Goal: Information Seeking & Learning: Learn about a topic

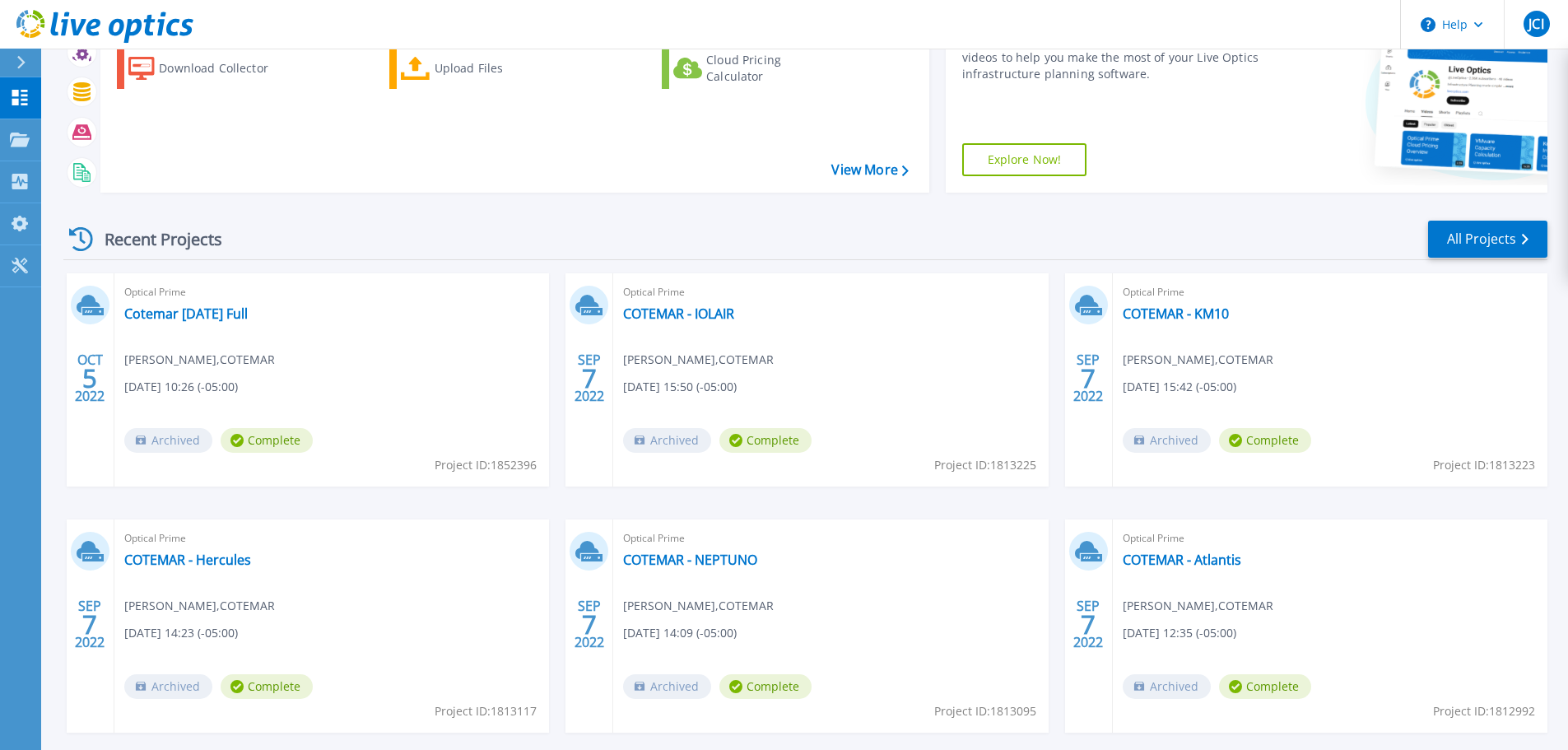
scroll to position [164, 0]
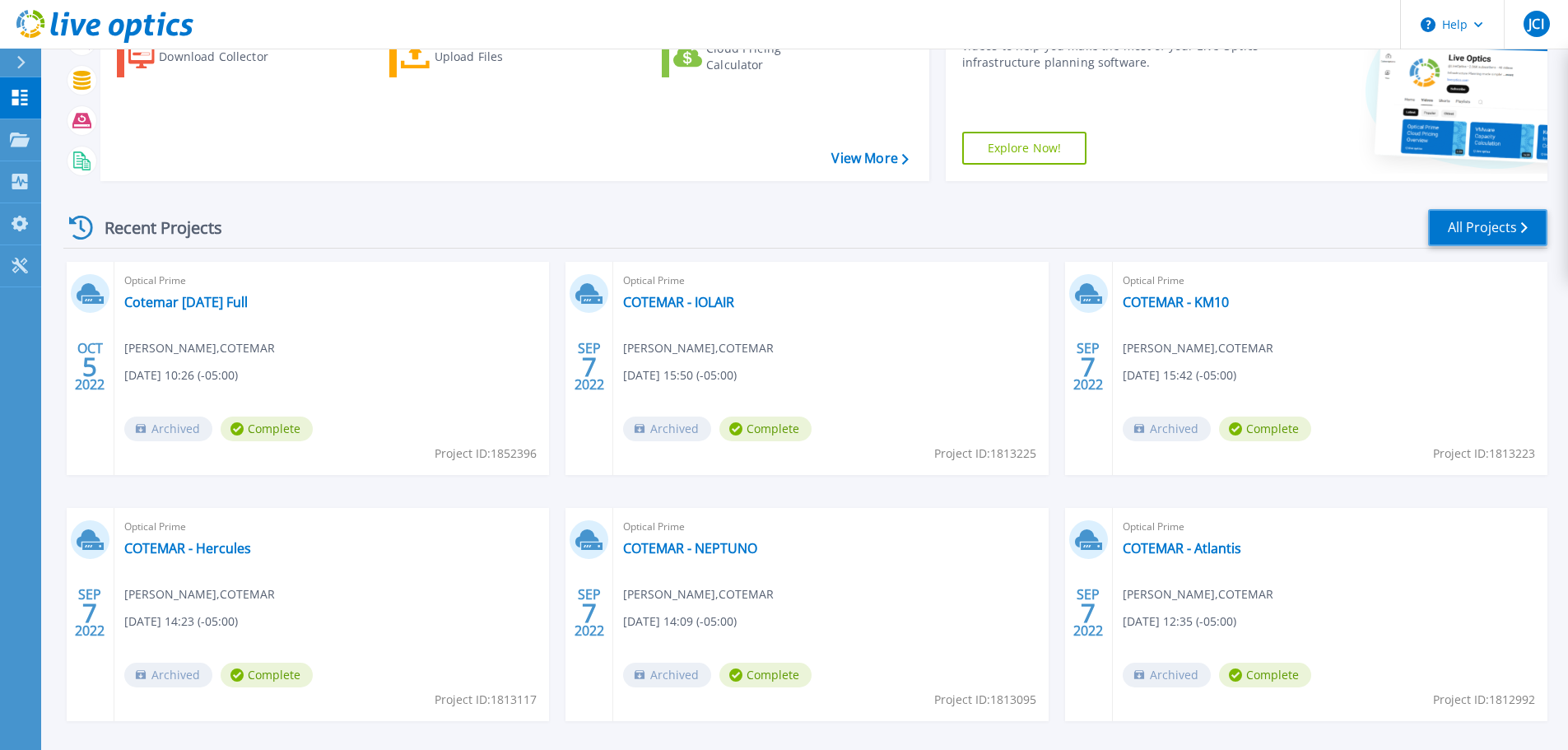
click at [1477, 240] on link "All Projects" at bounding box center [1488, 227] width 119 height 37
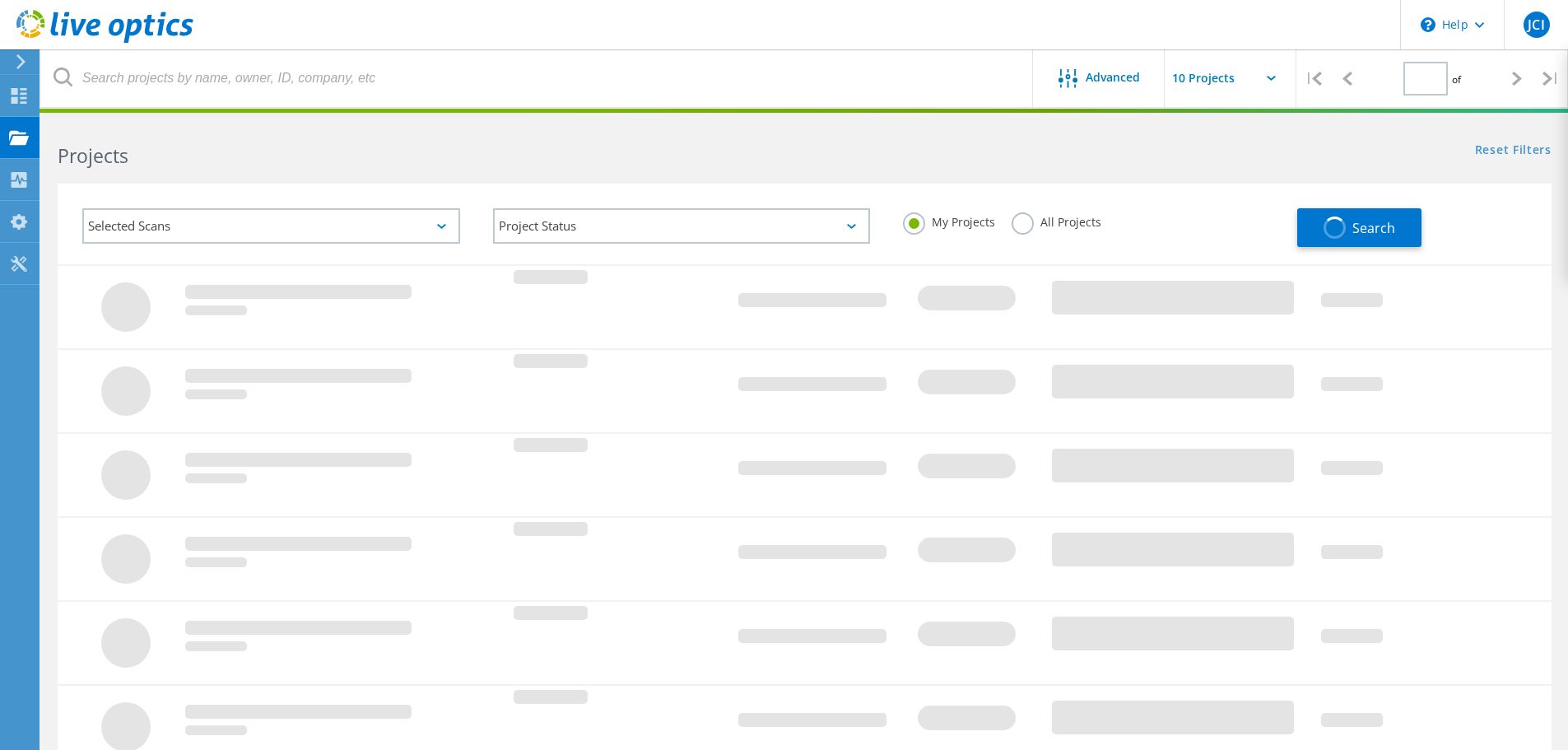
type input "1"
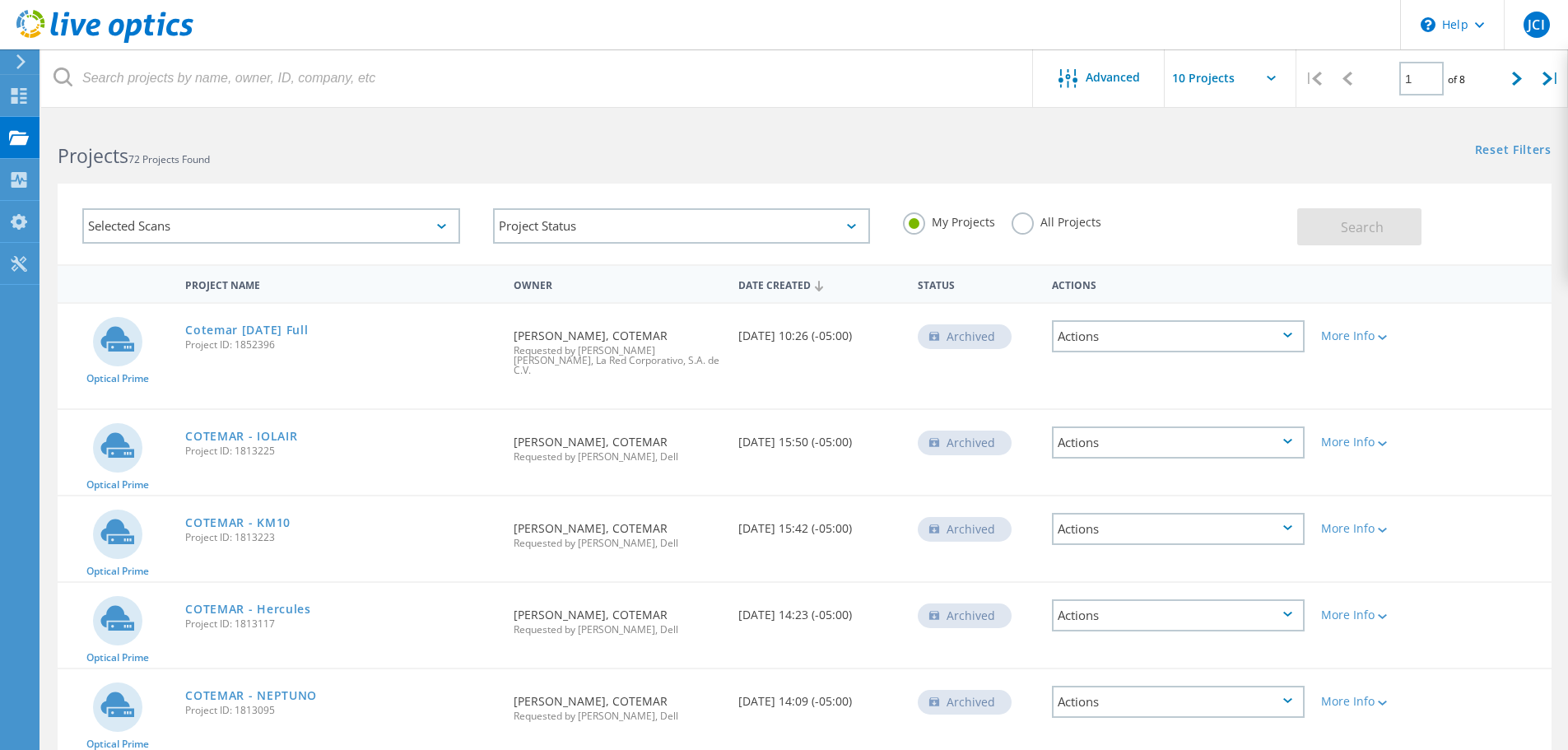
click at [1022, 228] on label "All Projects" at bounding box center [1056, 219] width 89 height 15
click at [0, 0] on input "All Projects" at bounding box center [0, 0] width 0 height 0
click at [1359, 219] on span "Search" at bounding box center [1362, 227] width 42 height 18
click at [1280, 71] on input "text" at bounding box center [1247, 79] width 164 height 58
click at [1221, 203] on div "Show 40 Projects" at bounding box center [1247, 203] width 163 height 27
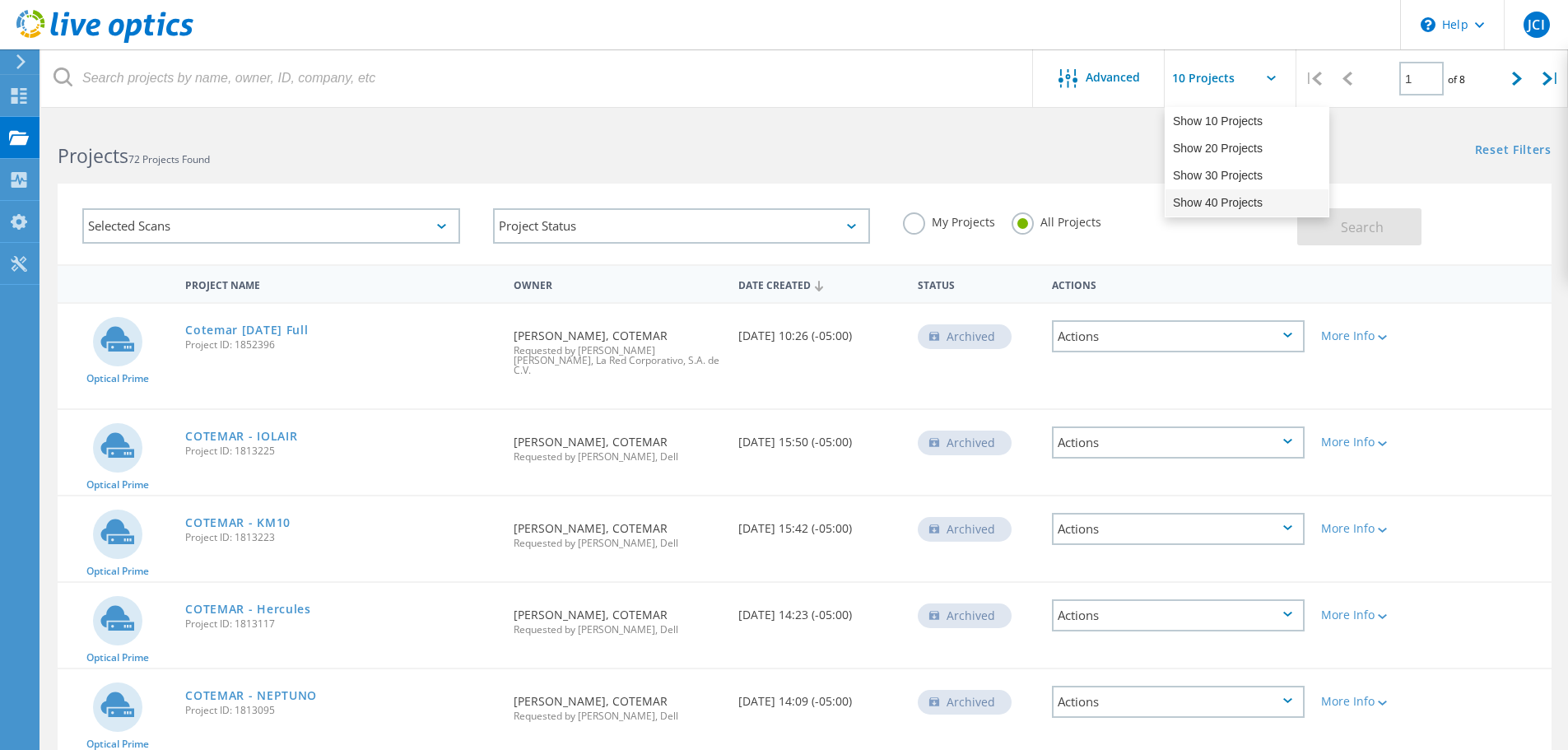
type input "Show 40 Projects"
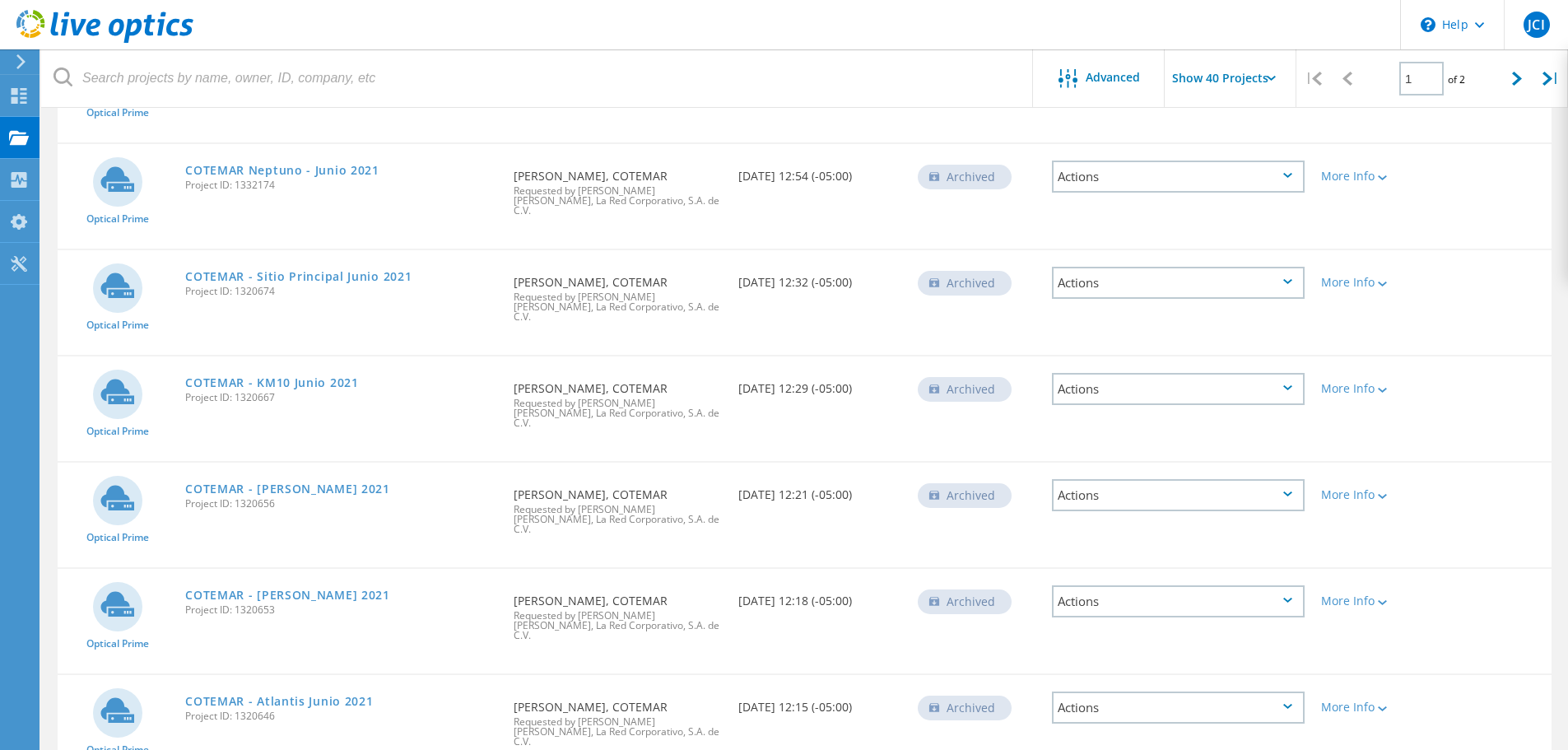
scroll to position [3391, 0]
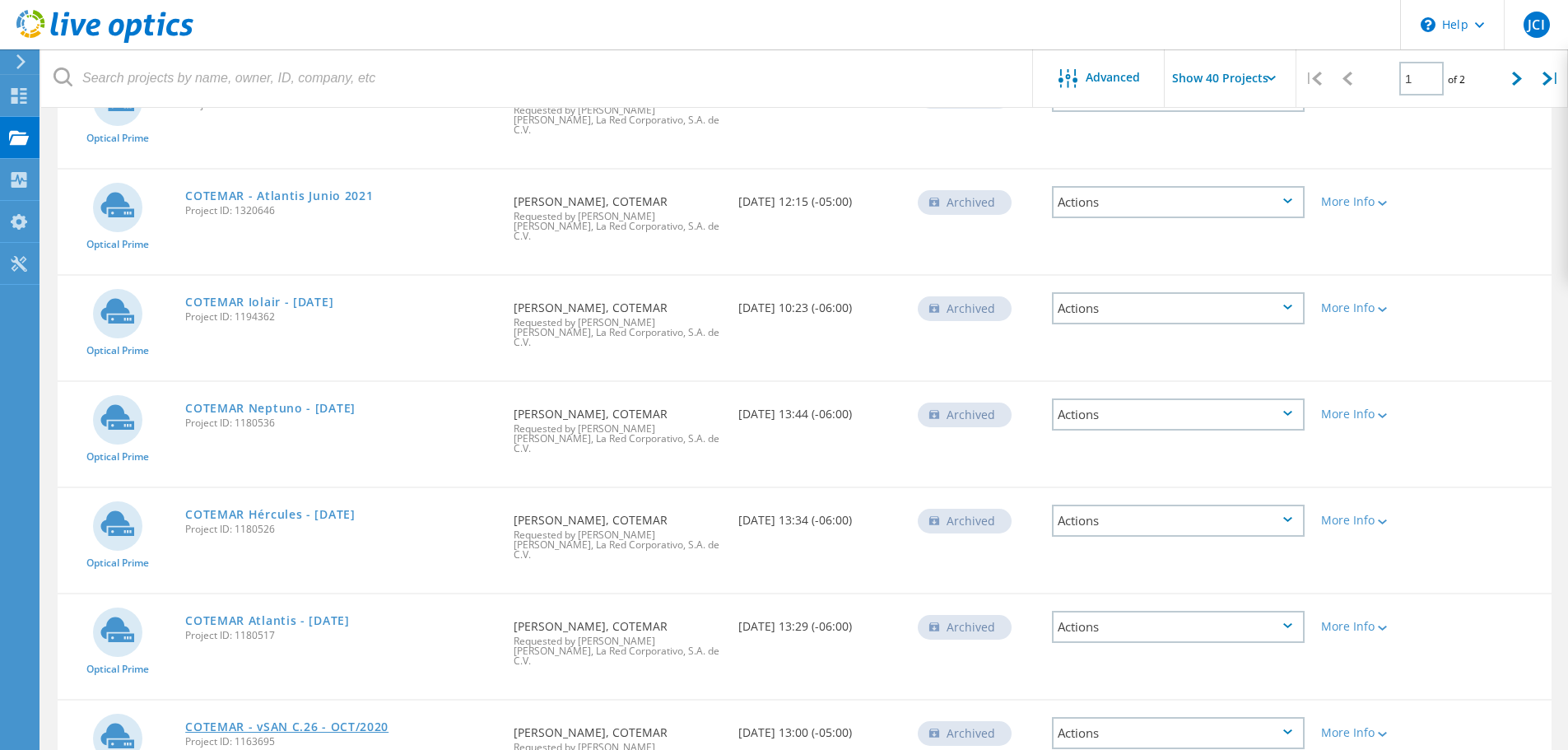
click at [236, 721] on link "COTEMAR - vSAN C.26 - OCT/2020" at bounding box center [286, 727] width 203 height 12
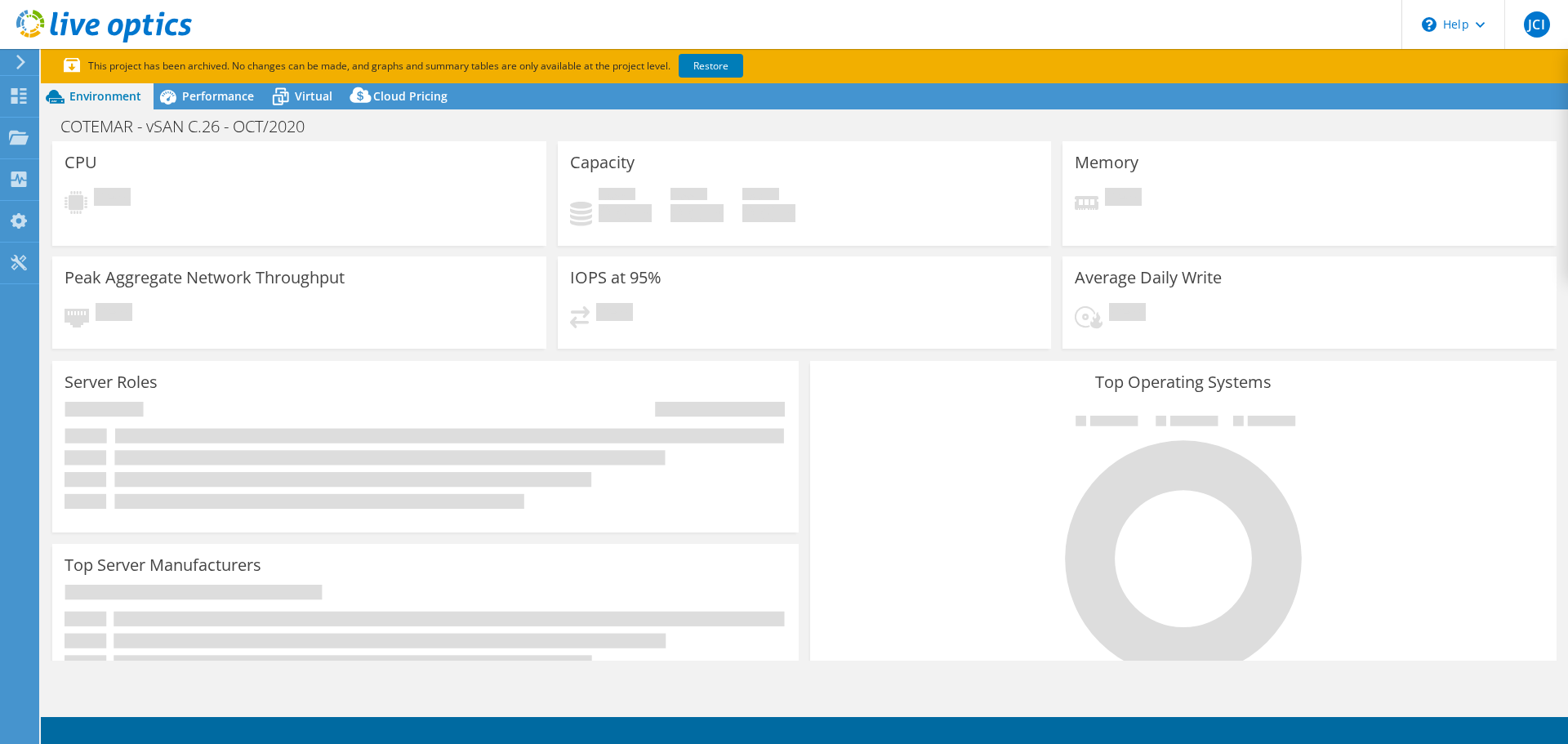
select select "USD"
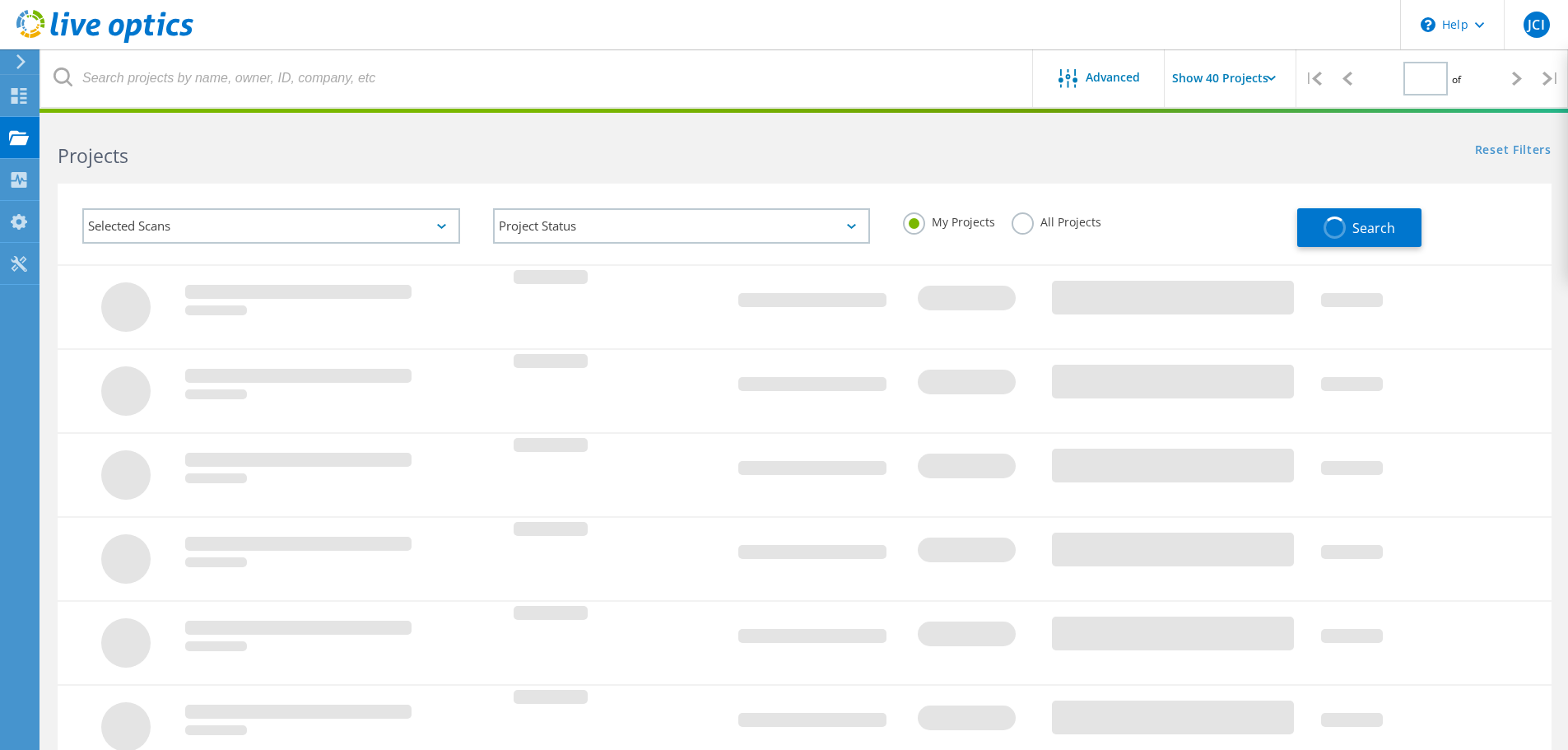
scroll to position [420, 0]
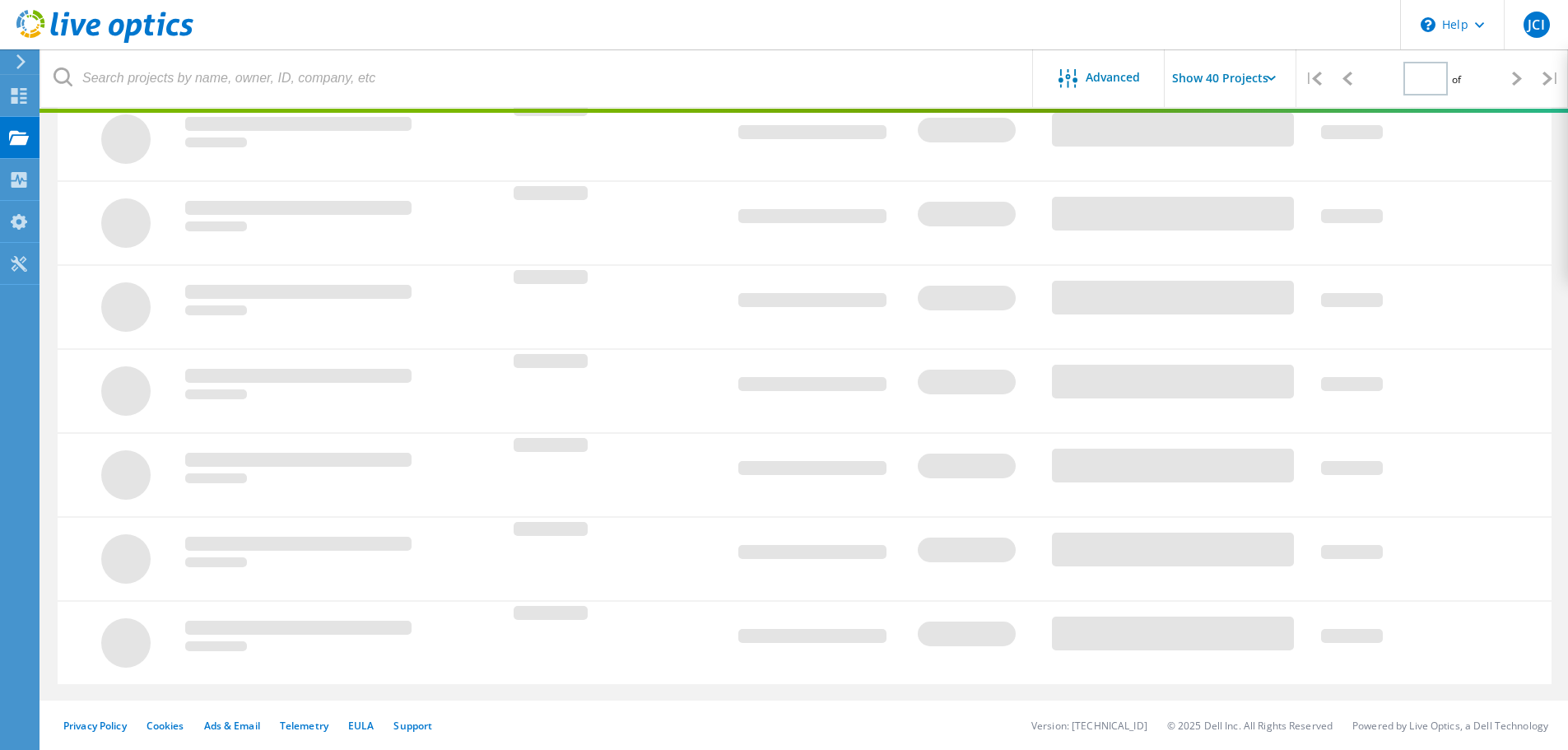
type input "1"
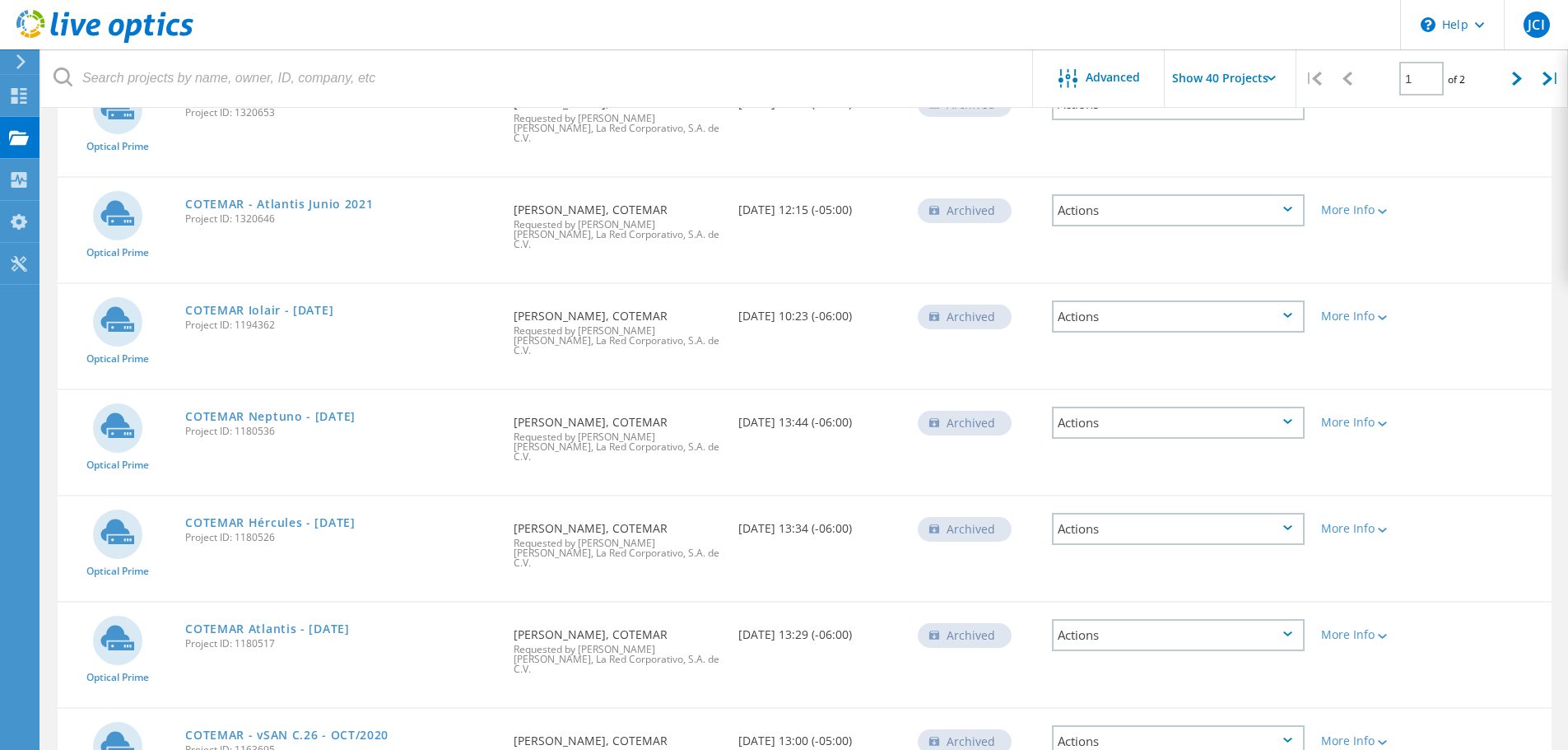
scroll to position [3391, 0]
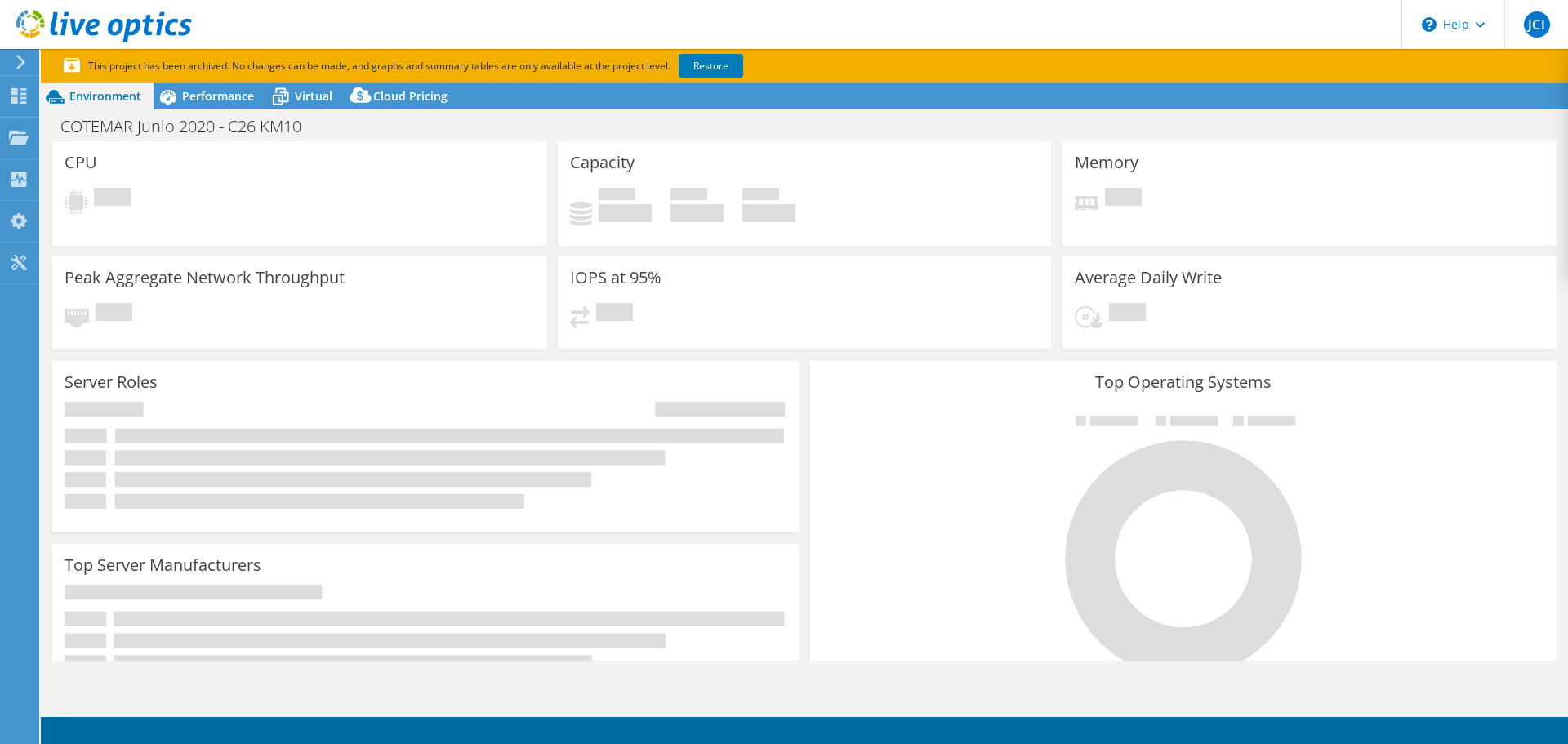
select select "USD"
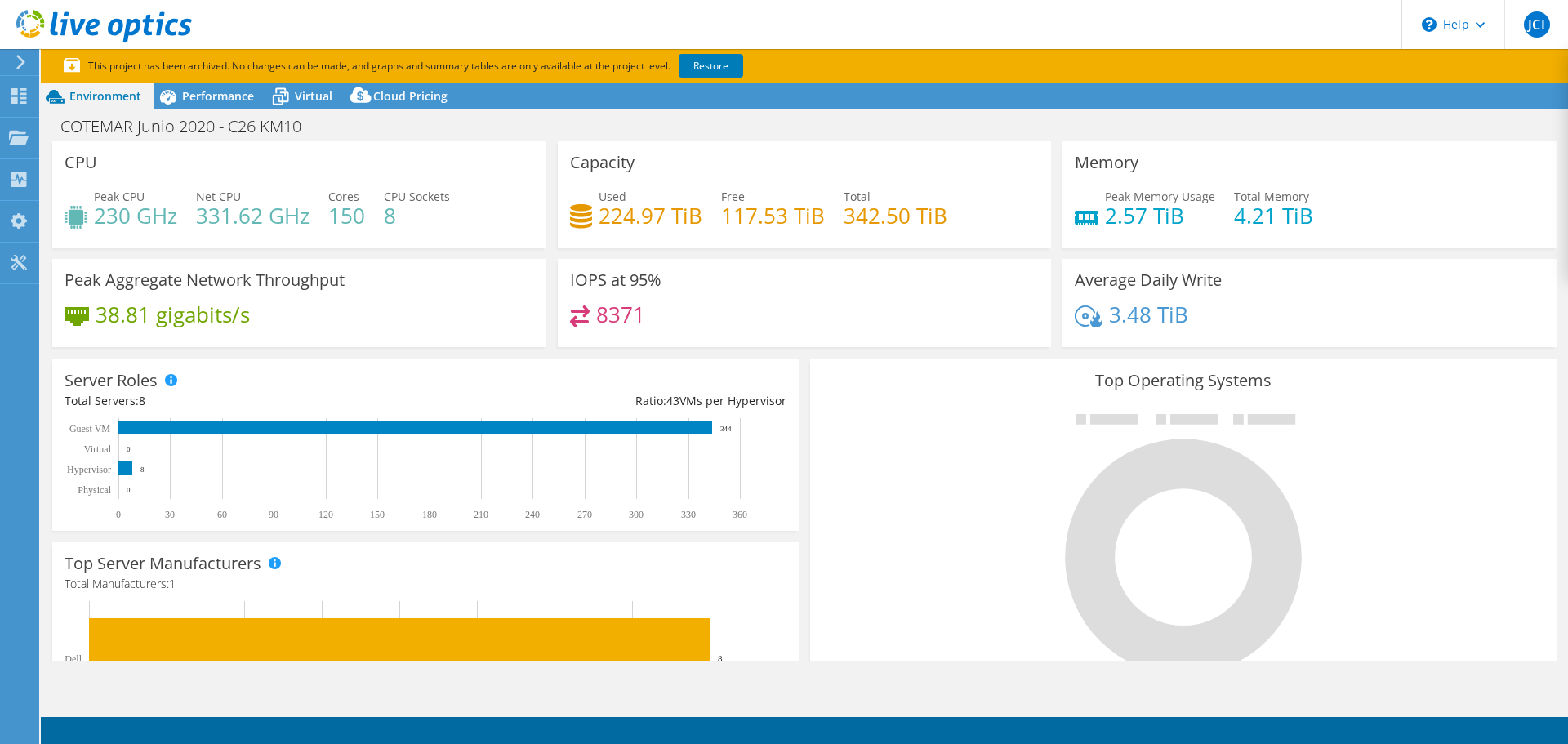
scroll to position [471, 0]
click at [932, 509] on div at bounding box center [1183, 543] width 722 height 275
click at [195, 95] on span "Performance" at bounding box center [218, 95] width 72 height 15
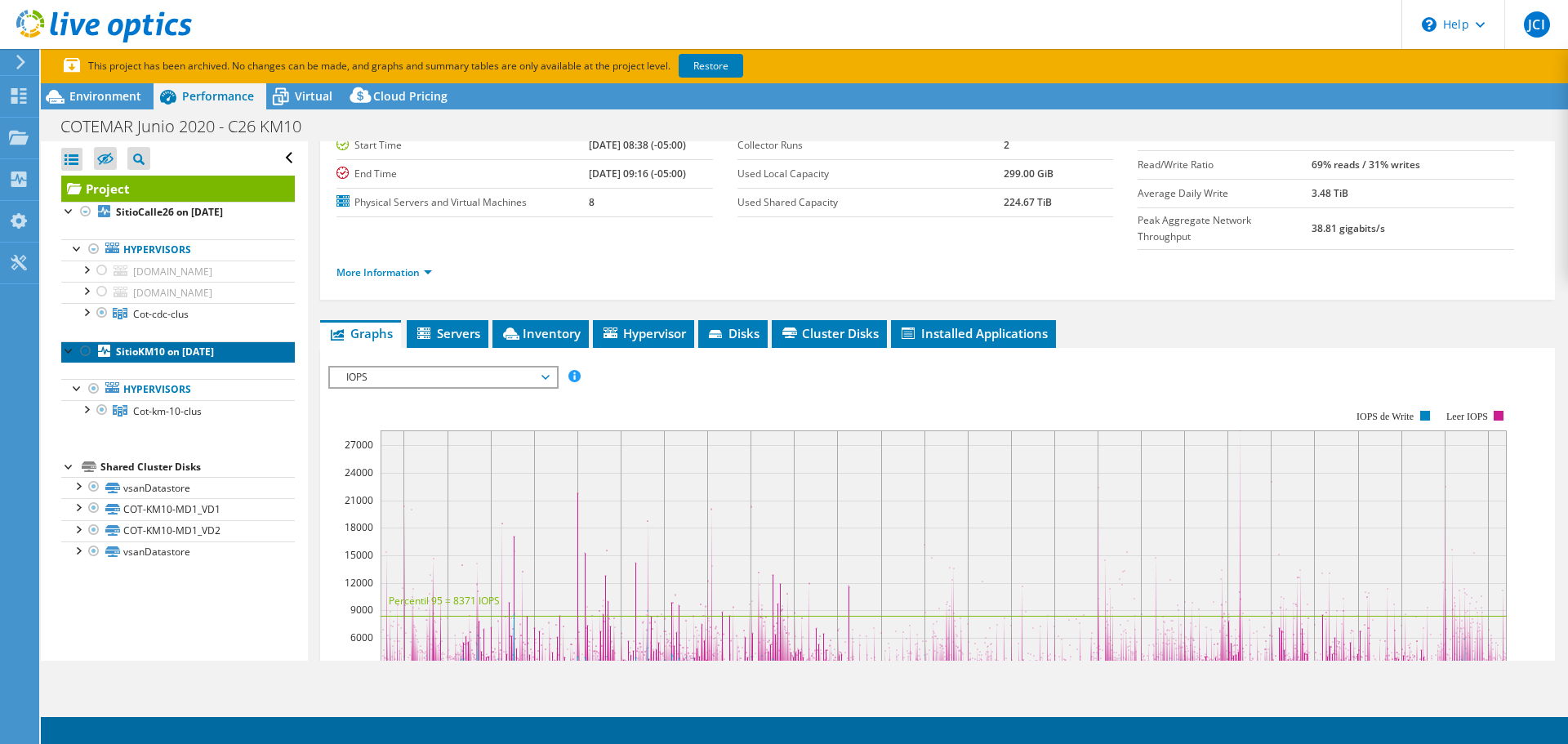
click at [171, 358] on b "SitioKM10 on 6/17/2020" at bounding box center [164, 352] width 98 height 14
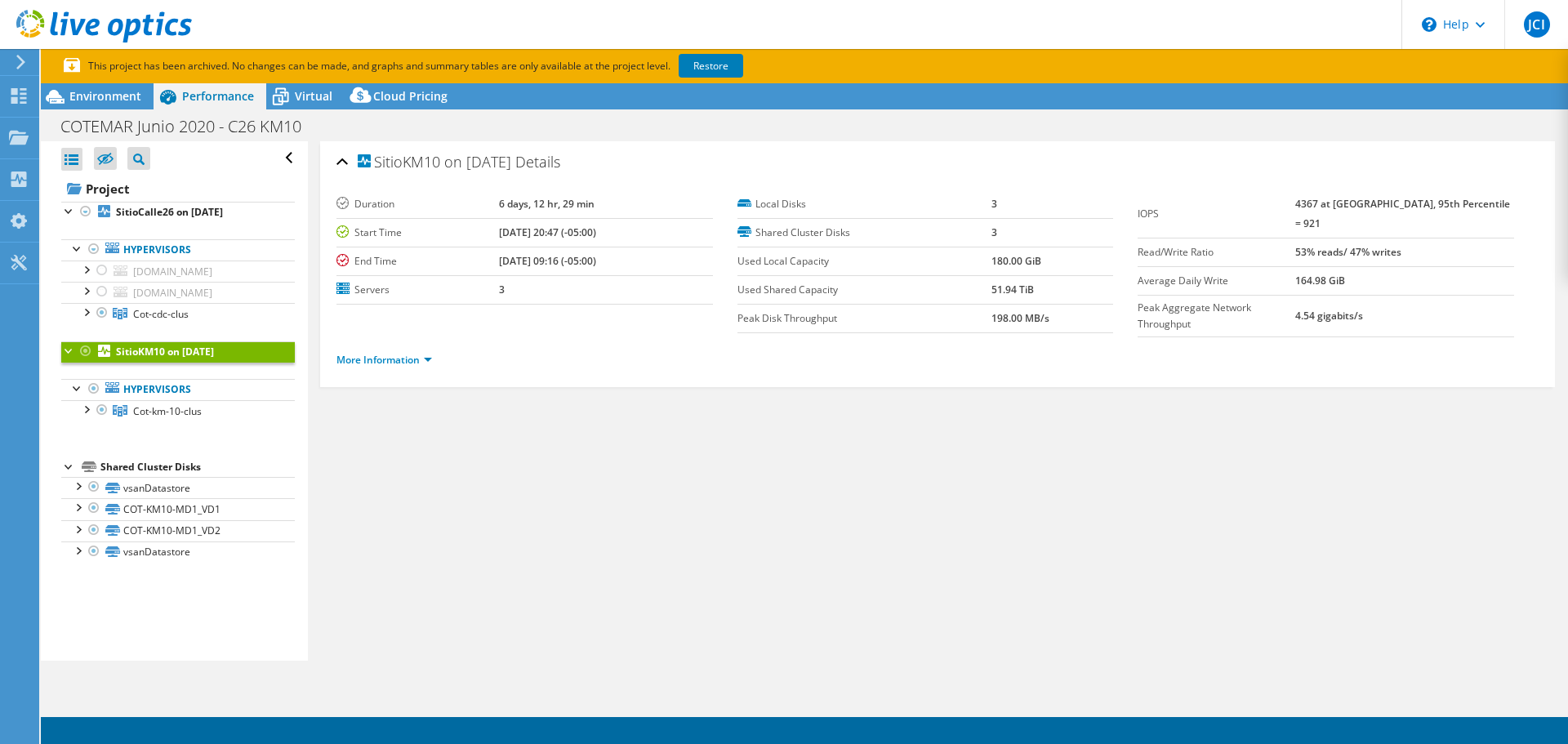
click at [397, 255] on label "End Time" at bounding box center [417, 261] width 162 height 16
click at [416, 361] on link "More Information" at bounding box center [384, 360] width 96 height 14
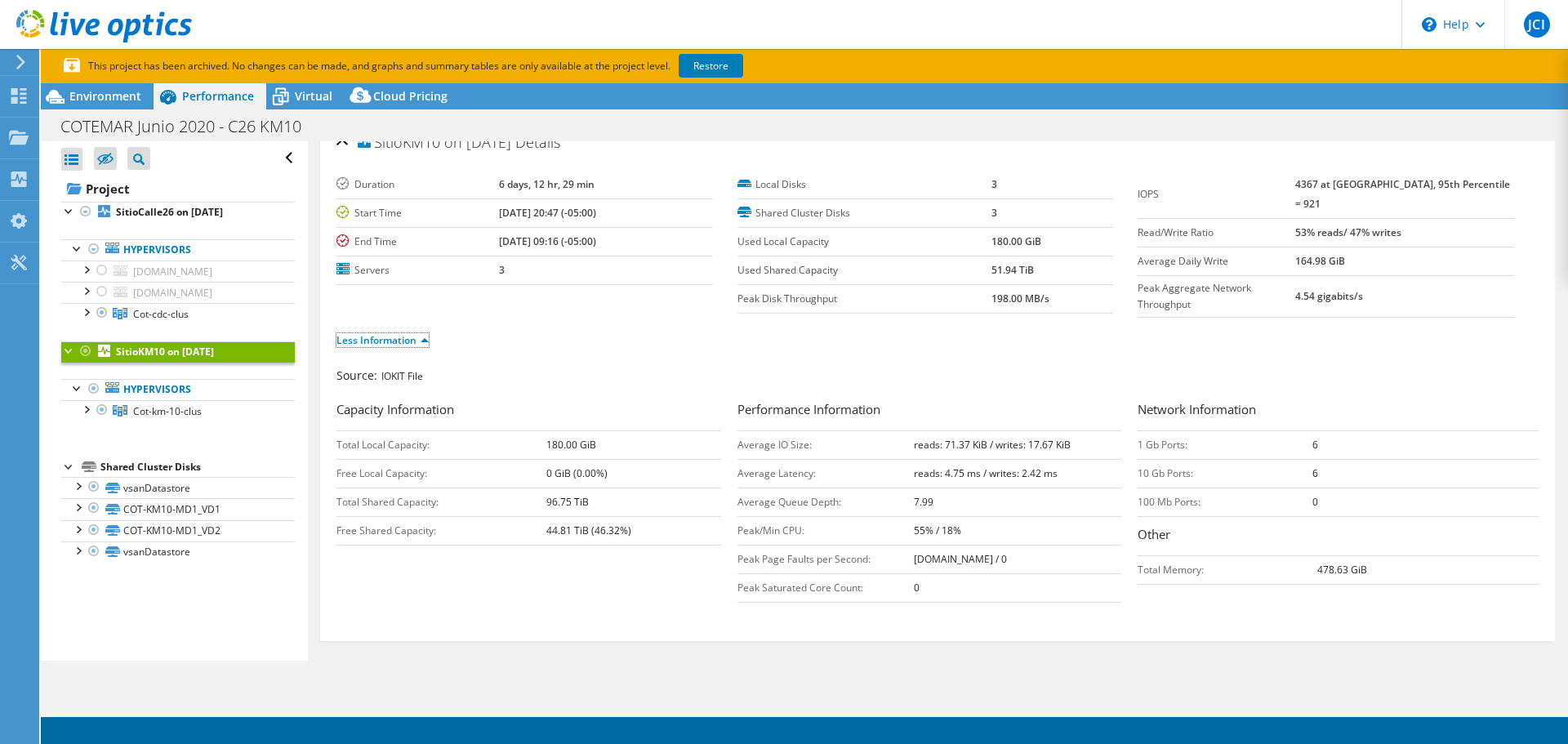
scroll to position [24, 0]
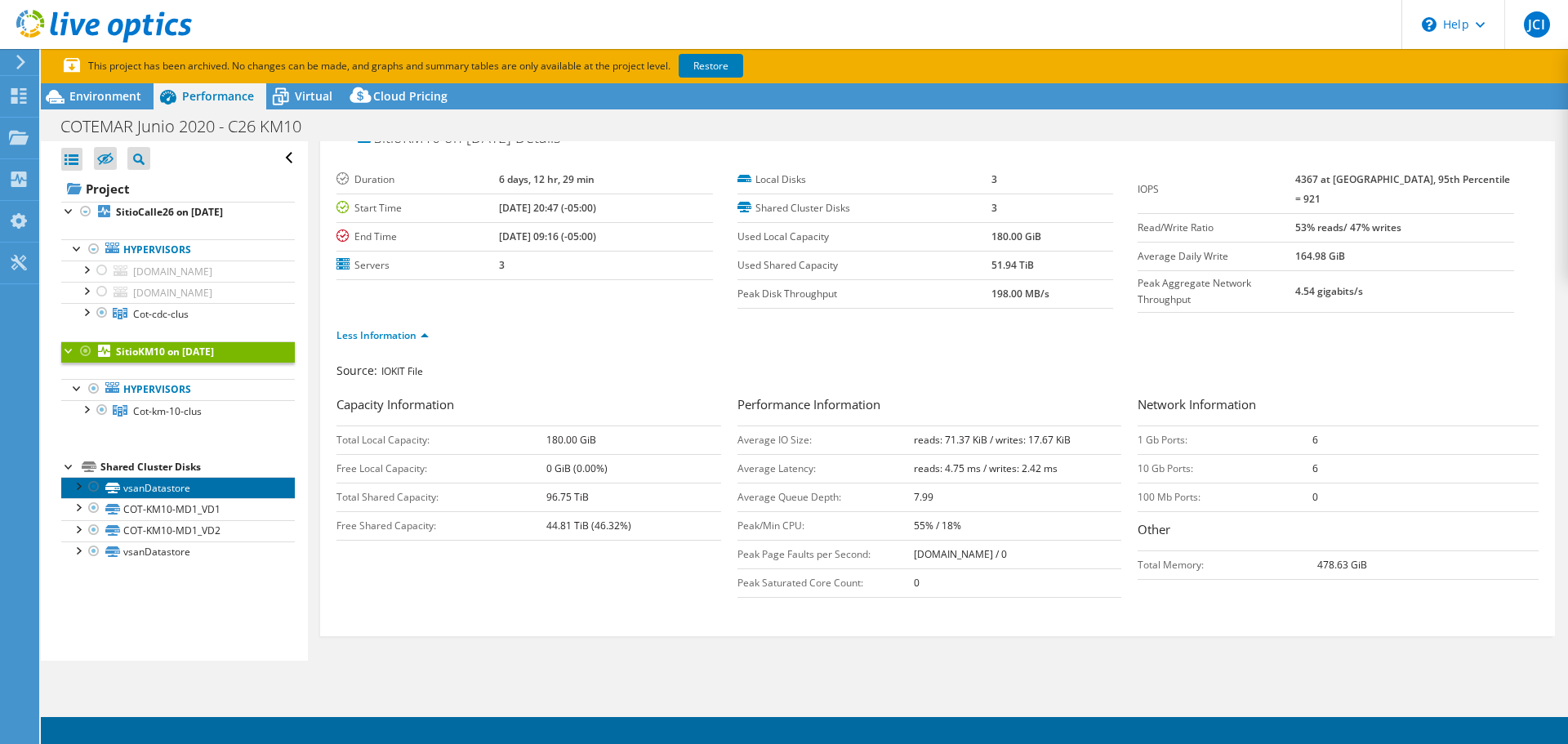
click at [165, 494] on link "vsanDatastore" at bounding box center [177, 488] width 234 height 21
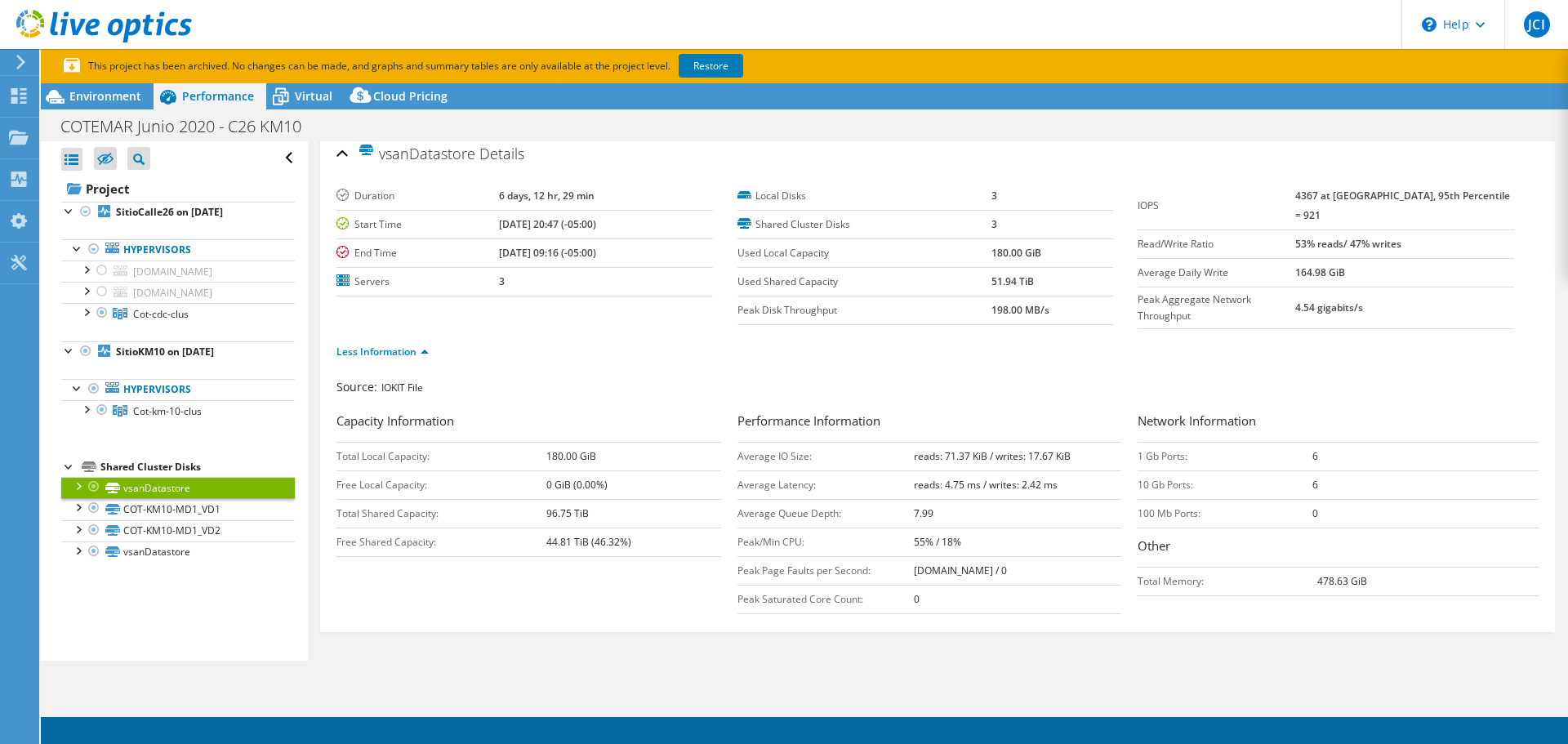
scroll to position [0, 0]
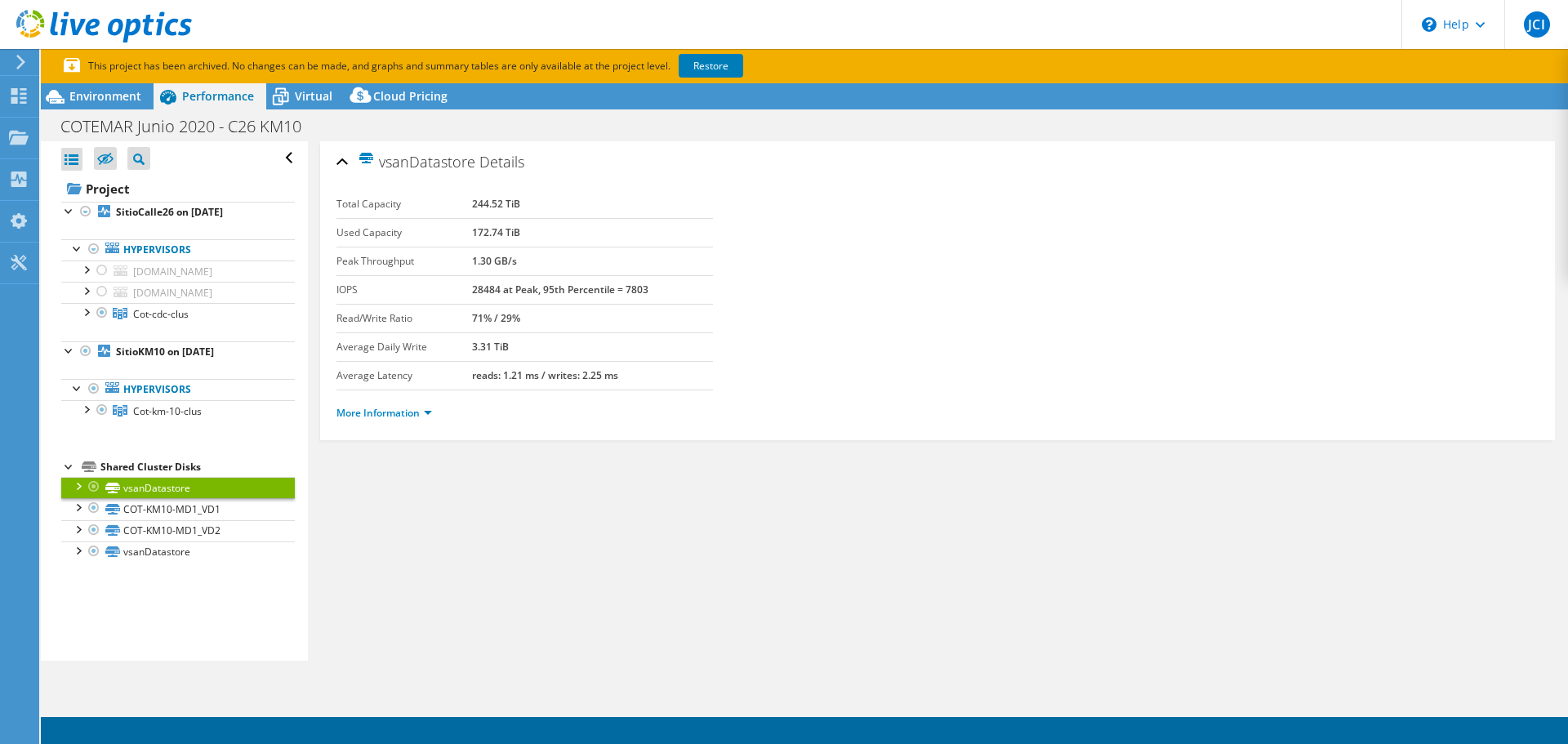
click at [74, 493] on div at bounding box center [78, 485] width 16 height 16
click at [120, 562] on link "vsanDatastore" at bounding box center [177, 552] width 234 height 21
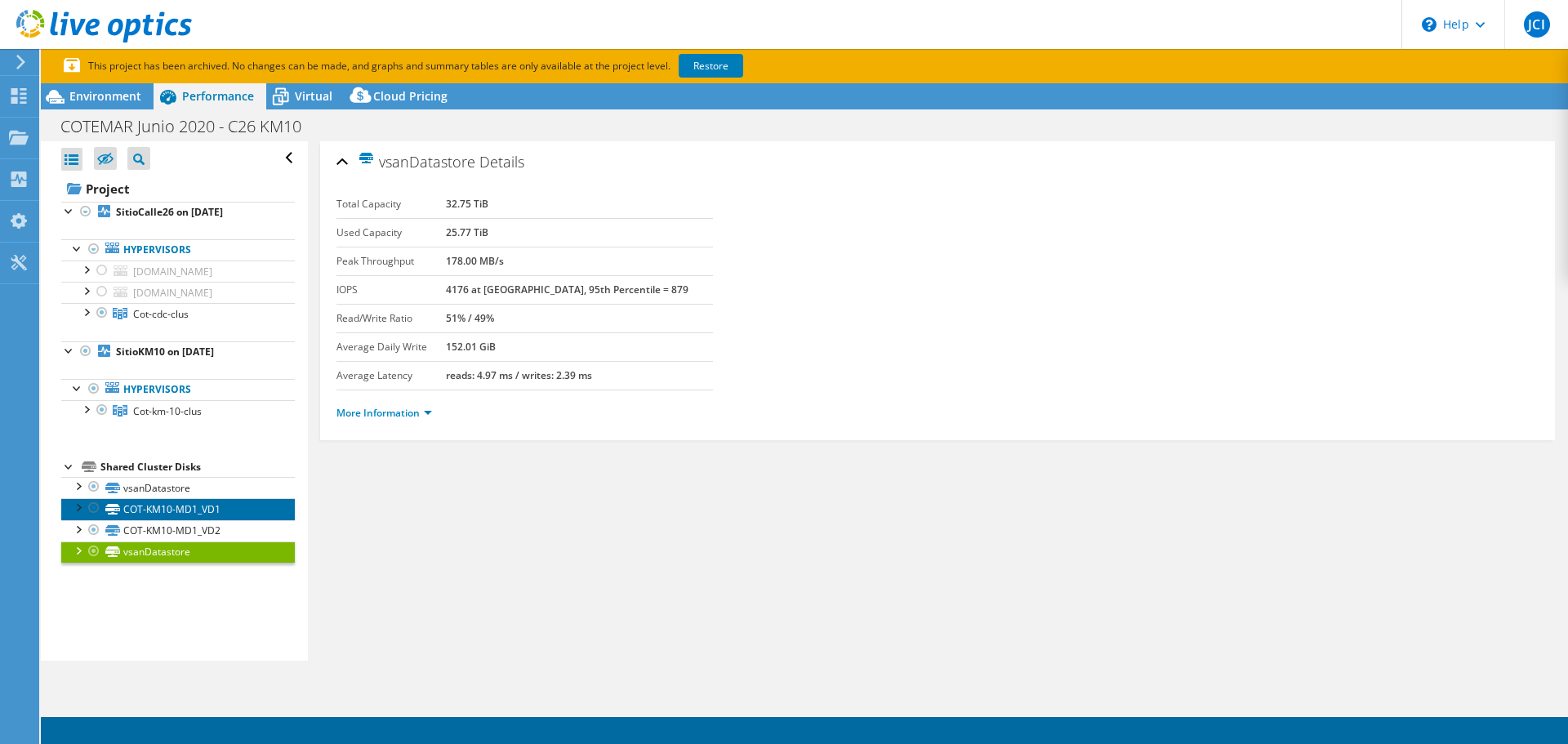
click at [181, 519] on link "COT-KM10-MD1_VD1" at bounding box center [177, 509] width 234 height 21
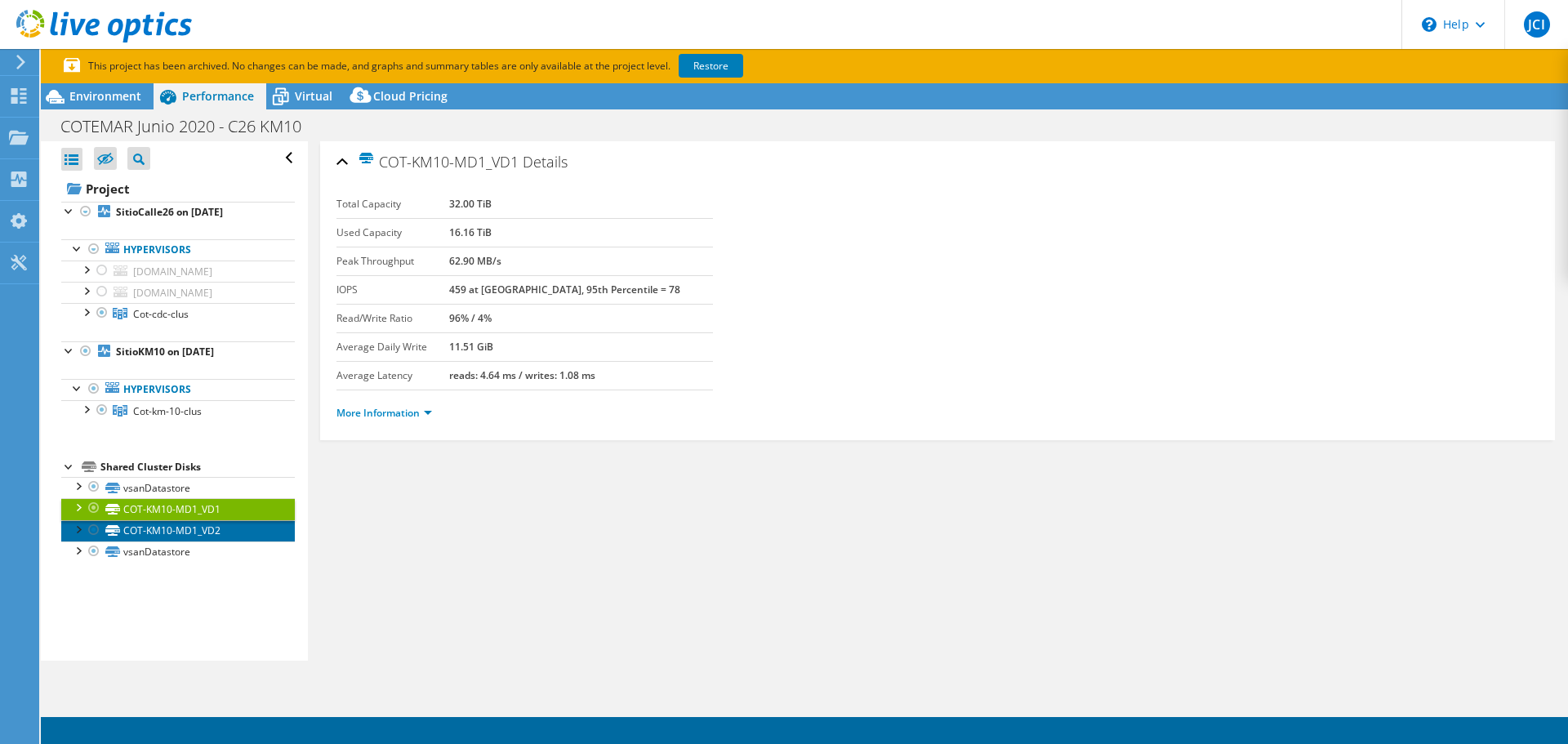
click at [240, 542] on link "COT-KM10-MD1_VD2" at bounding box center [177, 531] width 234 height 21
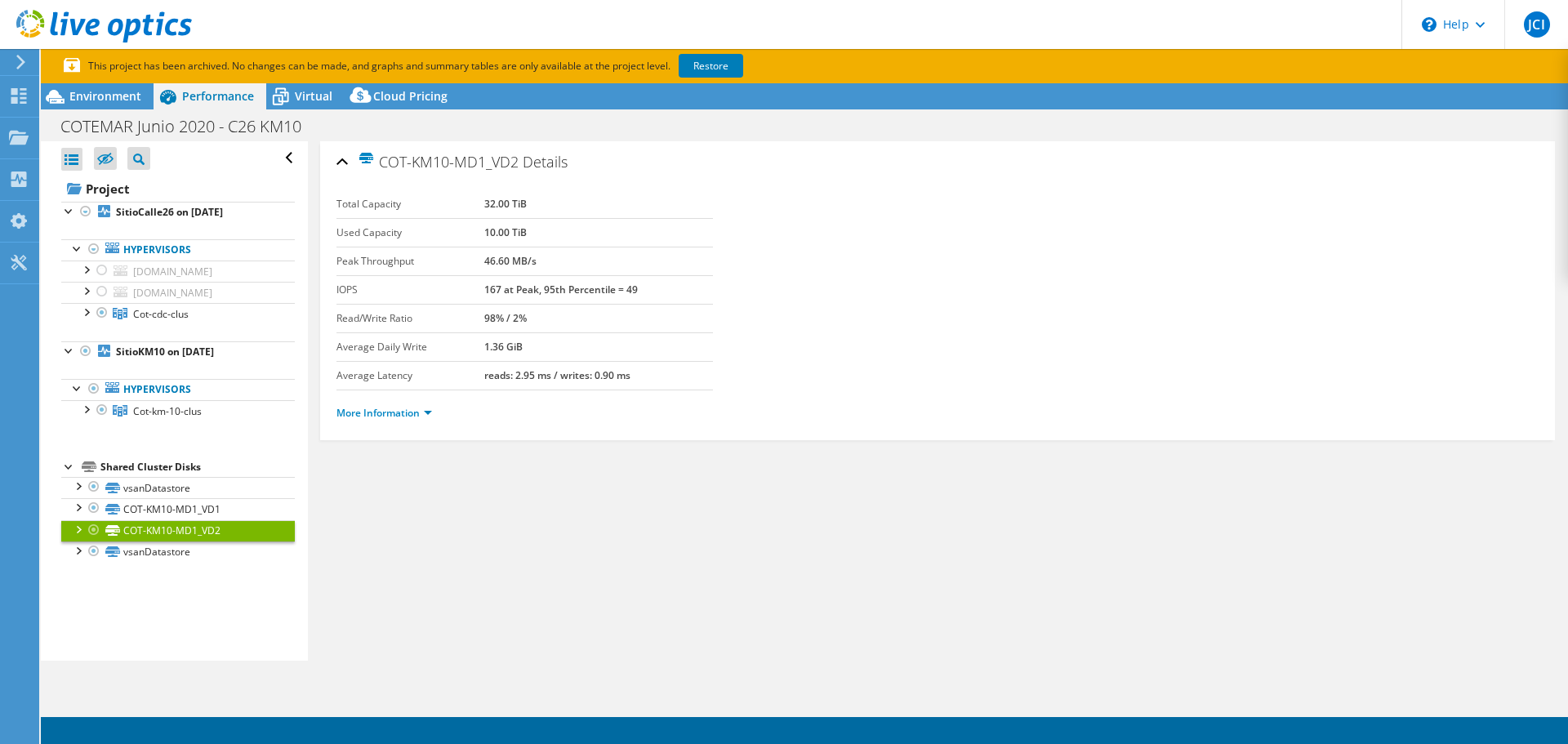
click at [61, 520] on link "COT-KM10-MD1_VD2" at bounding box center [177, 531] width 234 height 21
click at [159, 558] on link "vsanDatastore" at bounding box center [177, 552] width 234 height 21
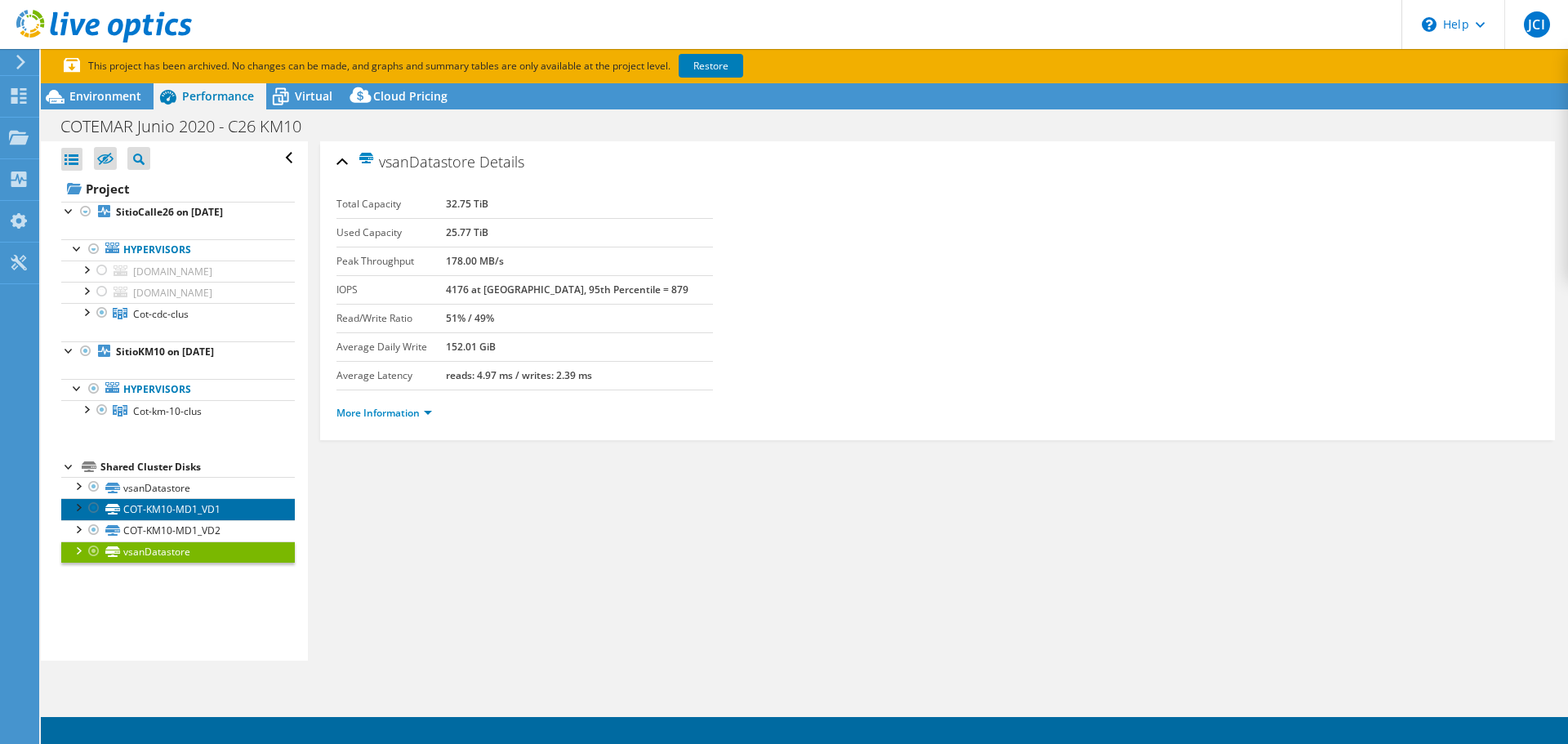
click at [180, 519] on link "COT-KM10-MD1_VD1" at bounding box center [177, 509] width 234 height 21
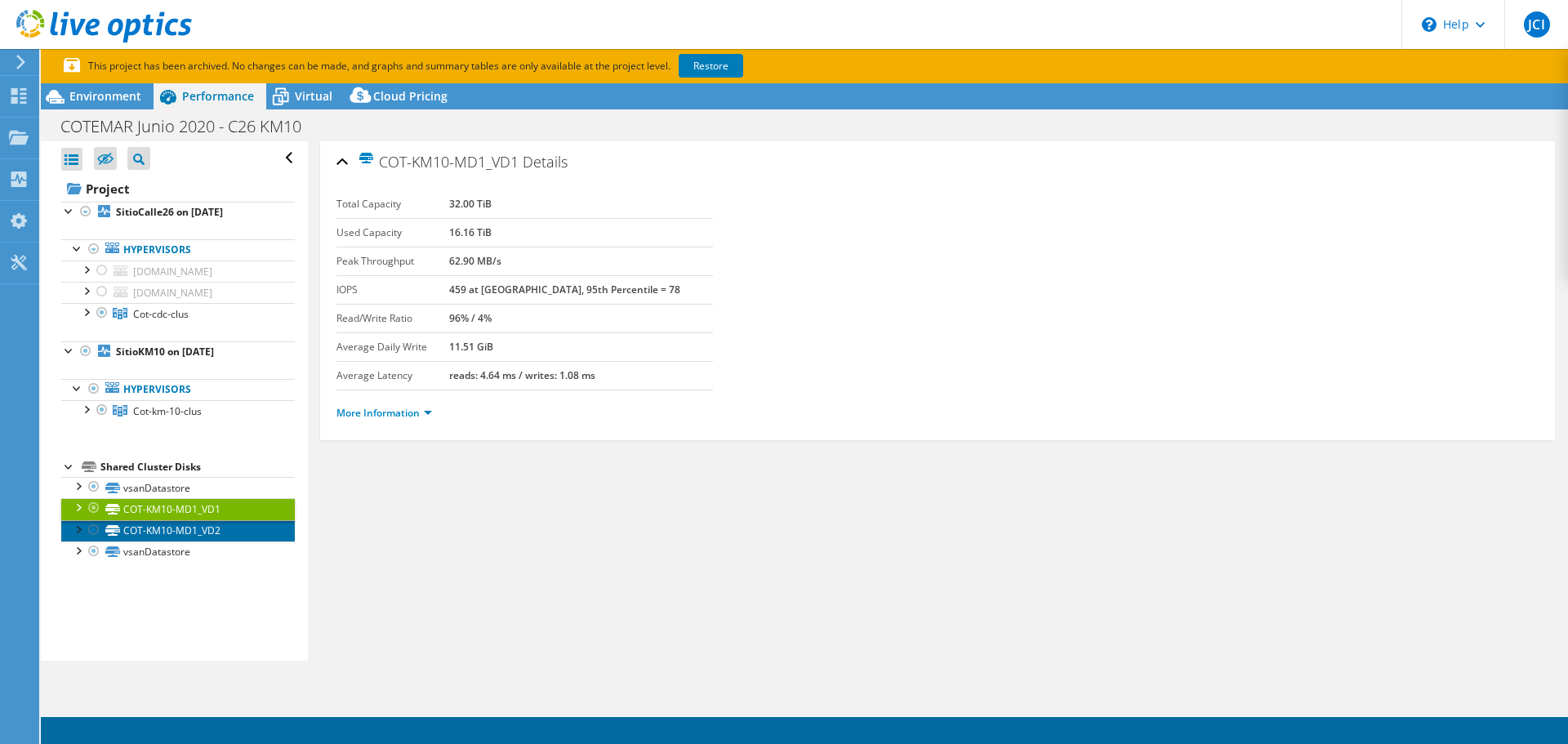
click at [172, 542] on link "COT-KM10-MD1_VD2" at bounding box center [177, 531] width 234 height 21
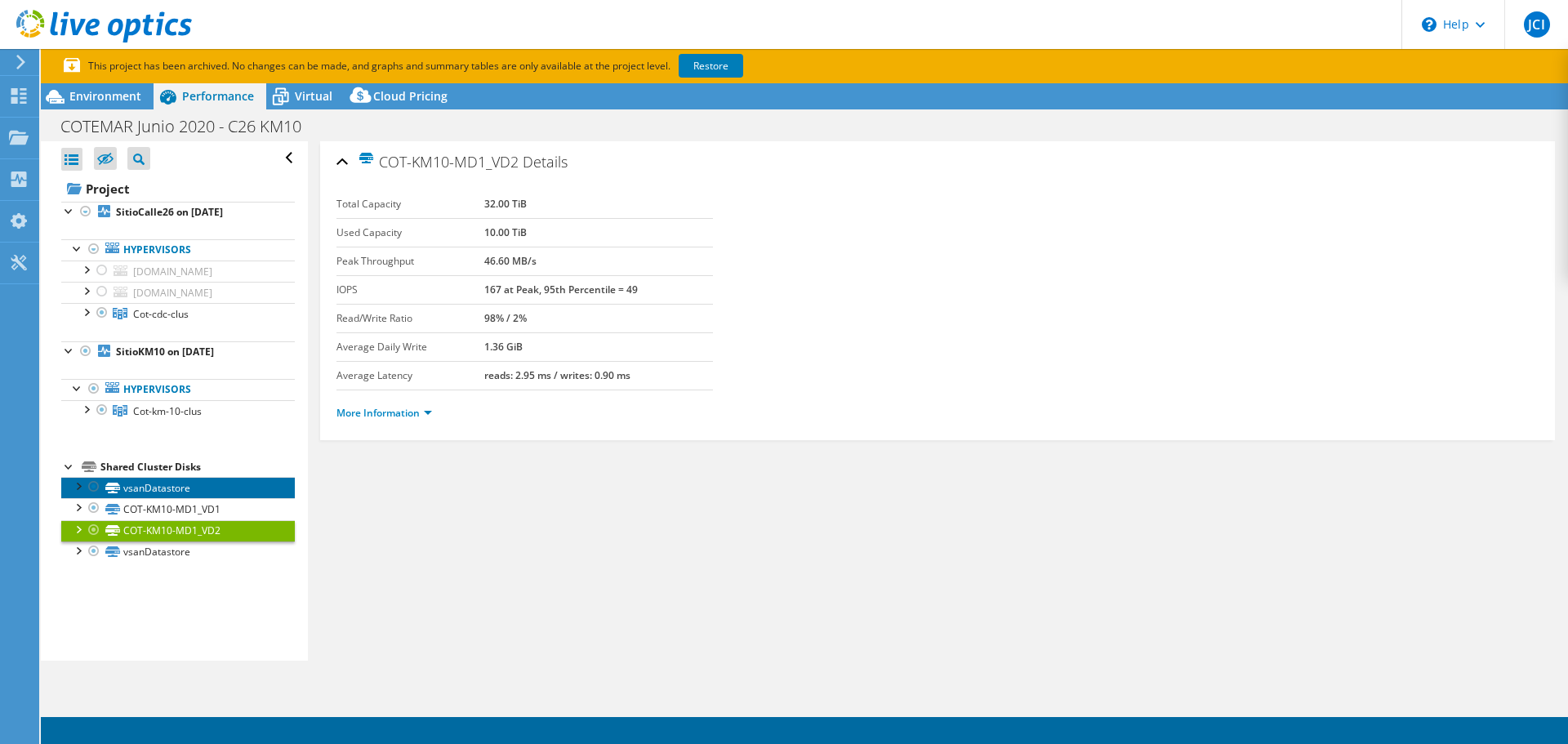
click at [180, 498] on link "vsanDatastore" at bounding box center [177, 488] width 234 height 21
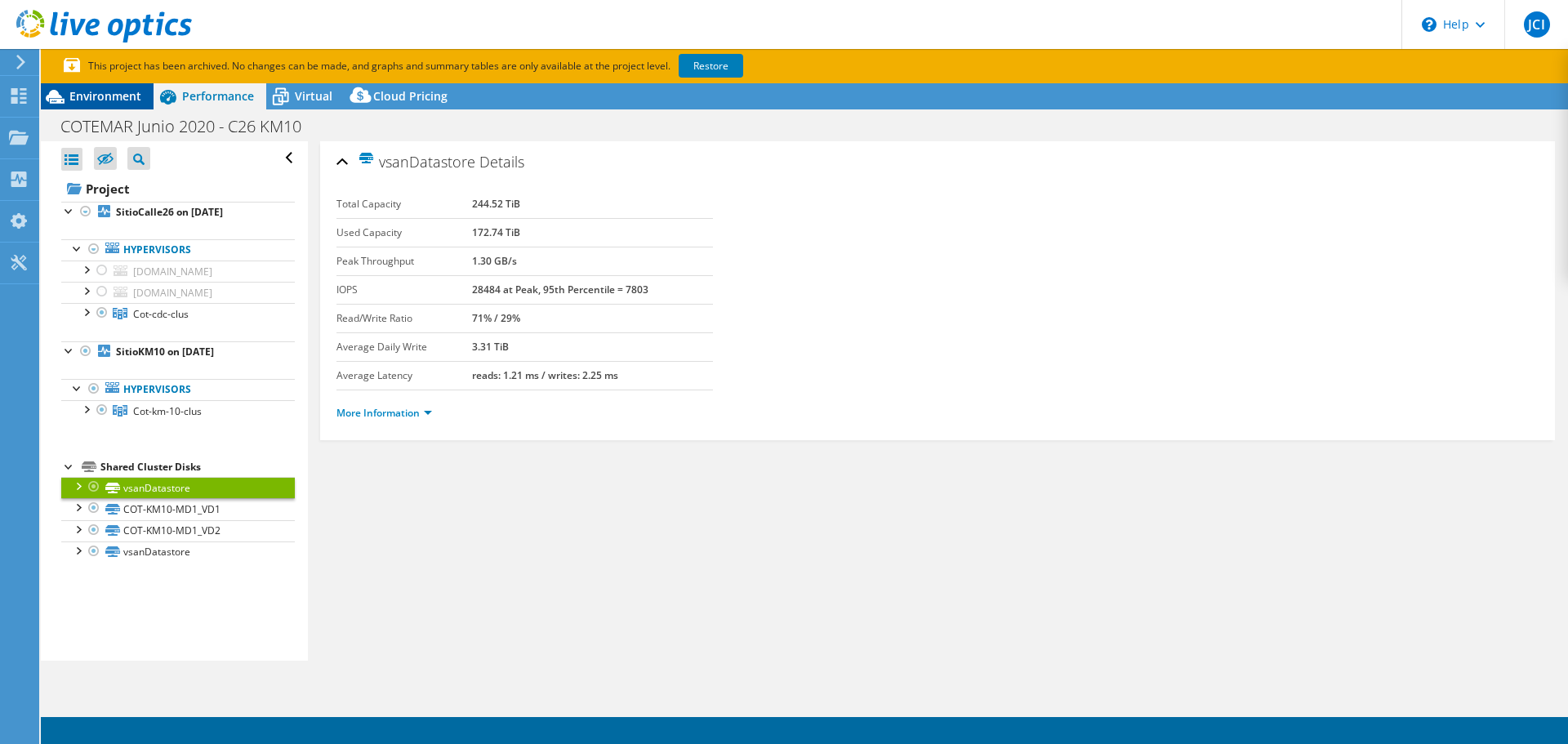
click at [110, 105] on div "Environment" at bounding box center [98, 96] width 113 height 26
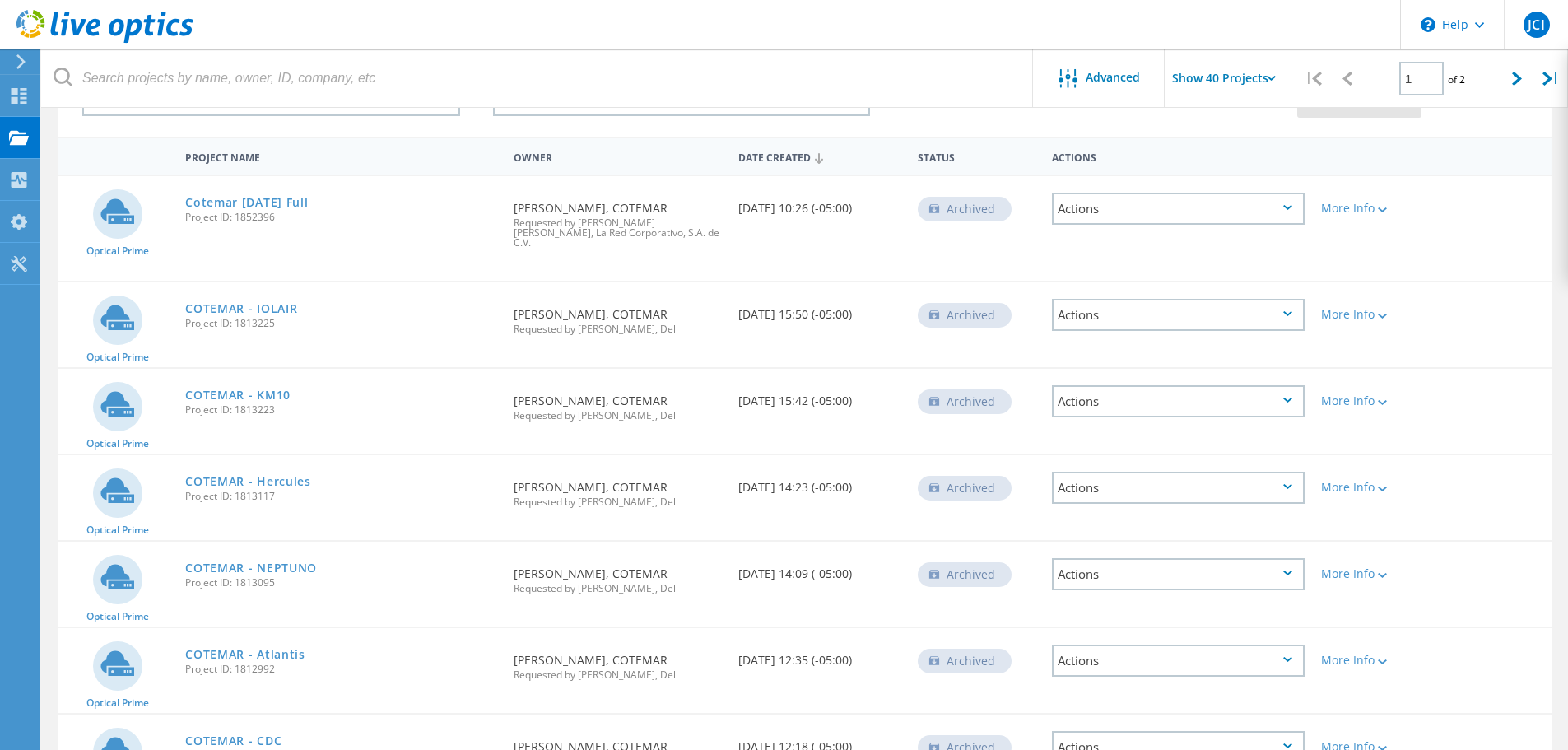
scroll to position [28, 0]
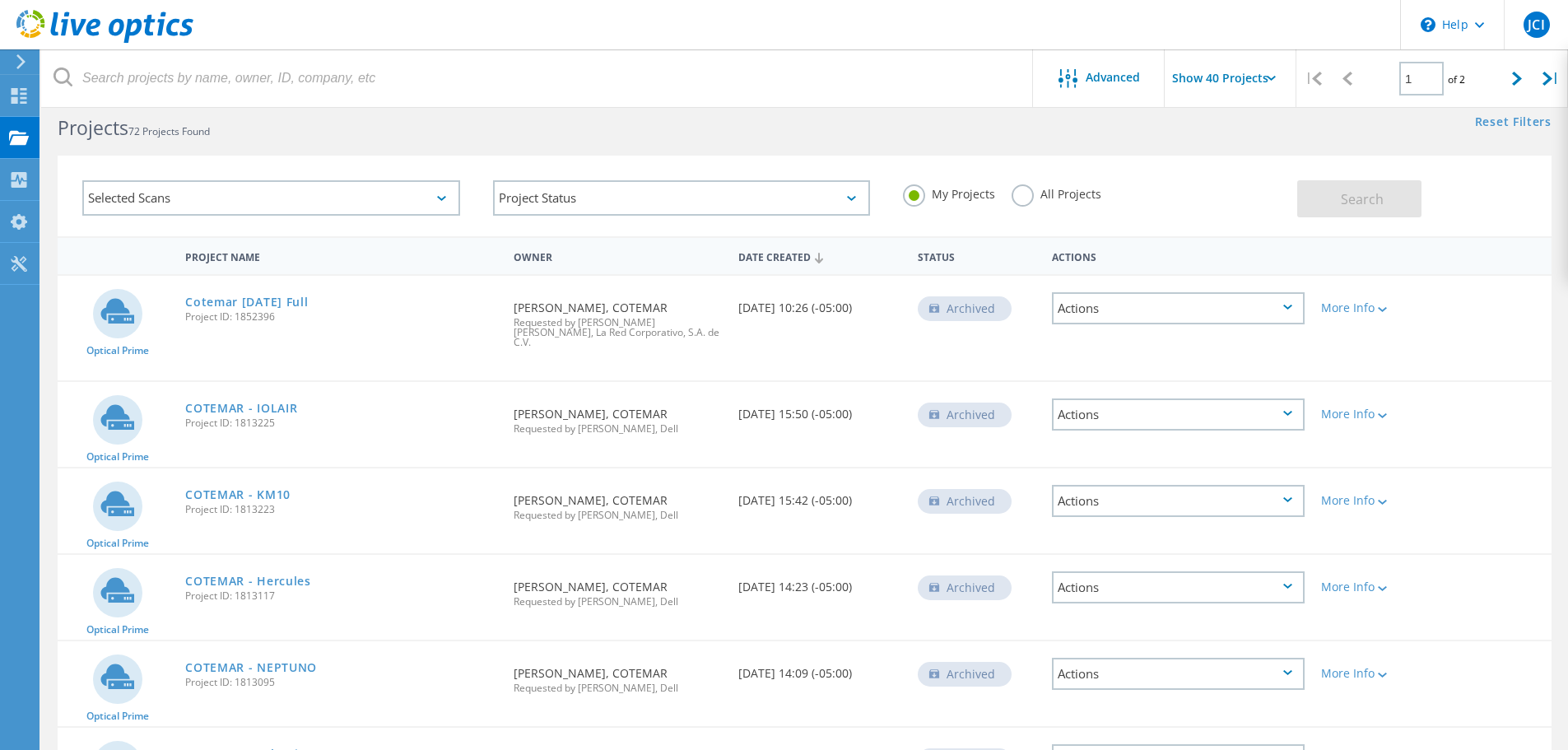
click at [1276, 76] on icon at bounding box center [1271, 78] width 9 height 5
click at [1274, 77] on icon at bounding box center [1271, 78] width 9 height 5
click at [1271, 78] on icon at bounding box center [1271, 78] width 9 height 5
click at [1255, 78] on input "Show 40 Projects" at bounding box center [1247, 79] width 164 height 58
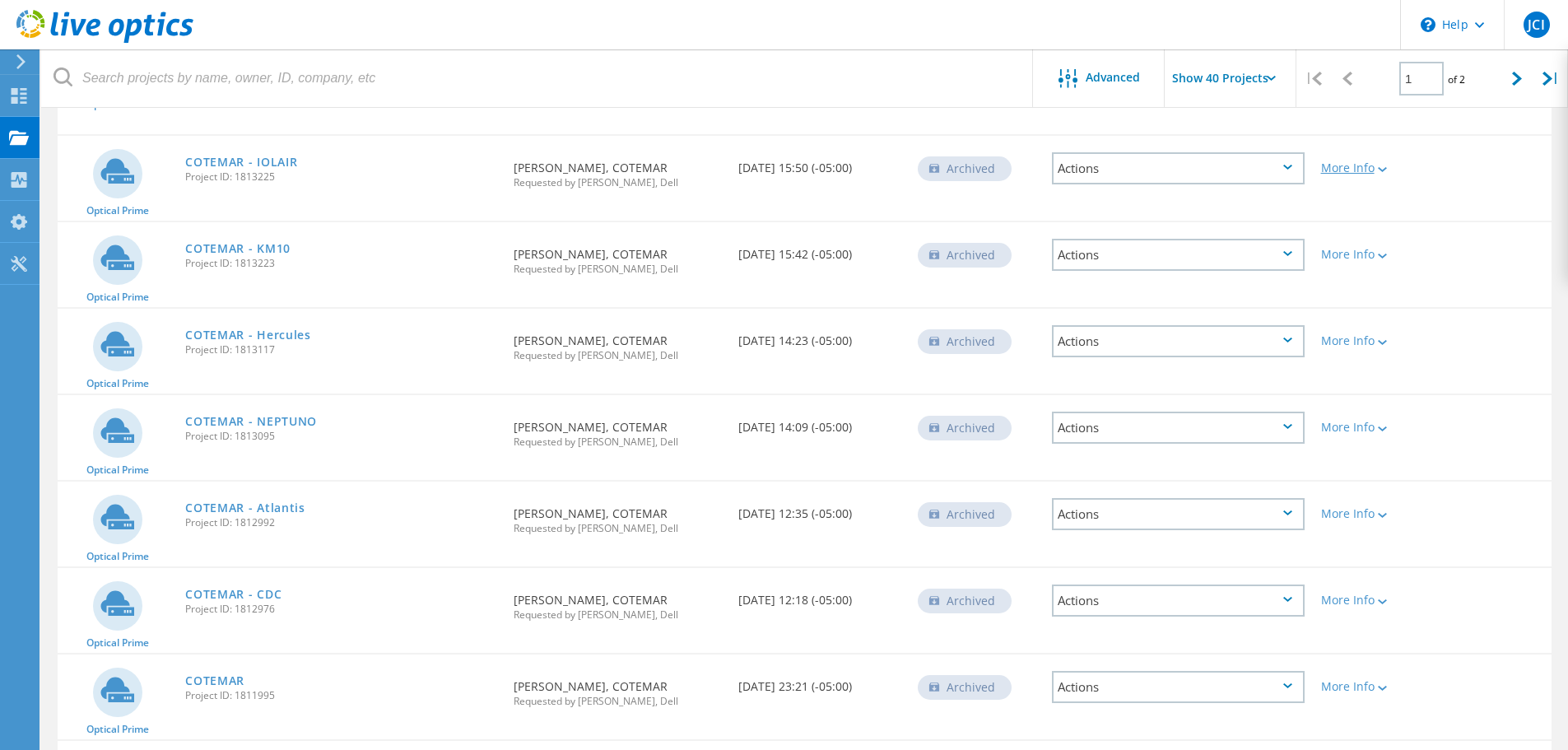
scroll to position [275, 0]
click at [1519, 80] on icon at bounding box center [1517, 79] width 10 height 14
type input "2"
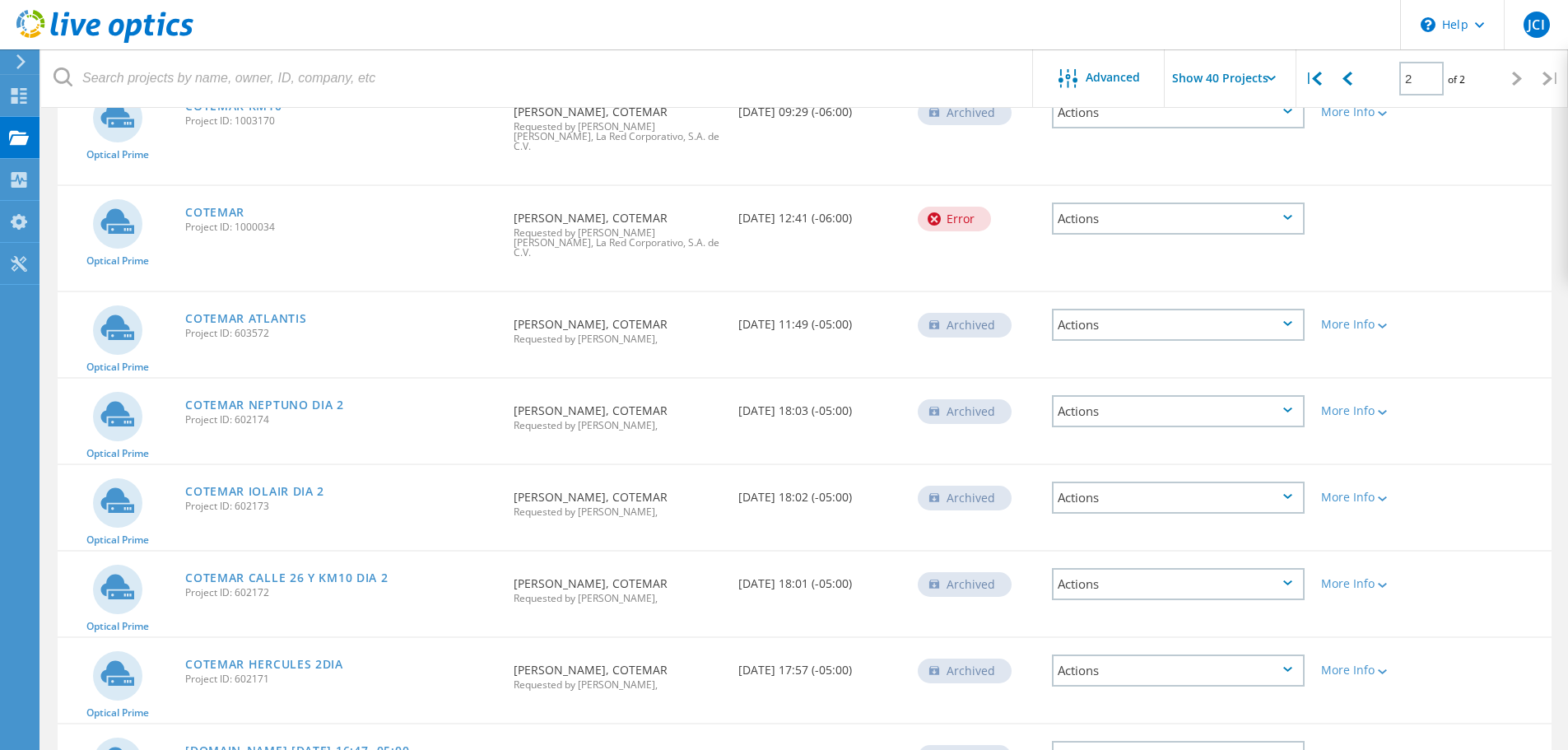
scroll to position [1098, 0]
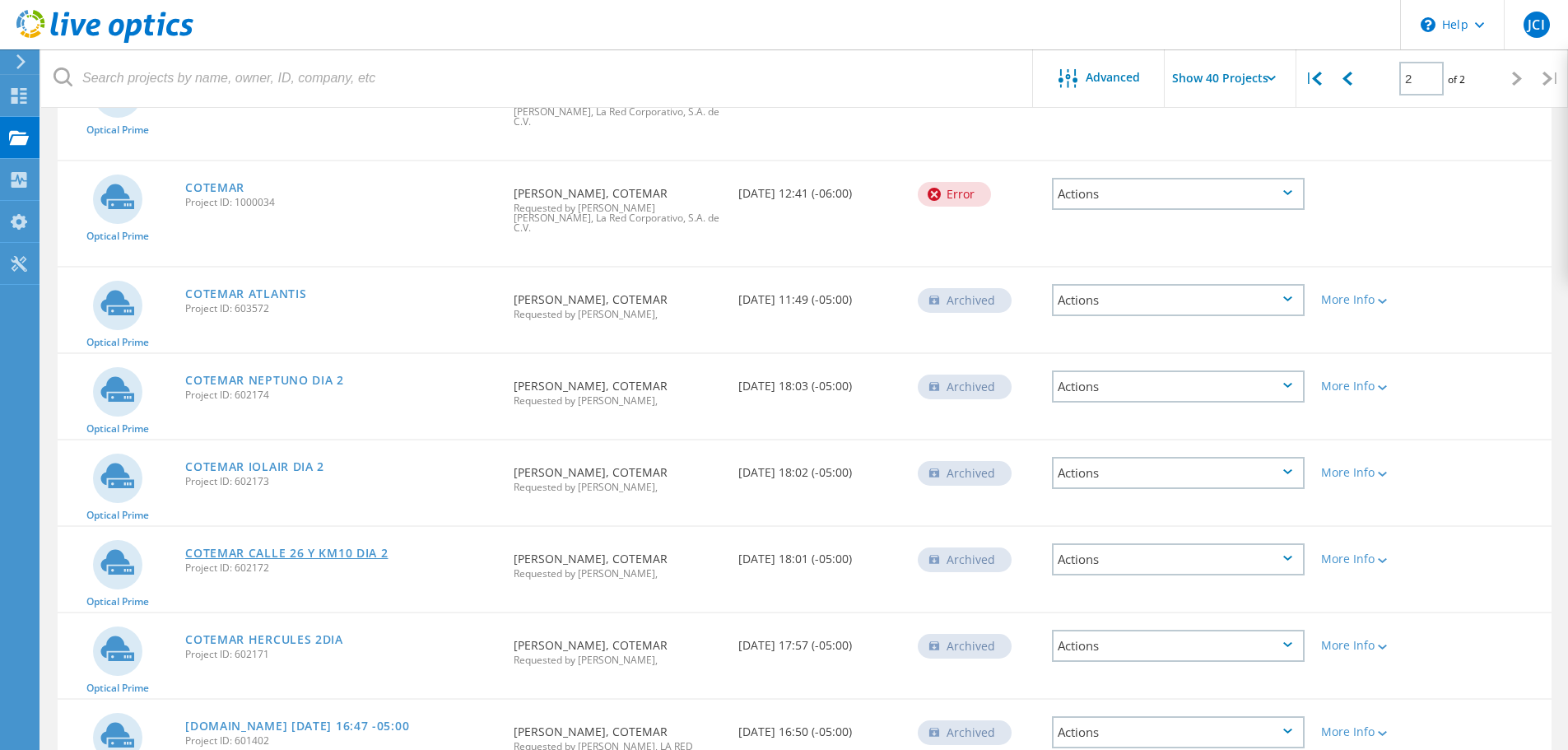
click at [348, 547] on link "COTEMAR CALLE 26 Y KM10 DIA 2" at bounding box center [286, 552] width 202 height 12
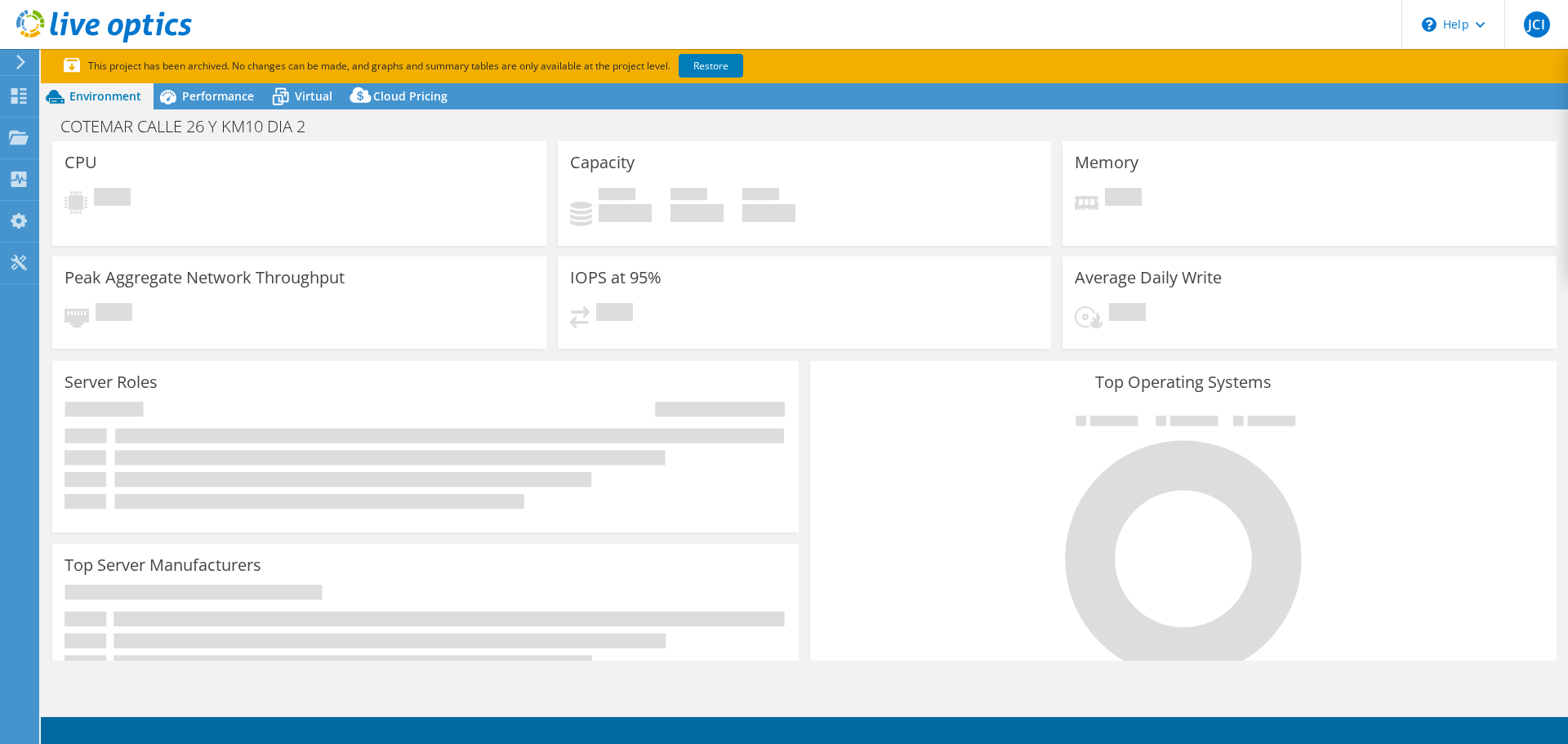
select select "USD"
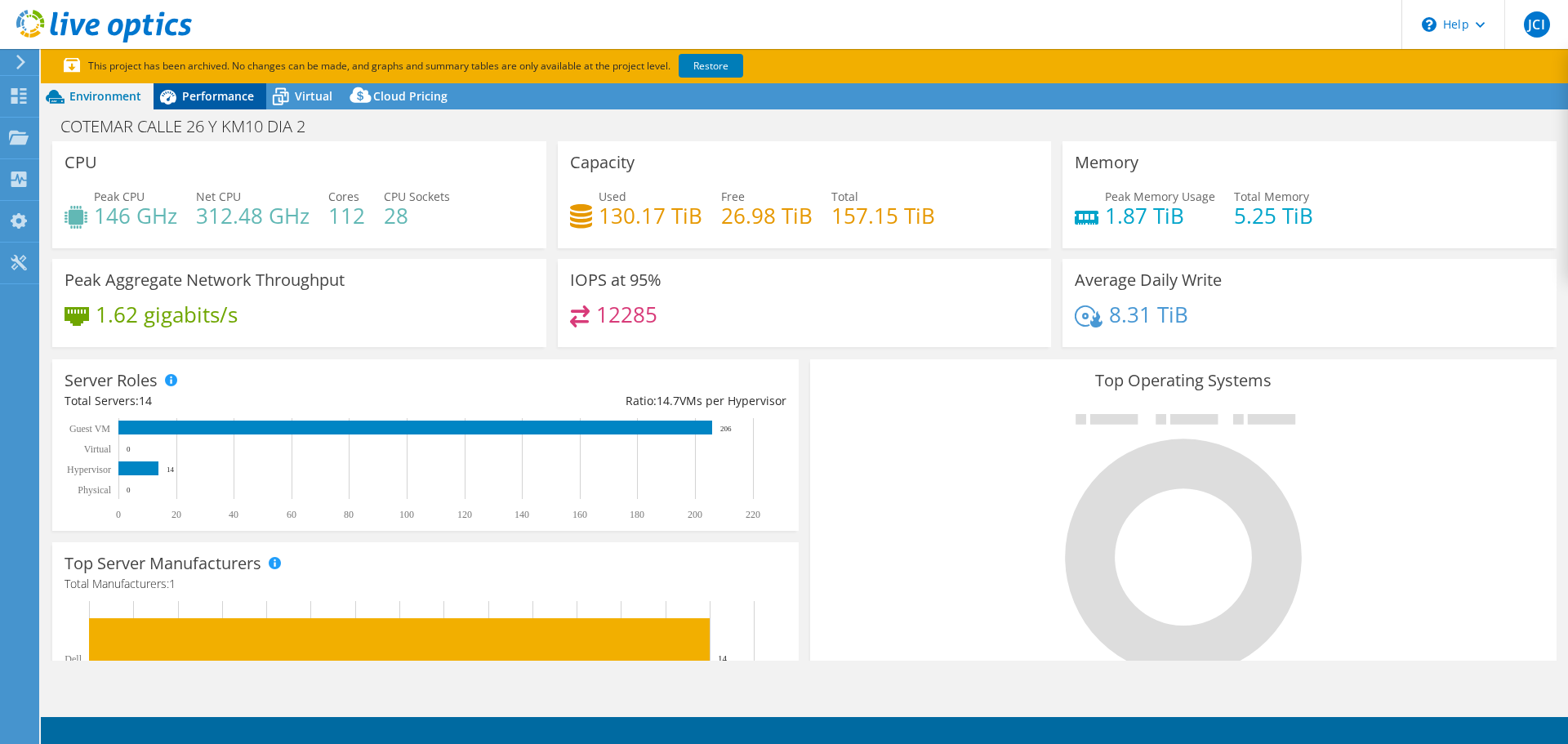
click at [212, 98] on span "Performance" at bounding box center [218, 95] width 72 height 15
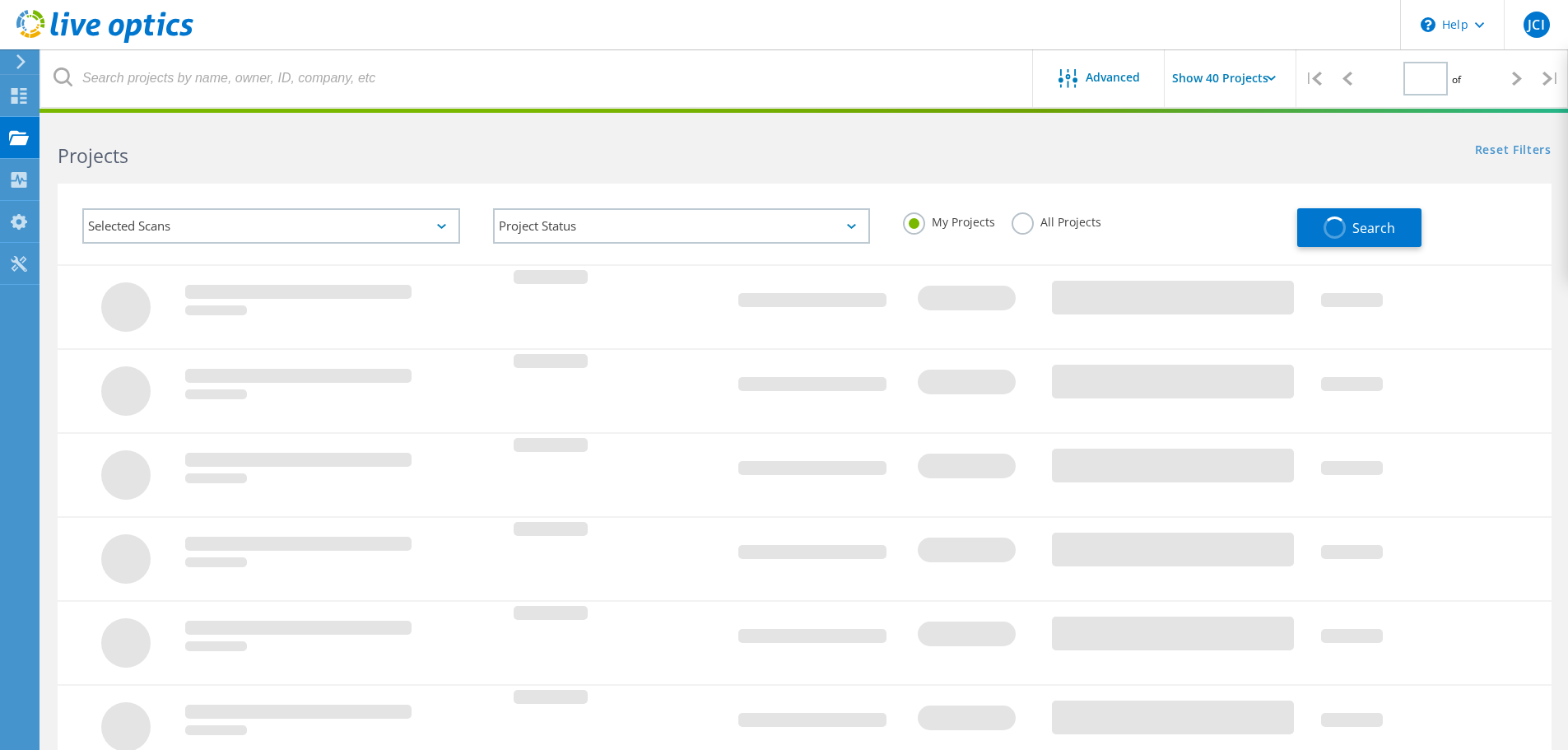
type input "2"
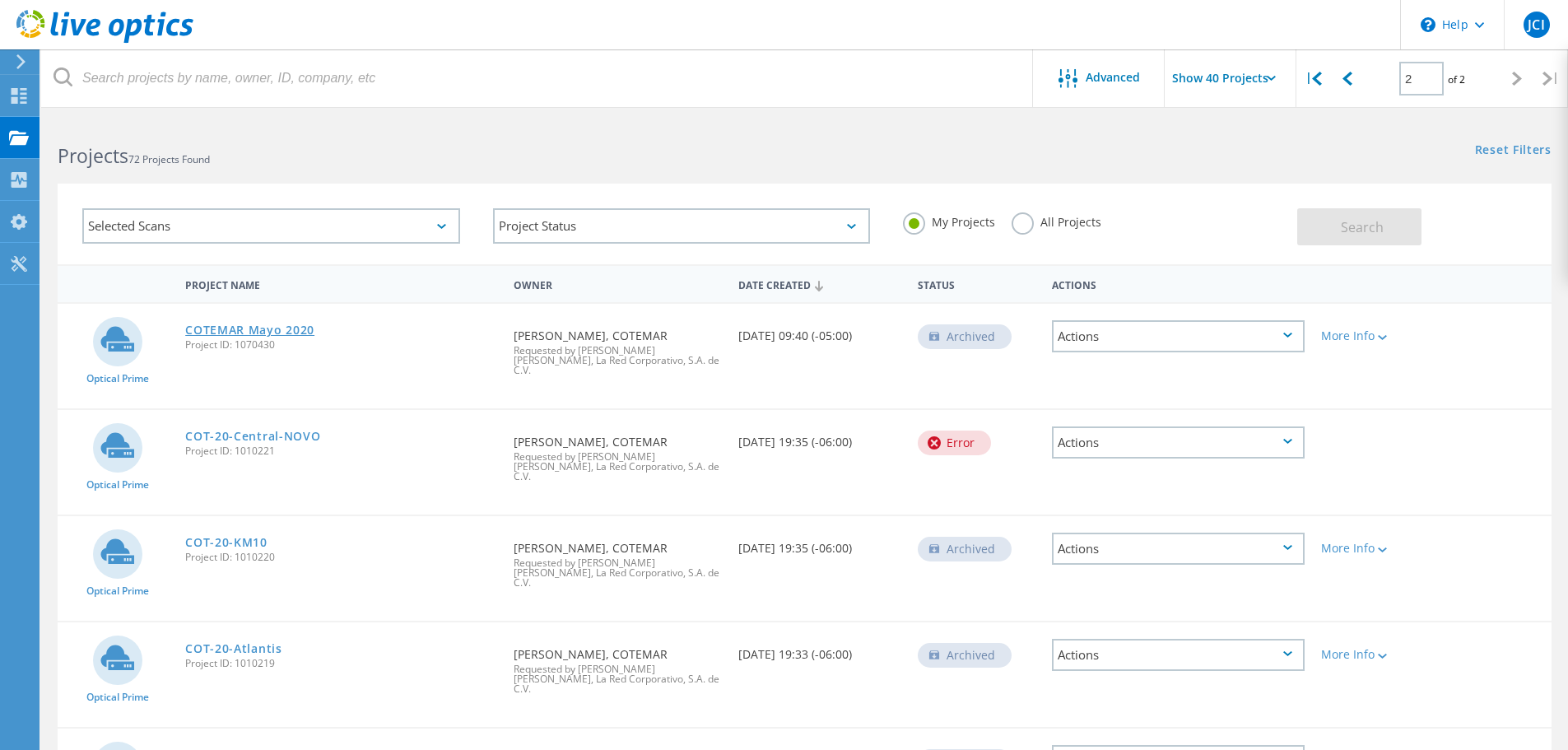
click at [257, 332] on link "COTEMAR Mayo 2020" at bounding box center [249, 329] width 129 height 12
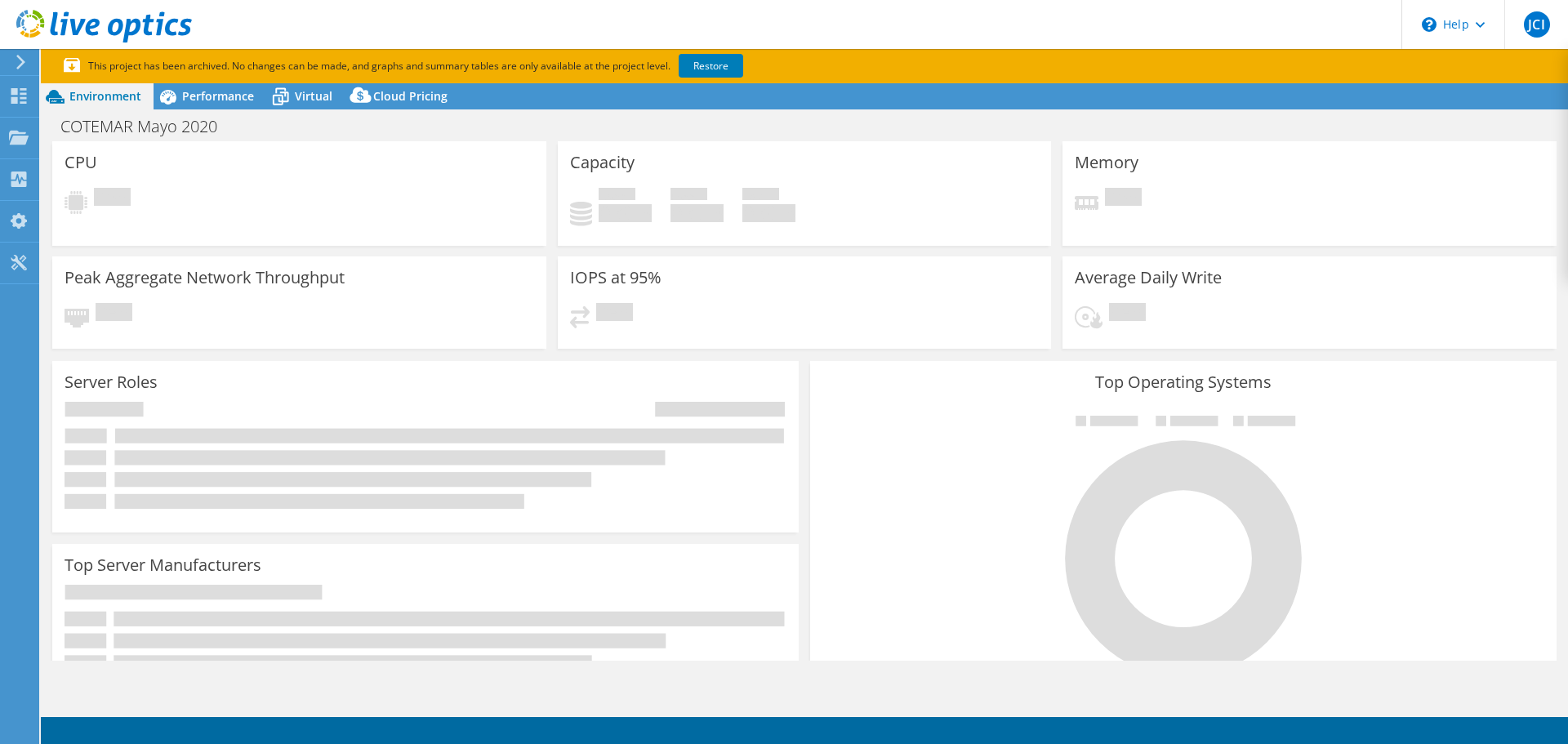
select select "USD"
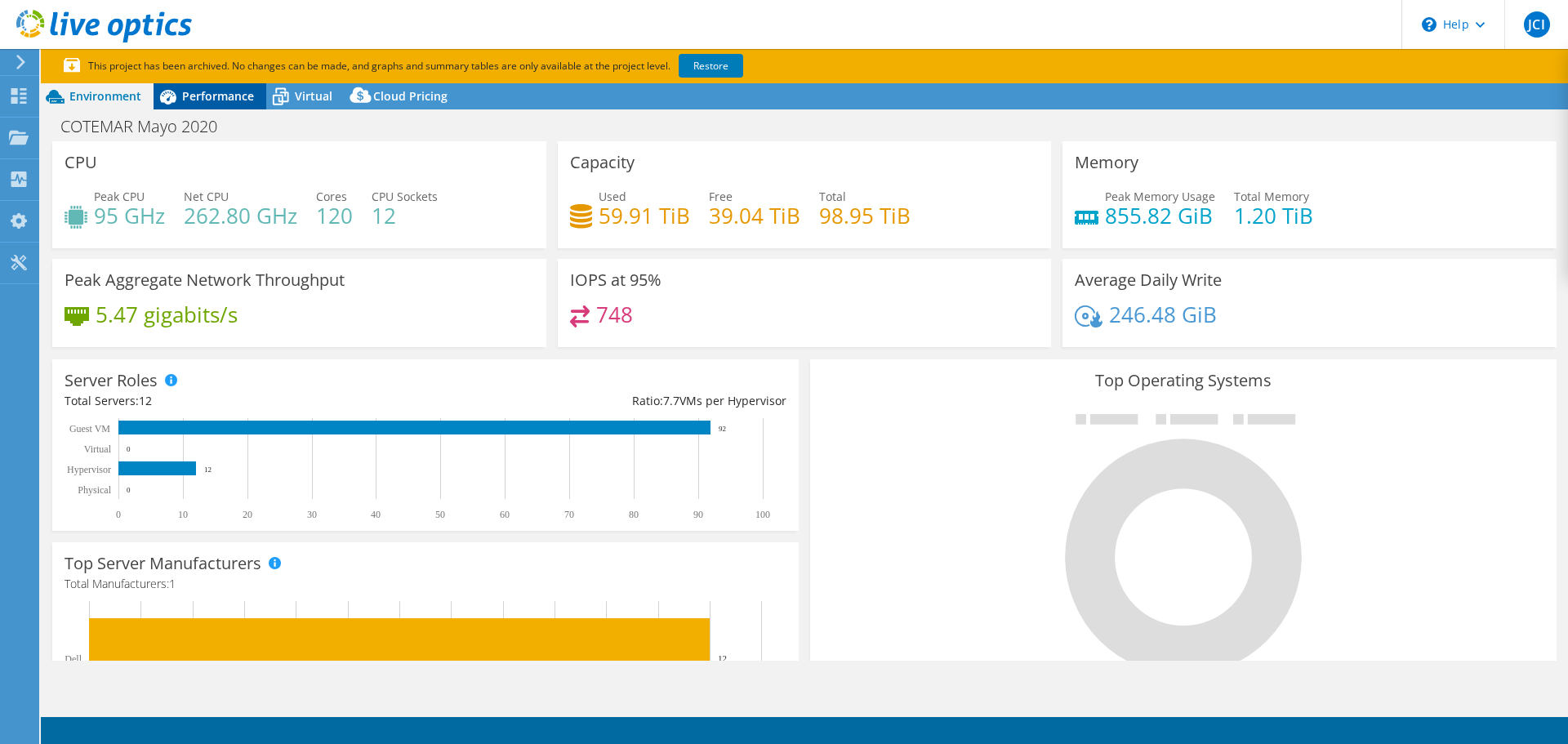
click at [217, 103] on span "Performance" at bounding box center [218, 95] width 72 height 15
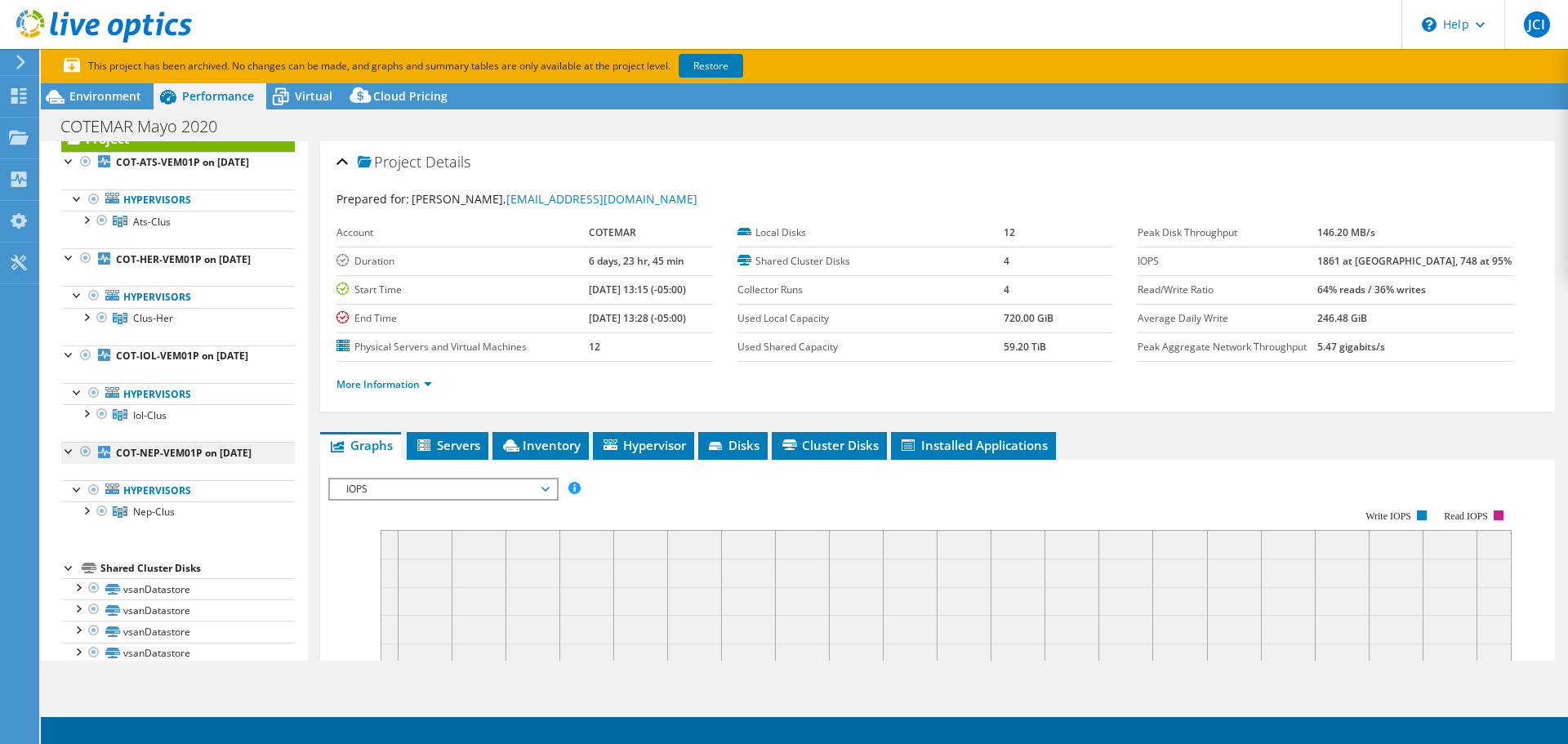
scroll to position [73, 0]
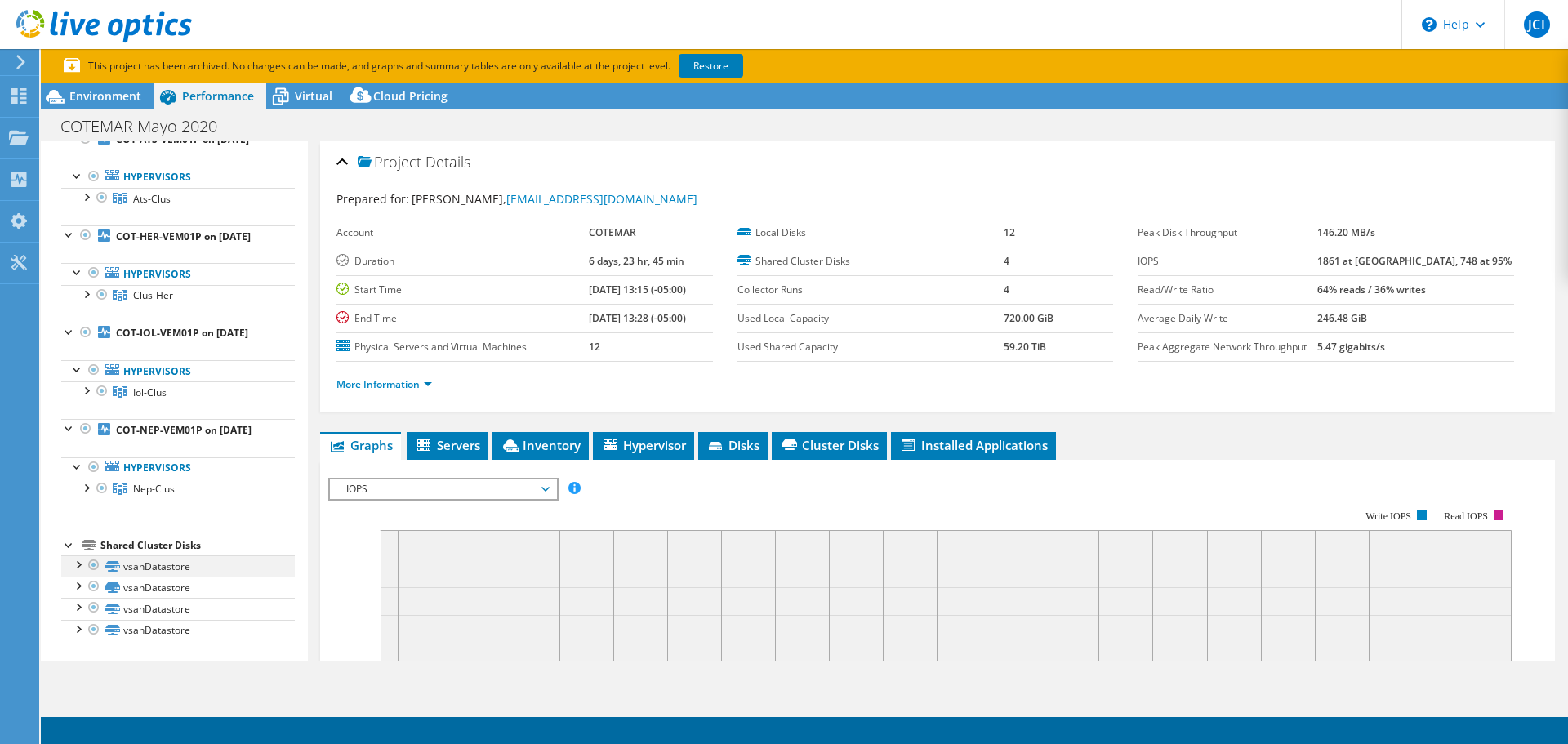
click at [79, 565] on div at bounding box center [78, 563] width 16 height 16
click at [156, 564] on link "vsanDatastore" at bounding box center [177, 566] width 234 height 21
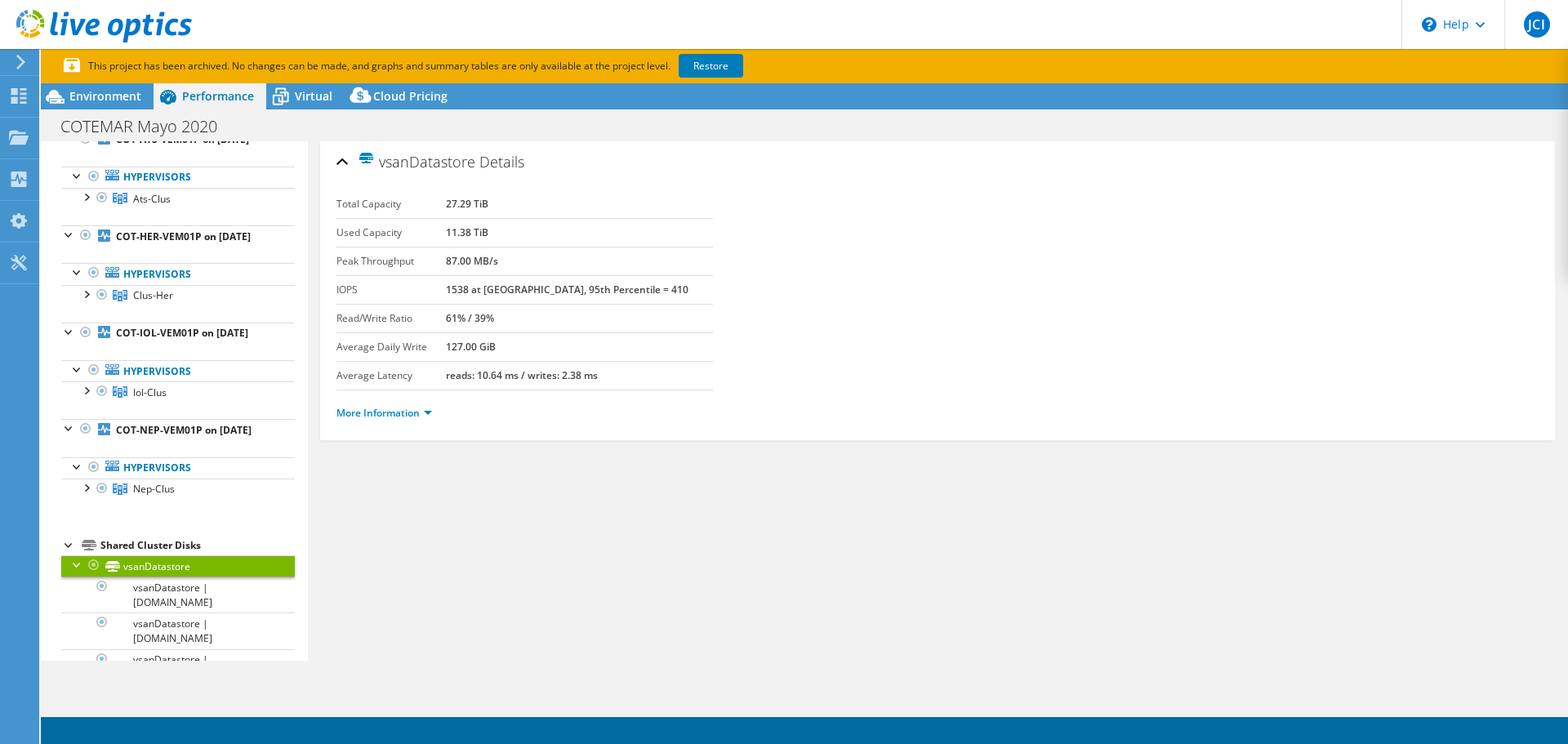
click at [65, 545] on div at bounding box center [69, 543] width 16 height 16
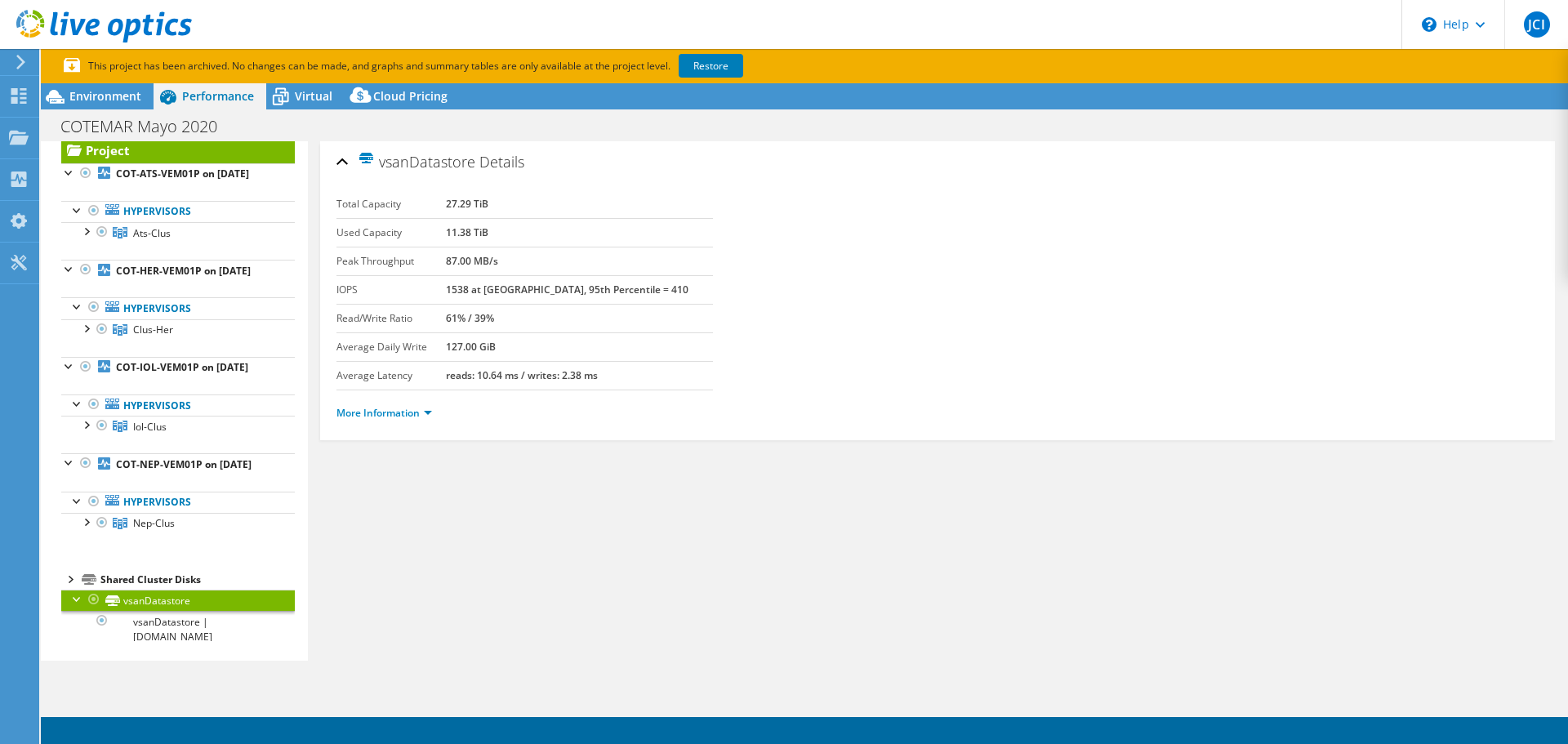
scroll to position [0, 0]
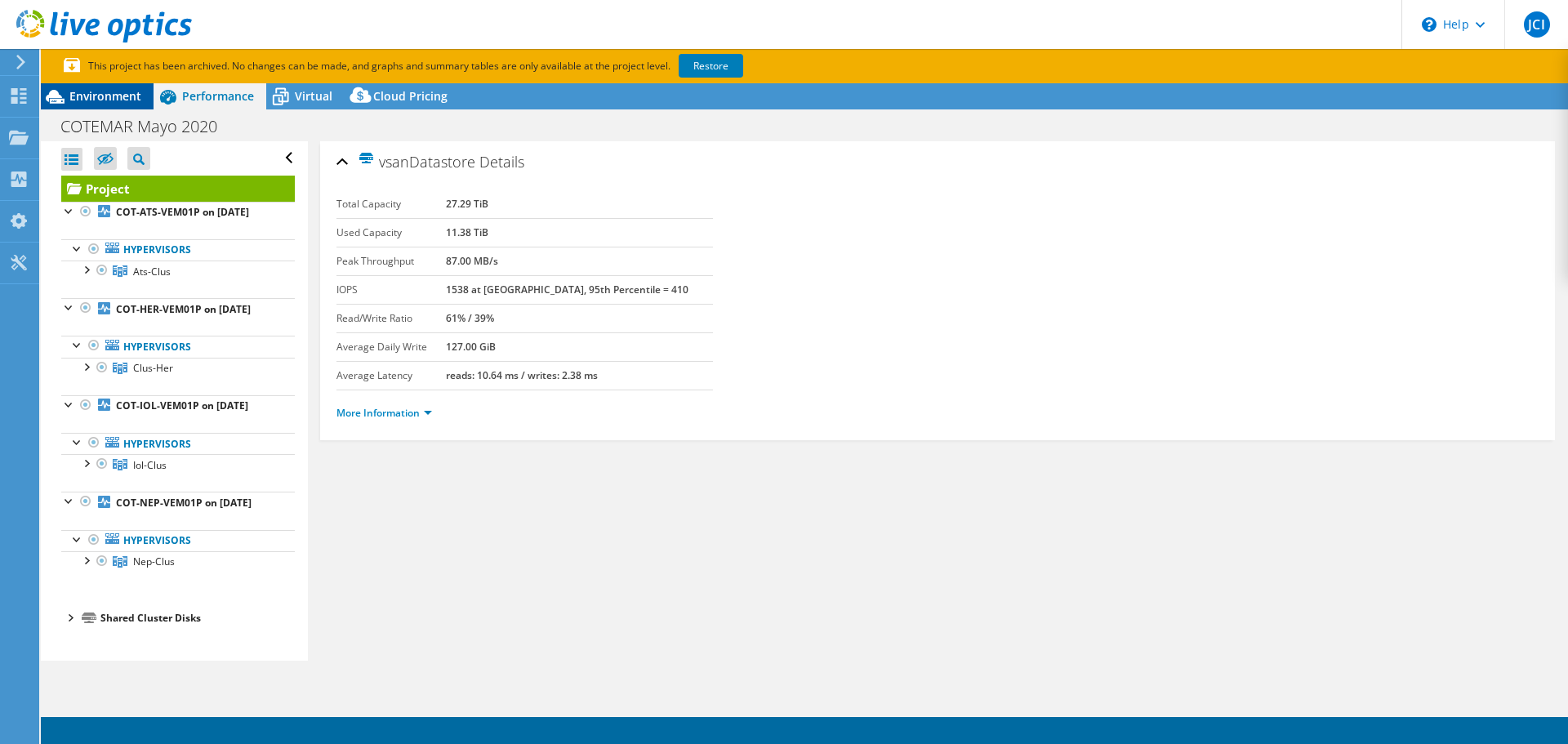
click at [120, 92] on span "Environment" at bounding box center [106, 95] width 72 height 15
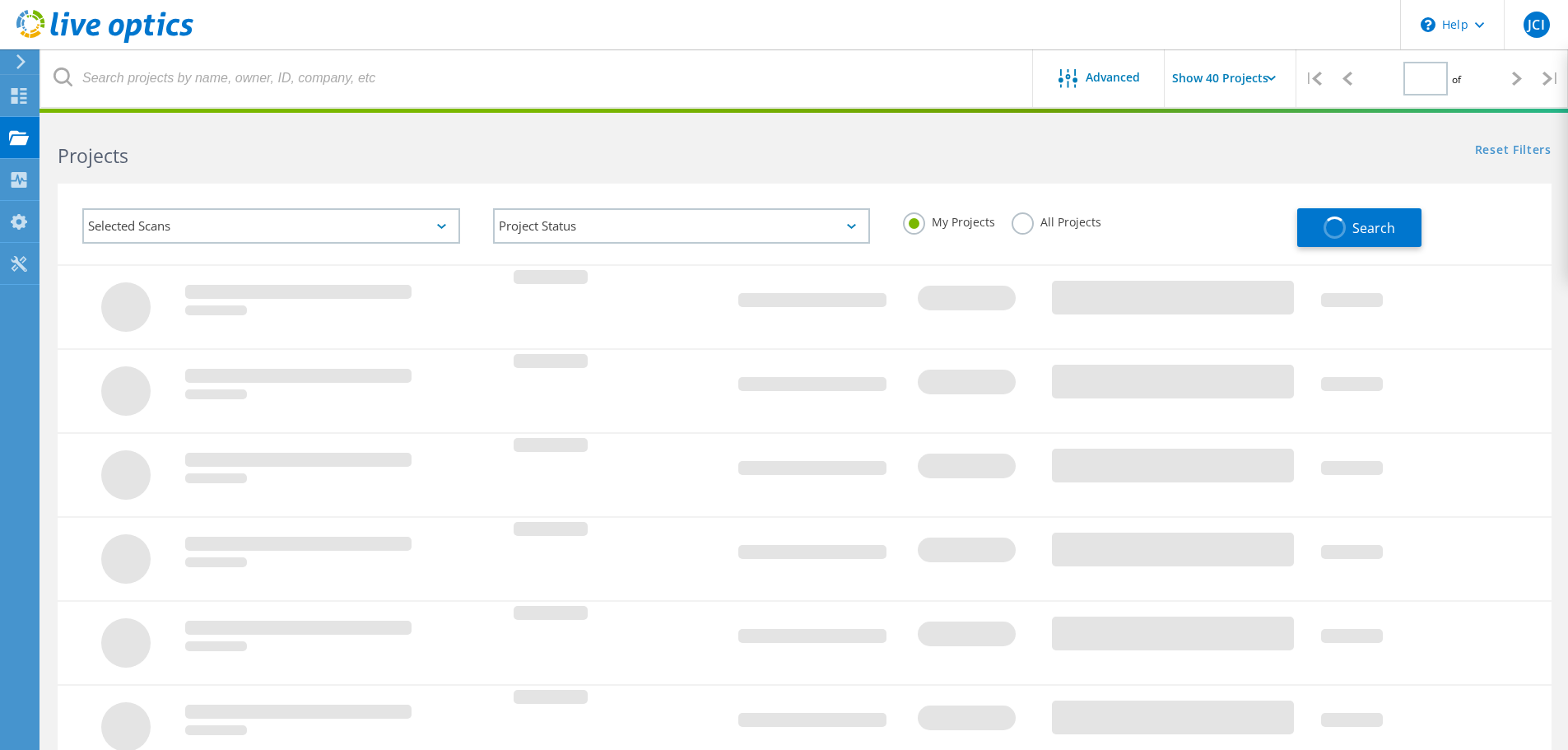
type input "2"
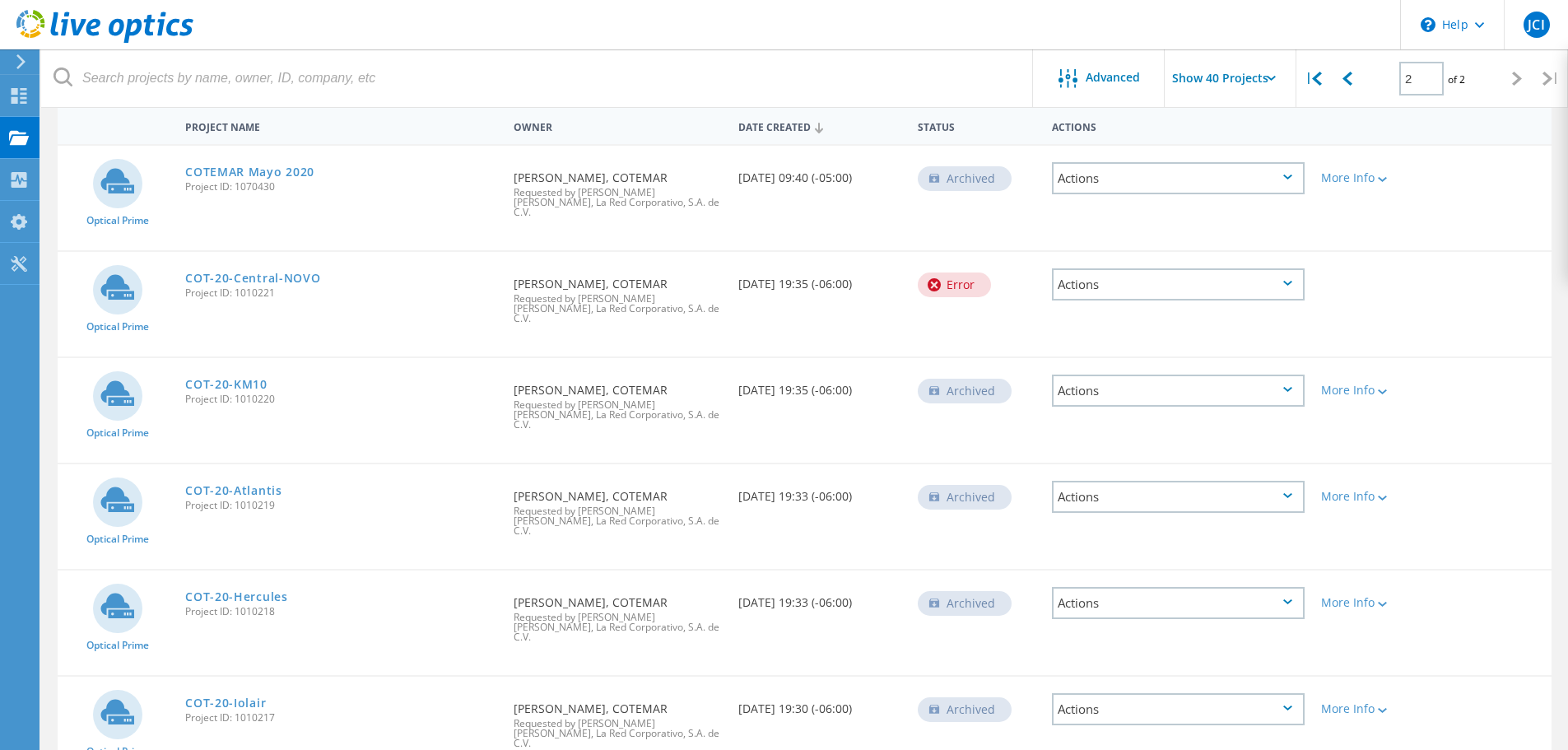
scroll to position [164, 0]
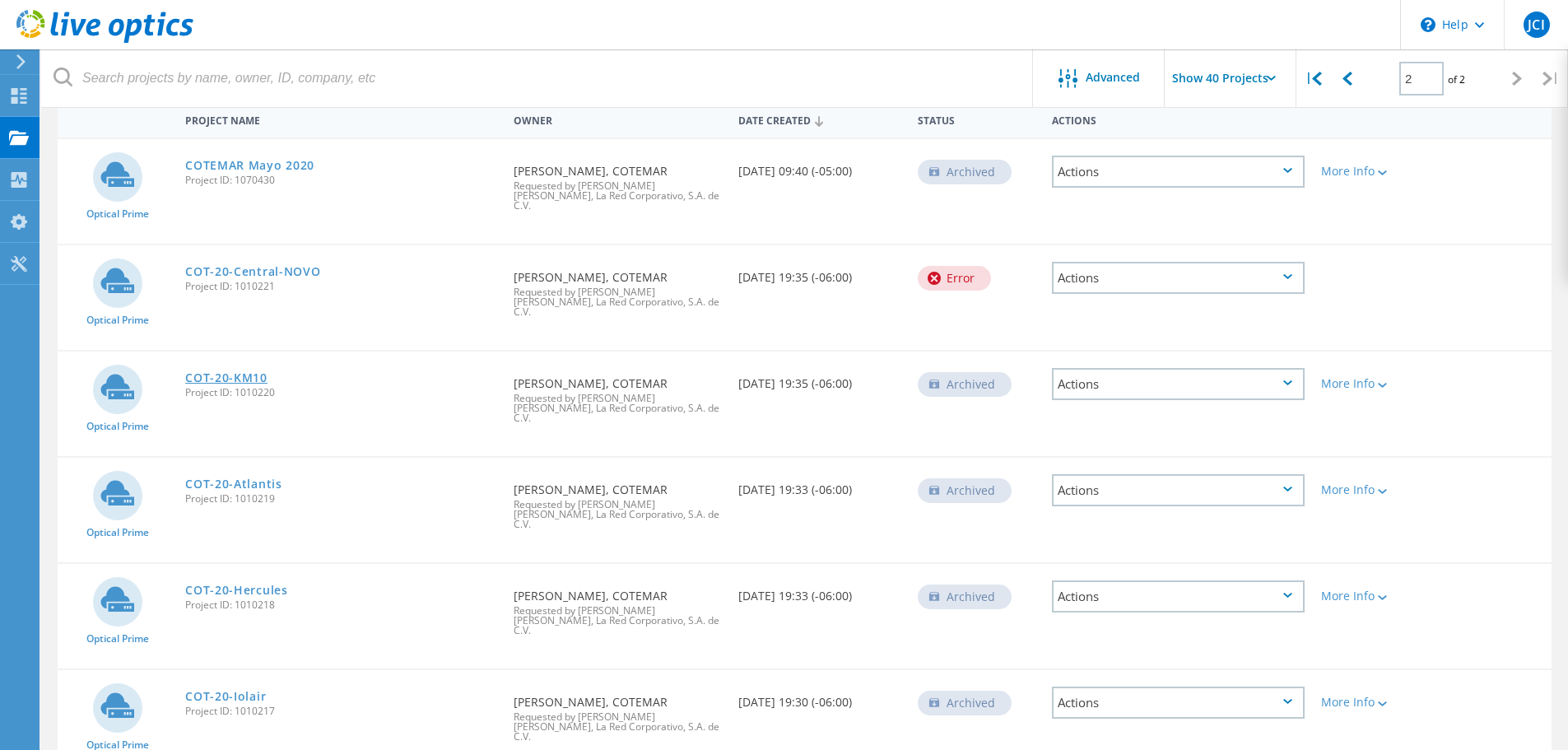
click at [225, 372] on link "COT-20-KM10" at bounding box center [226, 377] width 82 height 12
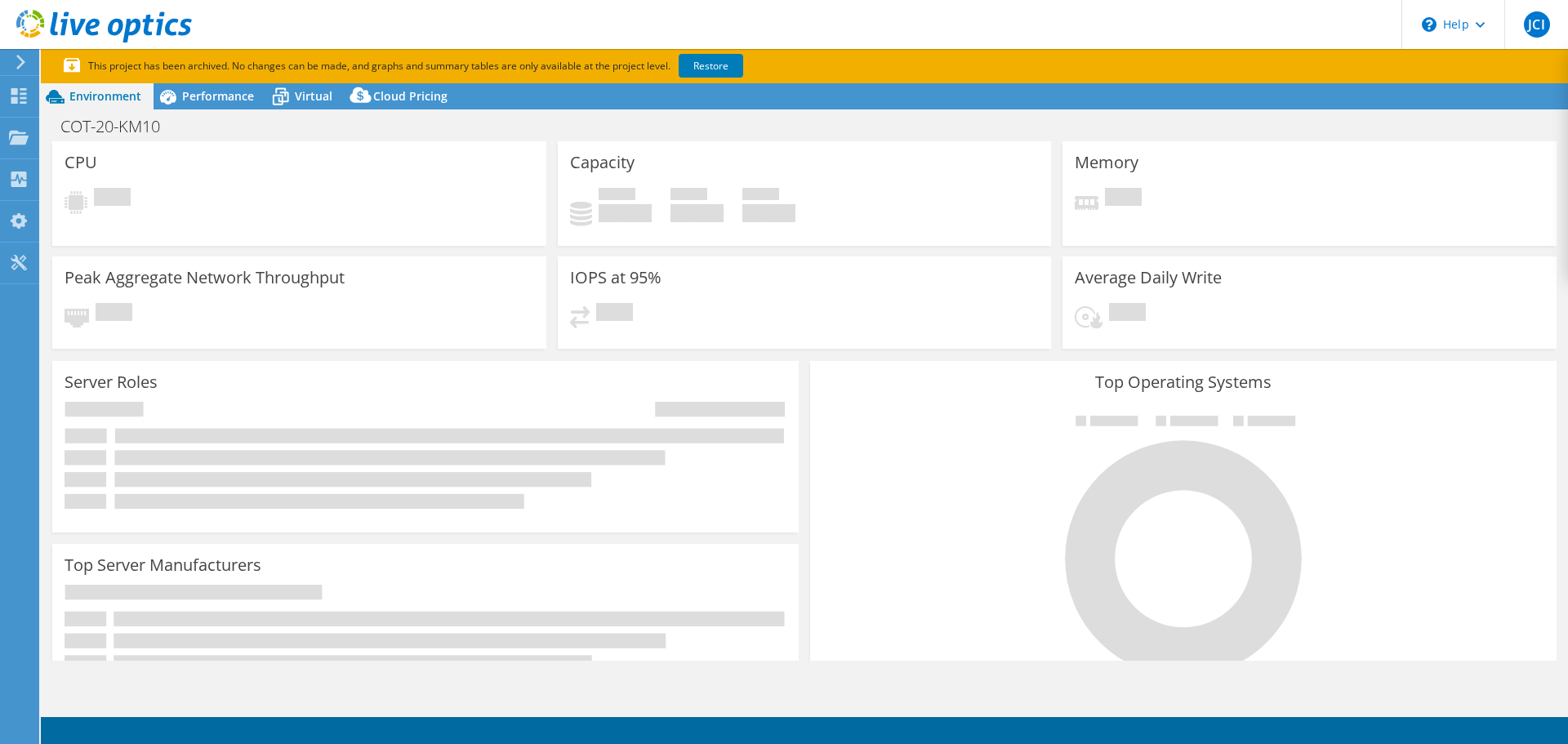
select select "USD"
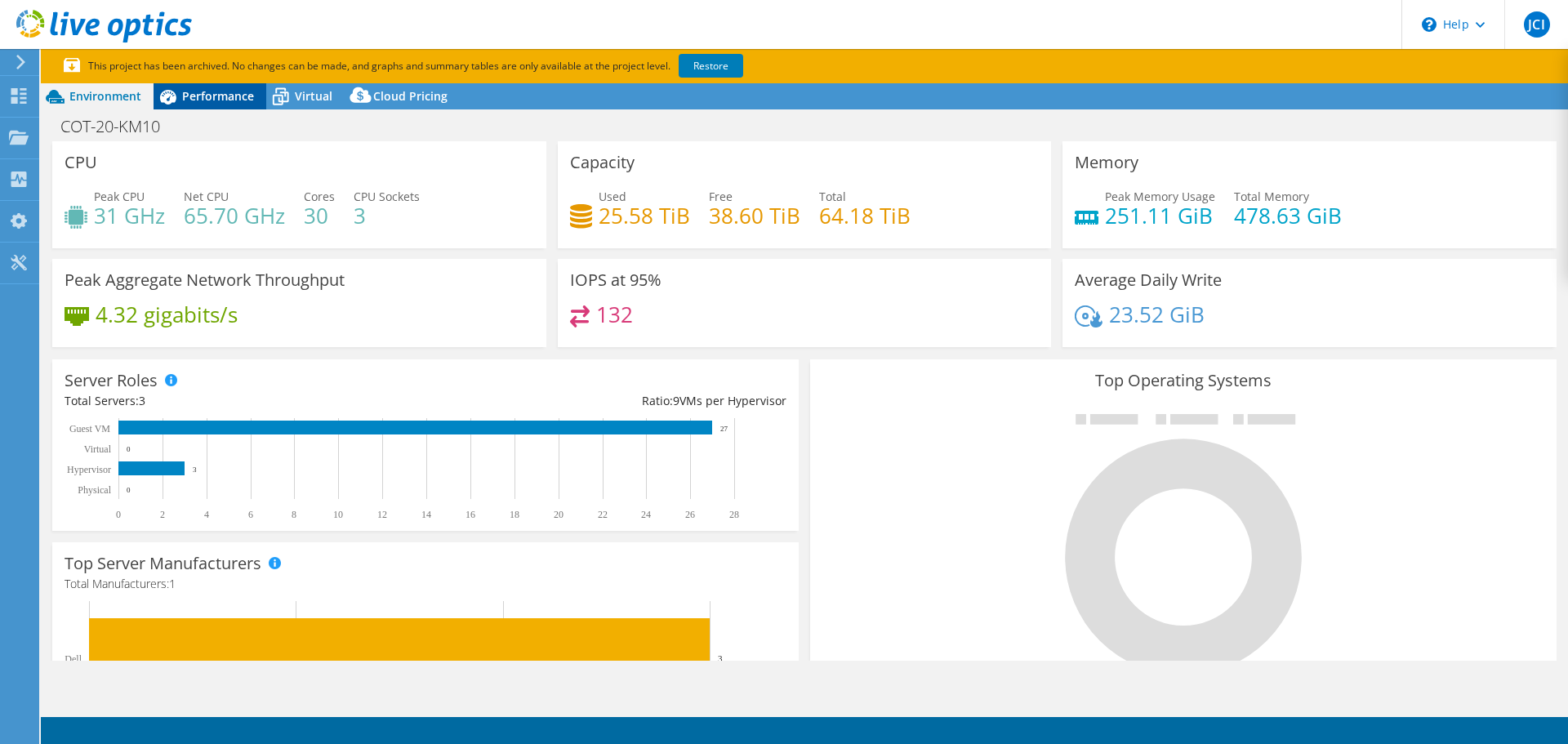
click at [227, 89] on span "Performance" at bounding box center [218, 95] width 72 height 15
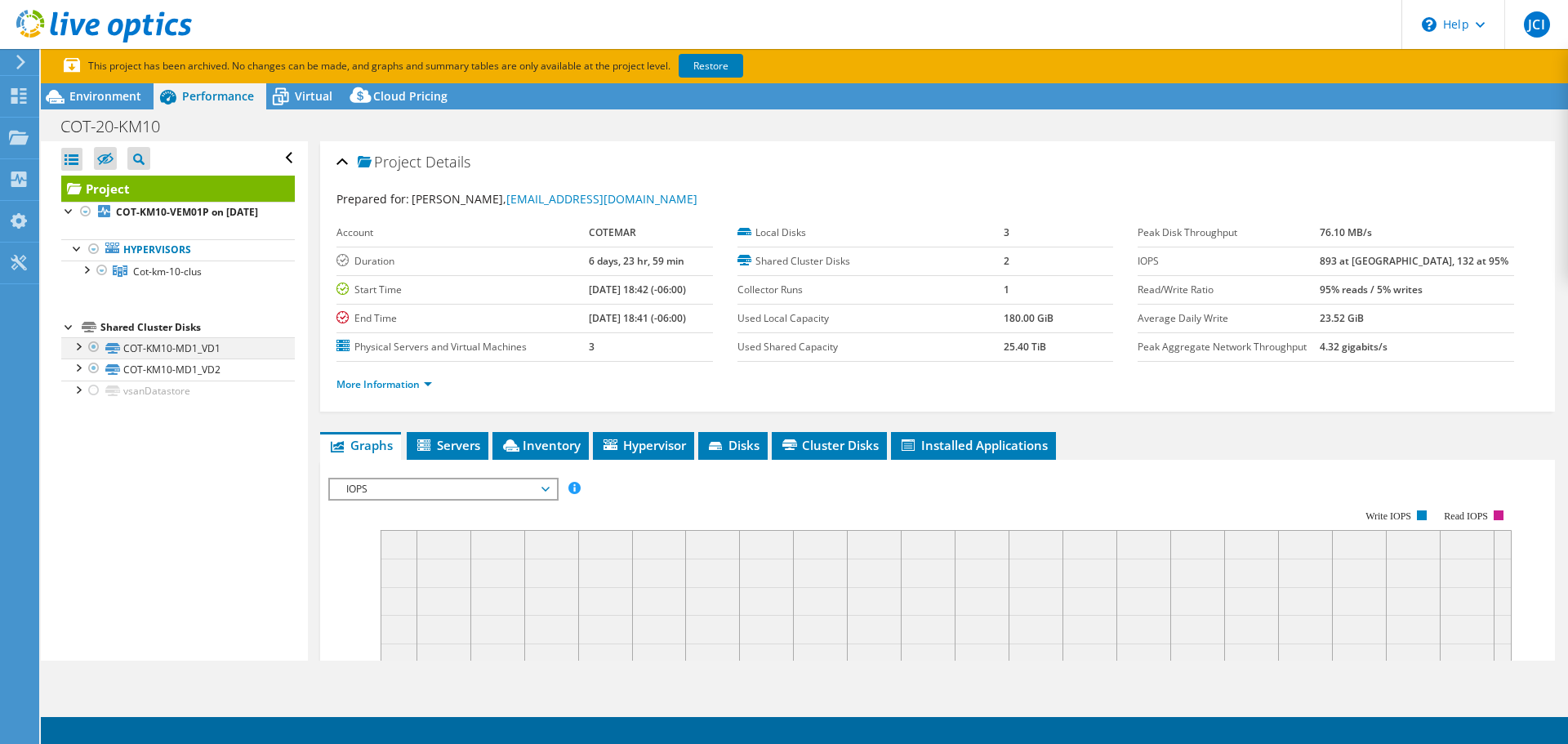
click at [78, 354] on div at bounding box center [78, 346] width 16 height 16
click at [73, 375] on div at bounding box center [78, 366] width 16 height 16
click at [113, 396] on icon at bounding box center [113, 390] width 14 height 11
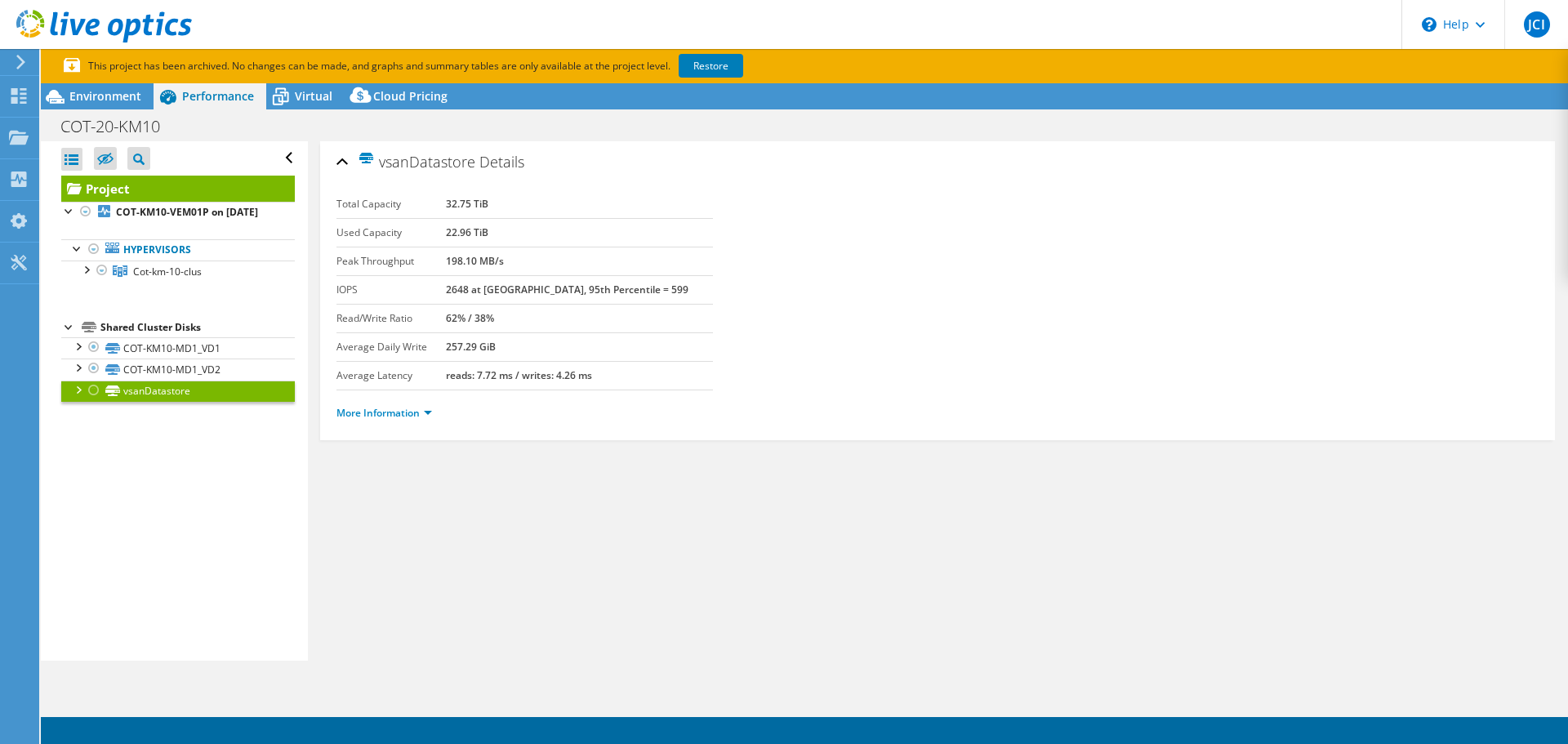
click at [91, 400] on div at bounding box center [94, 390] width 16 height 20
click at [92, 400] on div at bounding box center [94, 390] width 16 height 20
click at [79, 397] on div at bounding box center [78, 389] width 16 height 16
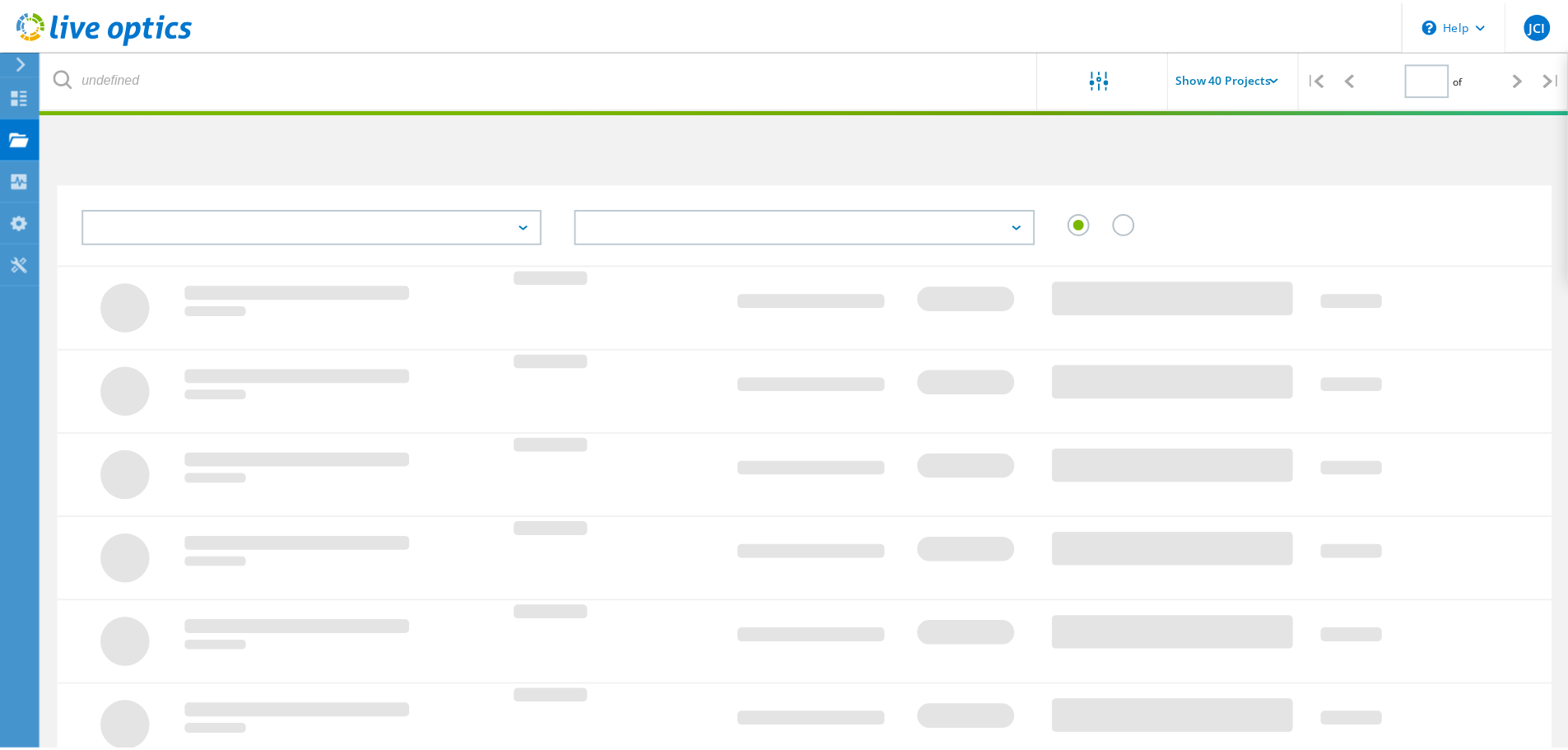
scroll to position [164, 0]
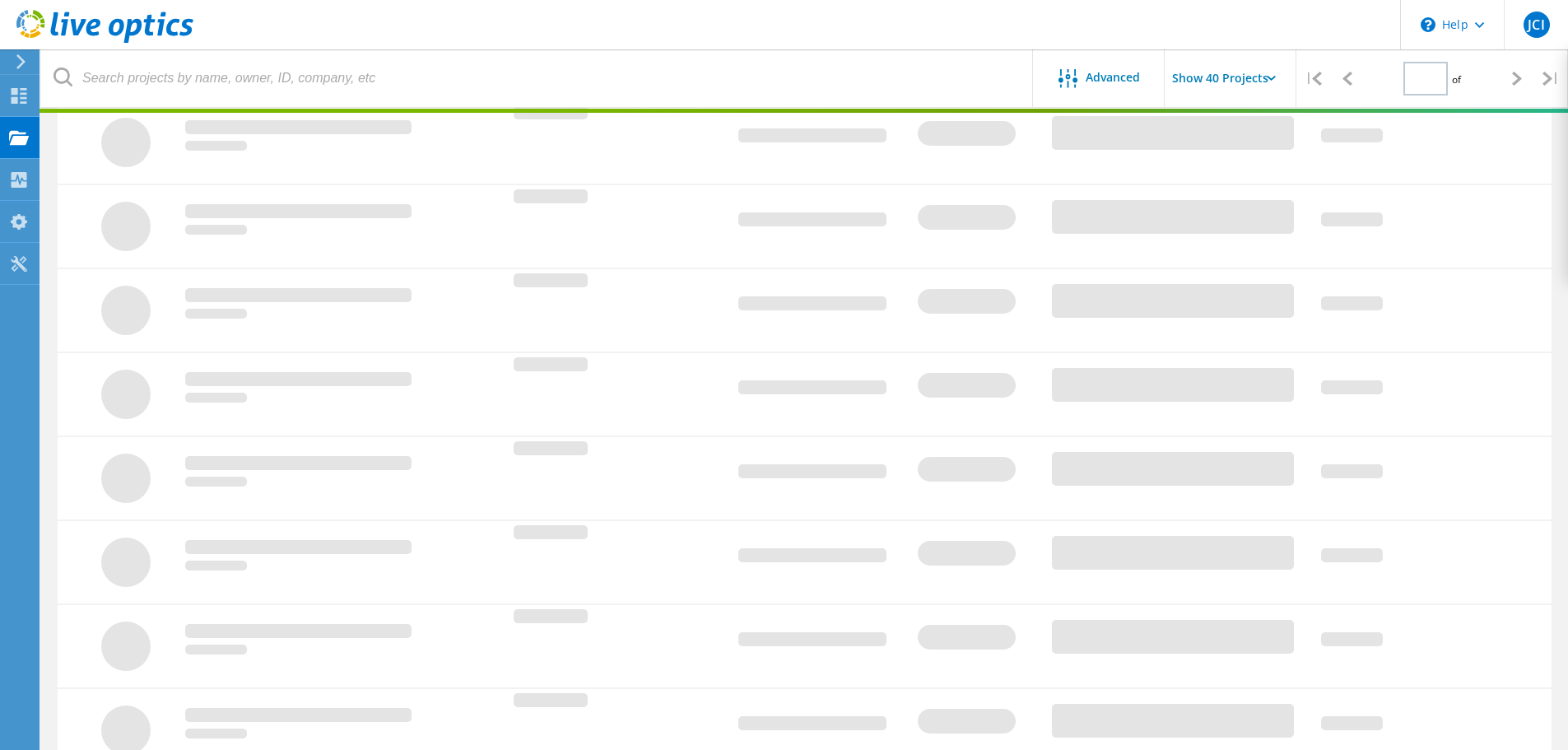
type input "2"
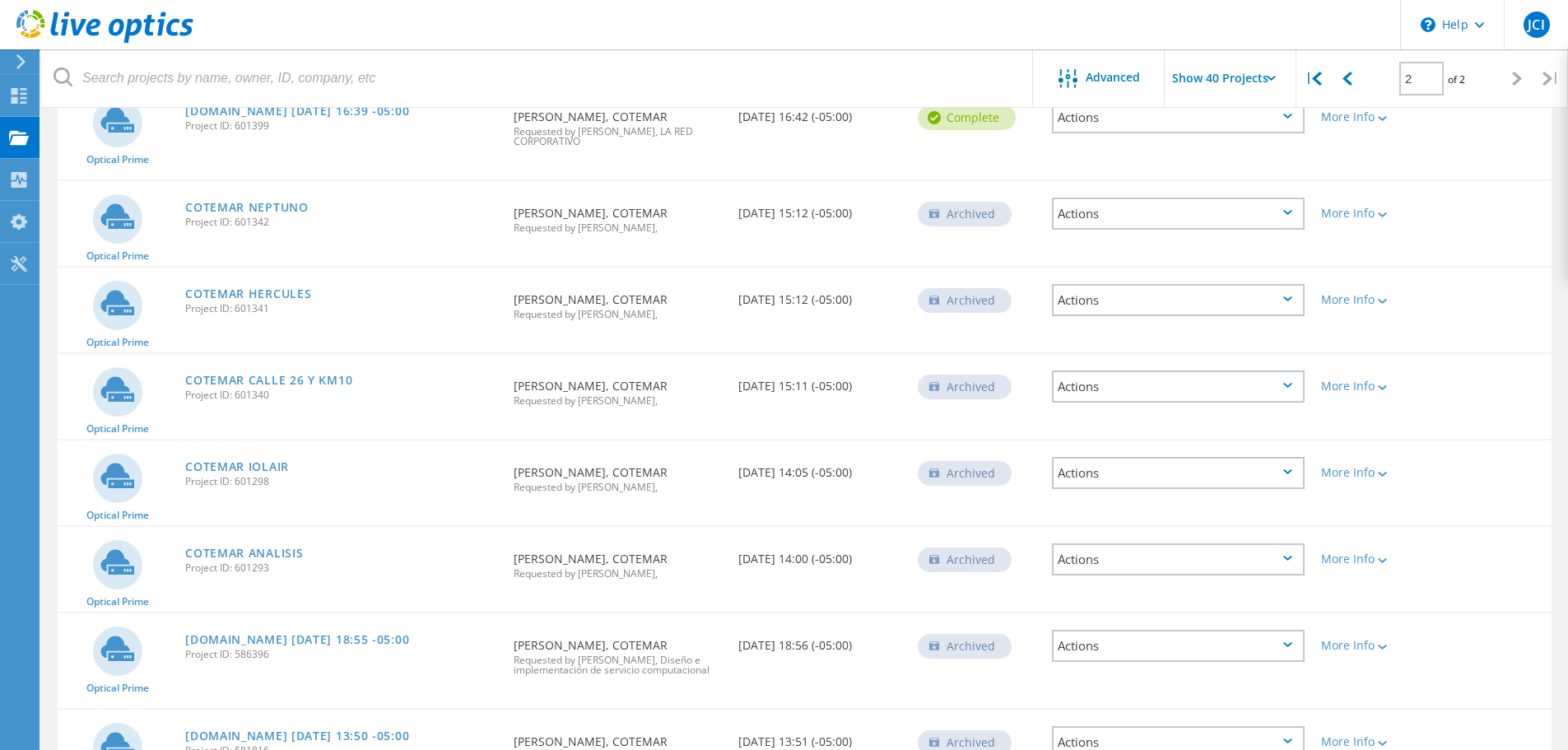
scroll to position [1810, 0]
drag, startPoint x: 260, startPoint y: 458, endPoint x: 265, endPoint y: 466, distance: 9.4
click at [259, 546] on link "COTEMAR ANALISIS" at bounding box center [244, 551] width 117 height 12
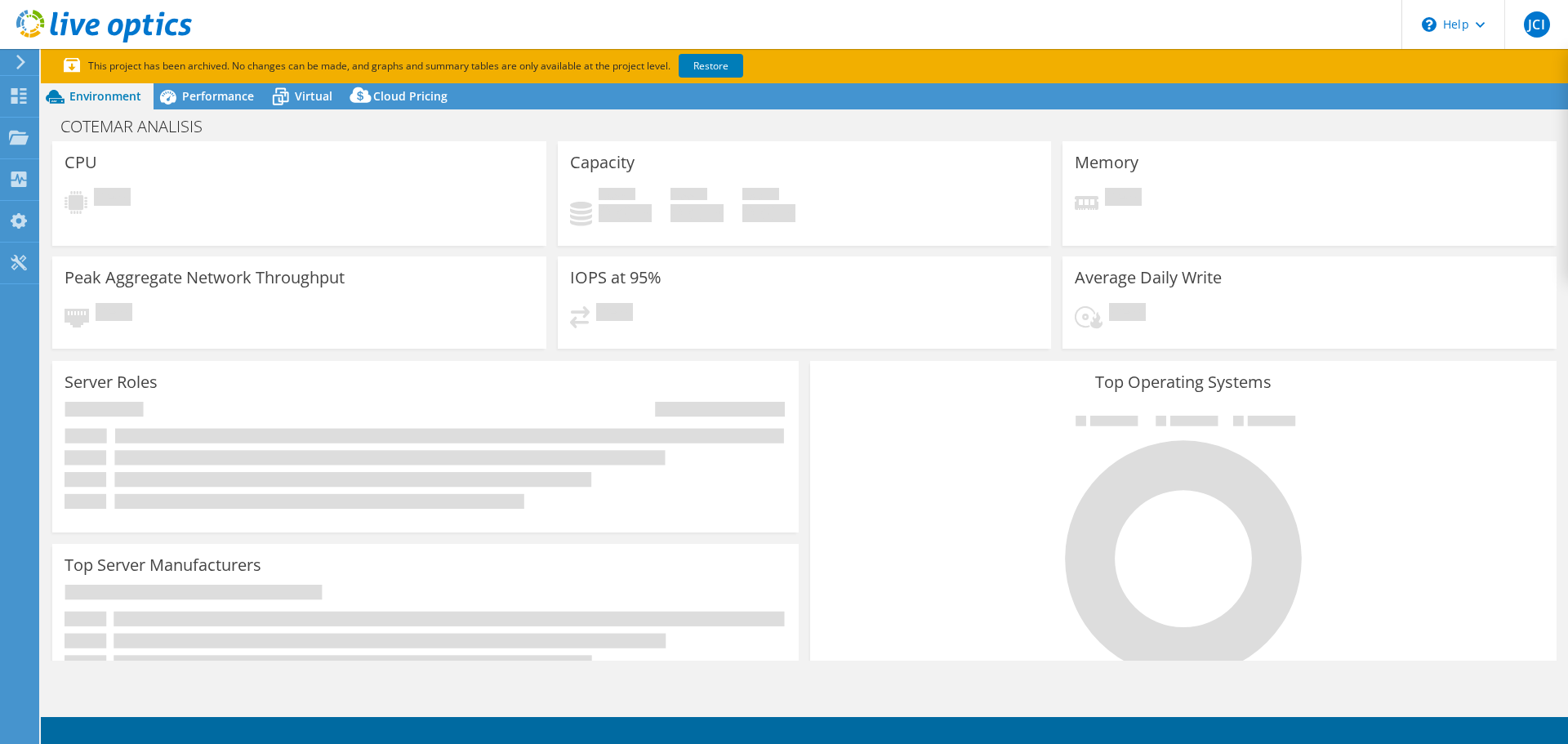
select select "USD"
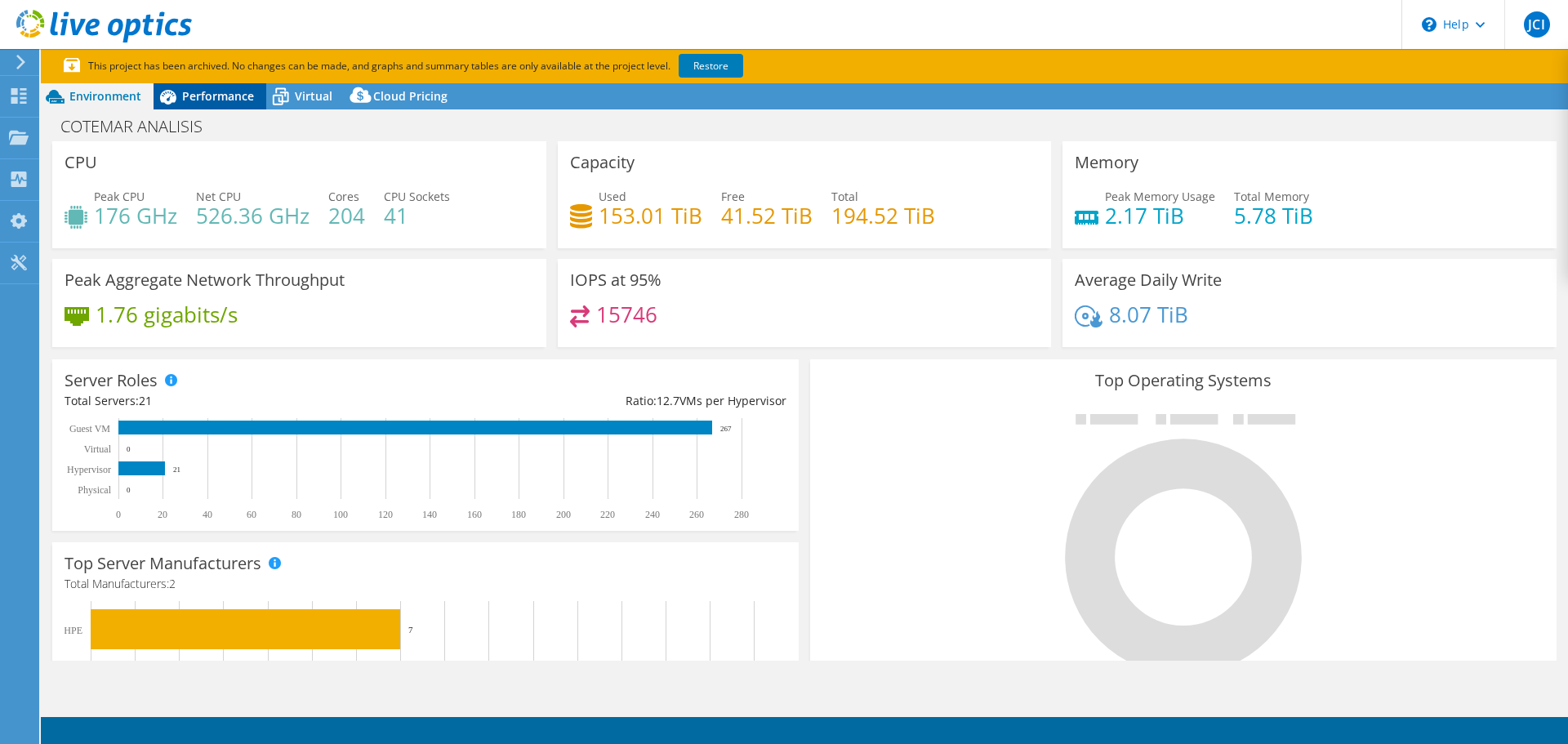
click at [191, 90] on span "Performance" at bounding box center [218, 95] width 72 height 15
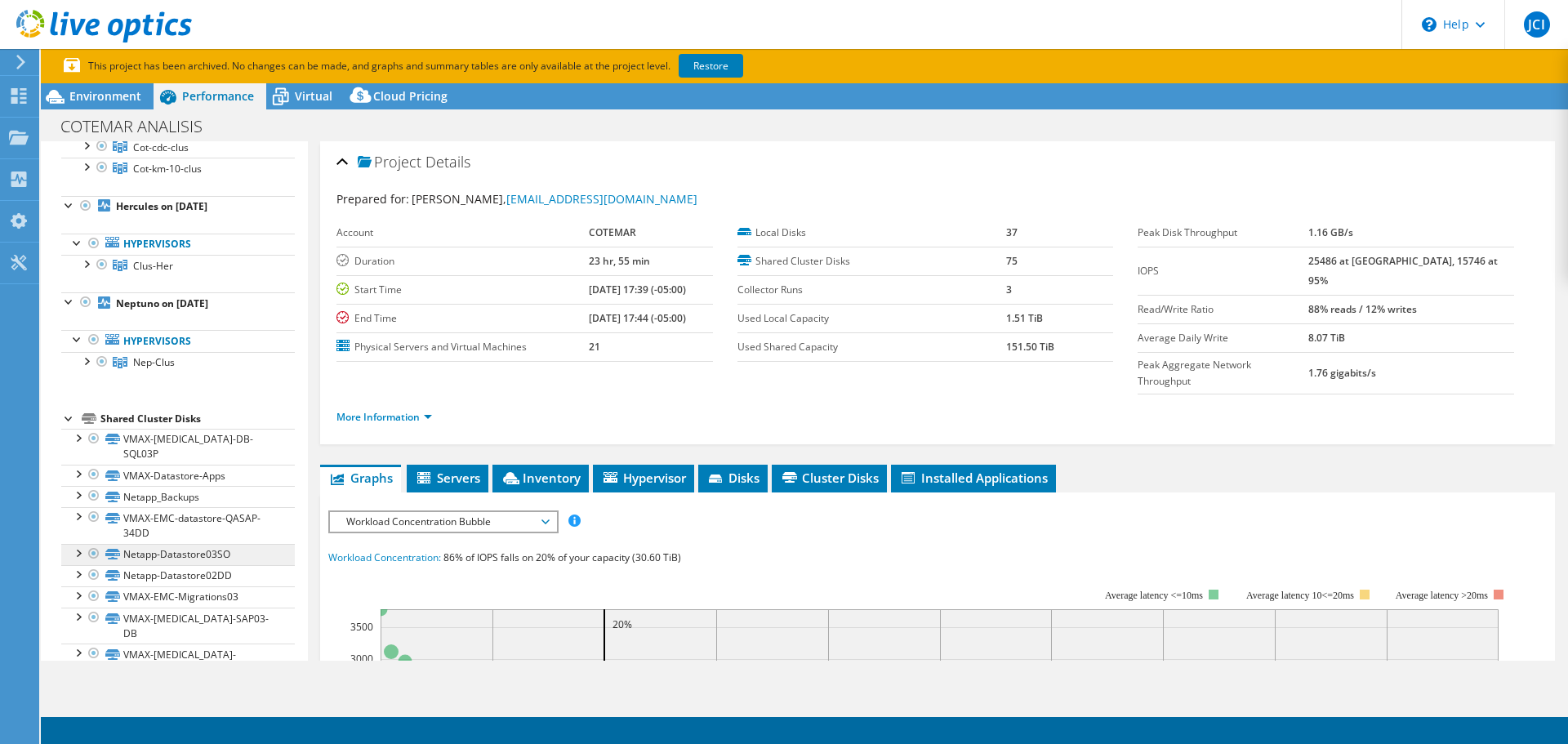
scroll to position [163, 0]
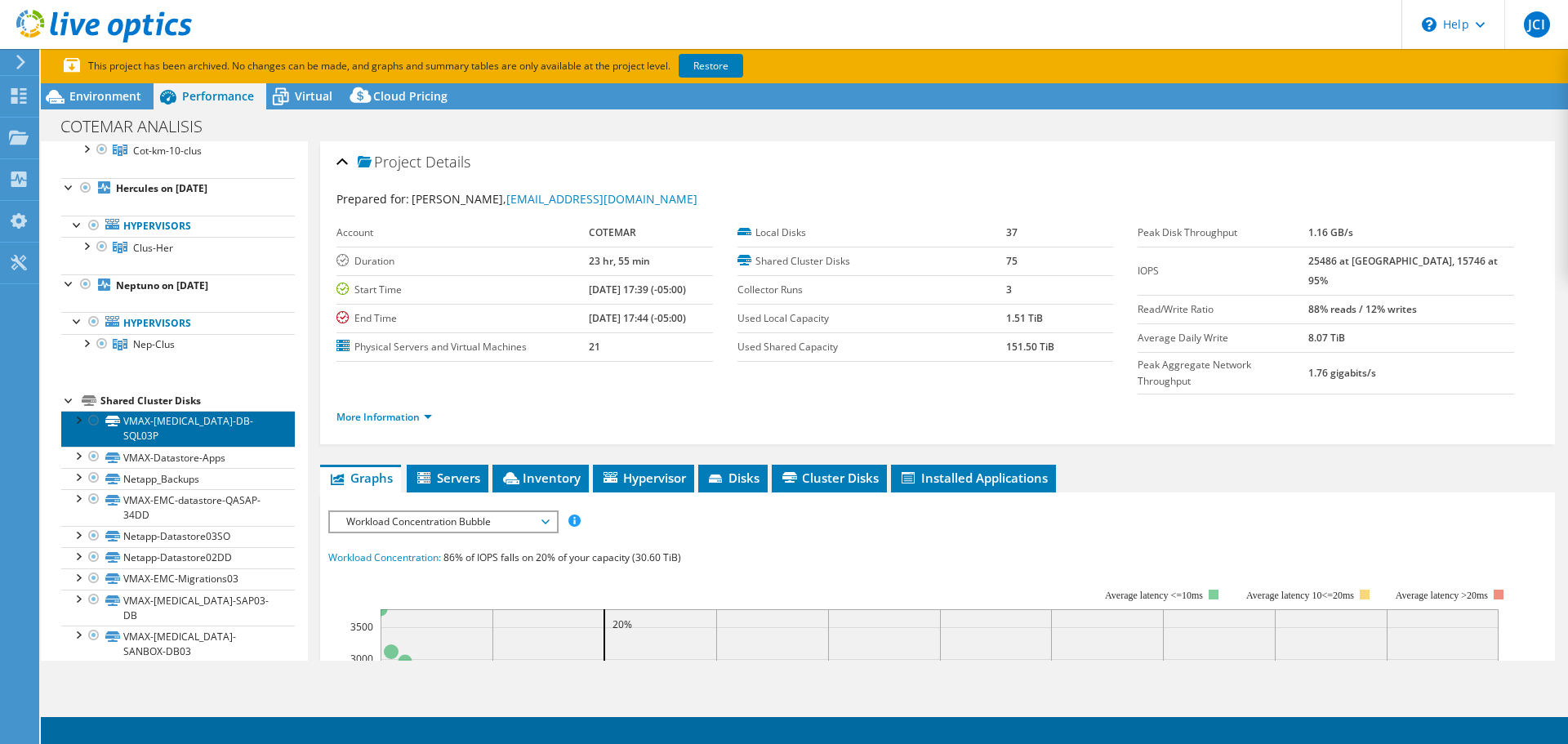
click at [202, 414] on link "VMAX-T3-DB-SQL03P" at bounding box center [177, 429] width 234 height 36
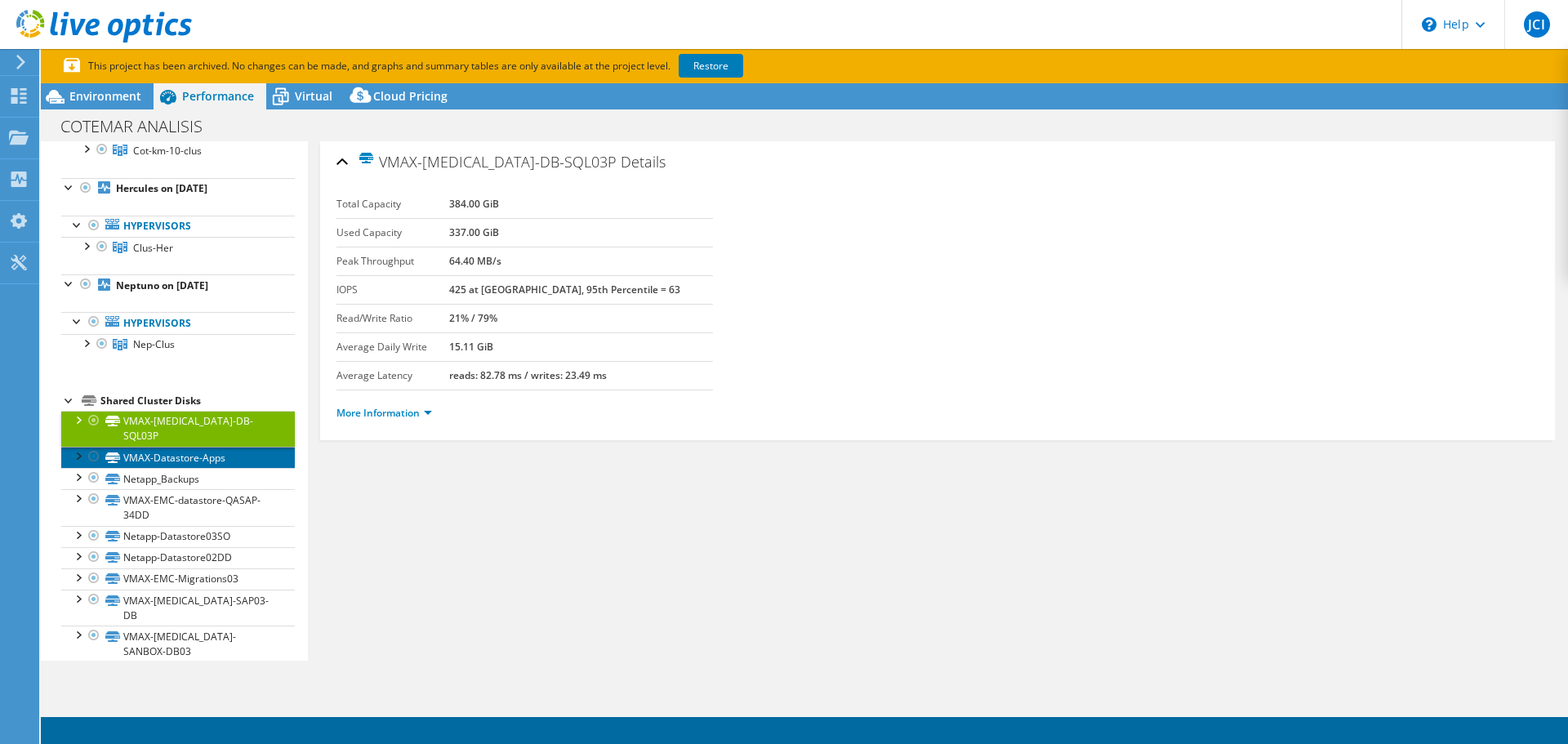
click at [181, 447] on link "VMAX-Datastore-Apps" at bounding box center [177, 458] width 234 height 21
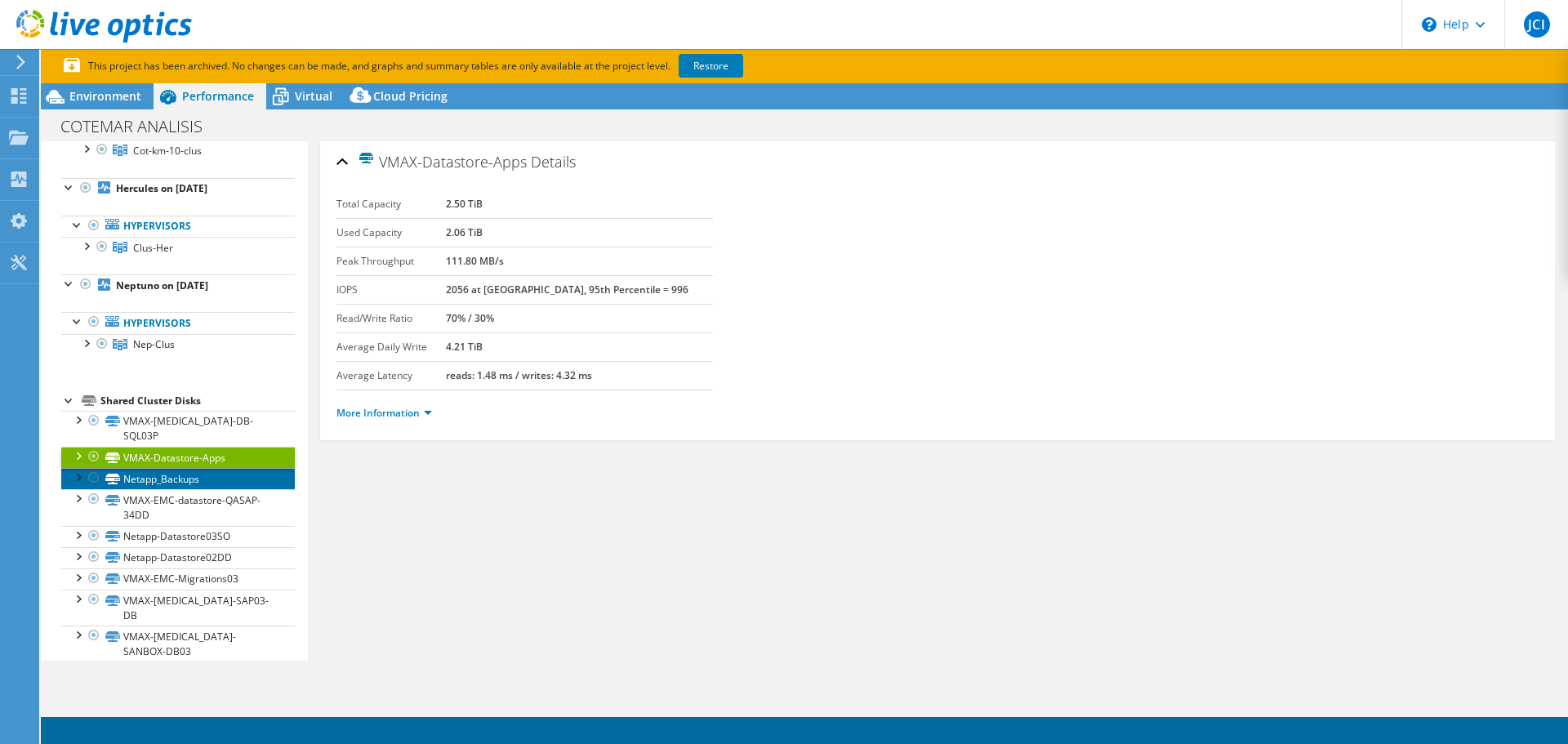
click at [210, 469] on link "Netapp_Backups" at bounding box center [177, 479] width 234 height 21
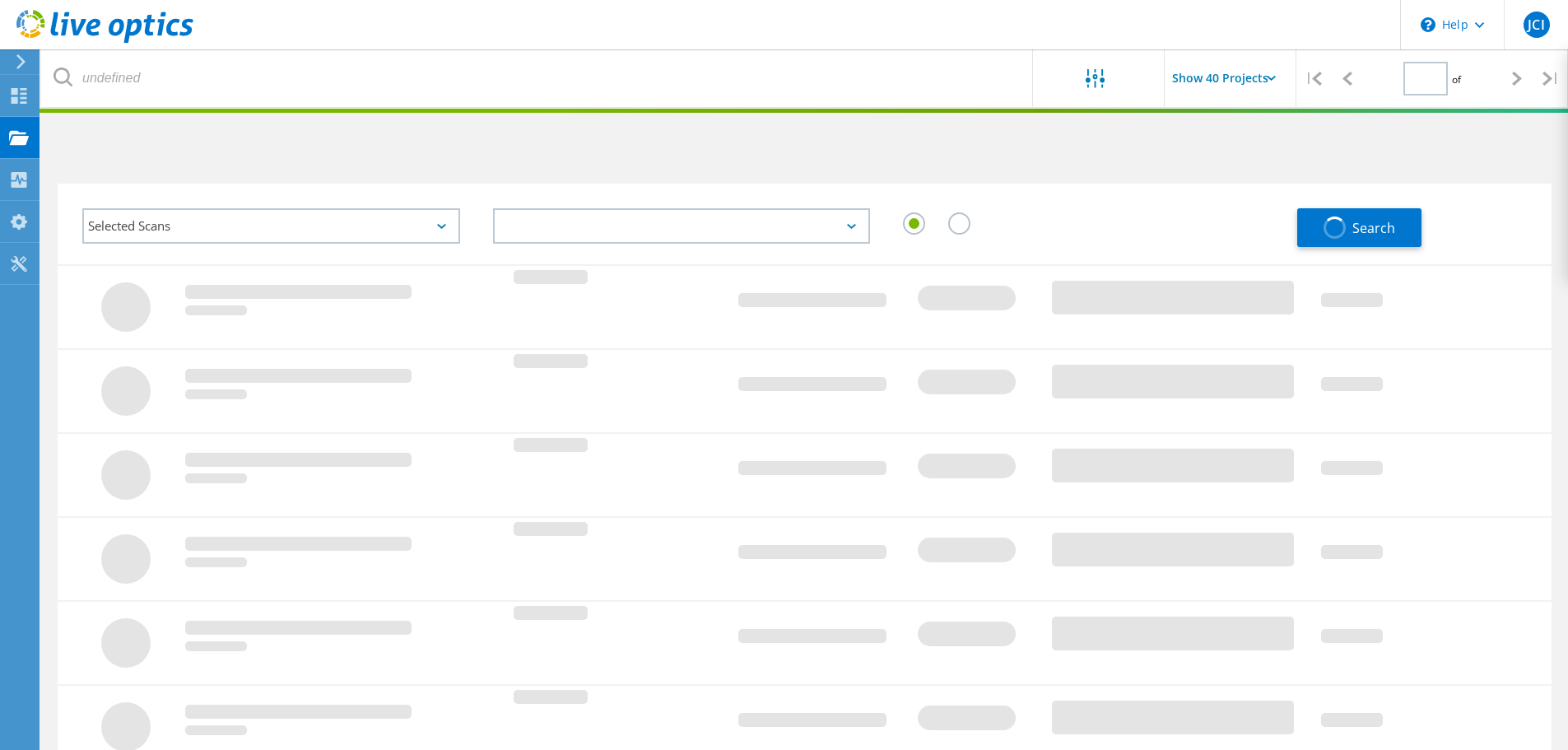
type input "2"
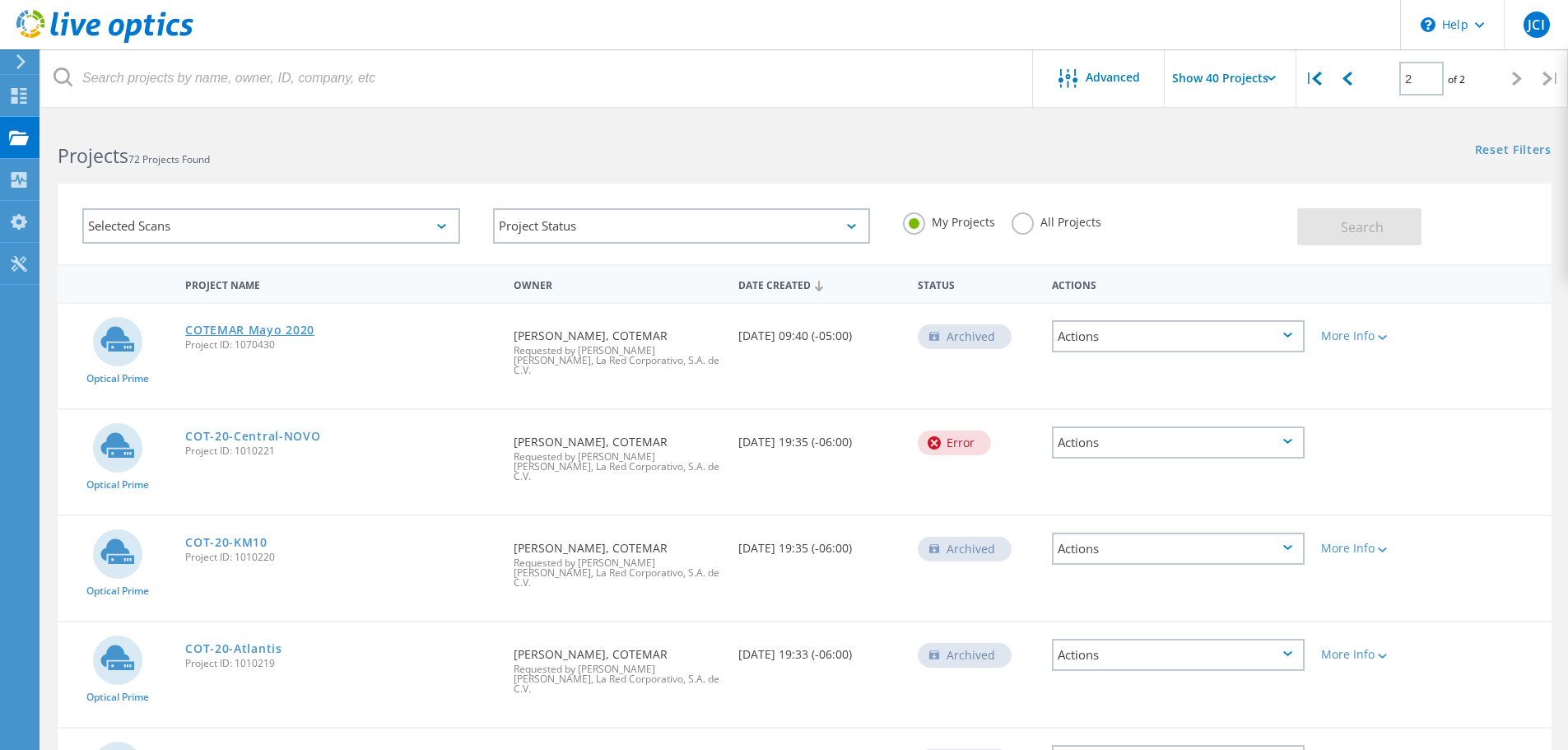
click at [254, 328] on link "COTEMAR Mayo 2020" at bounding box center [249, 329] width 129 height 12
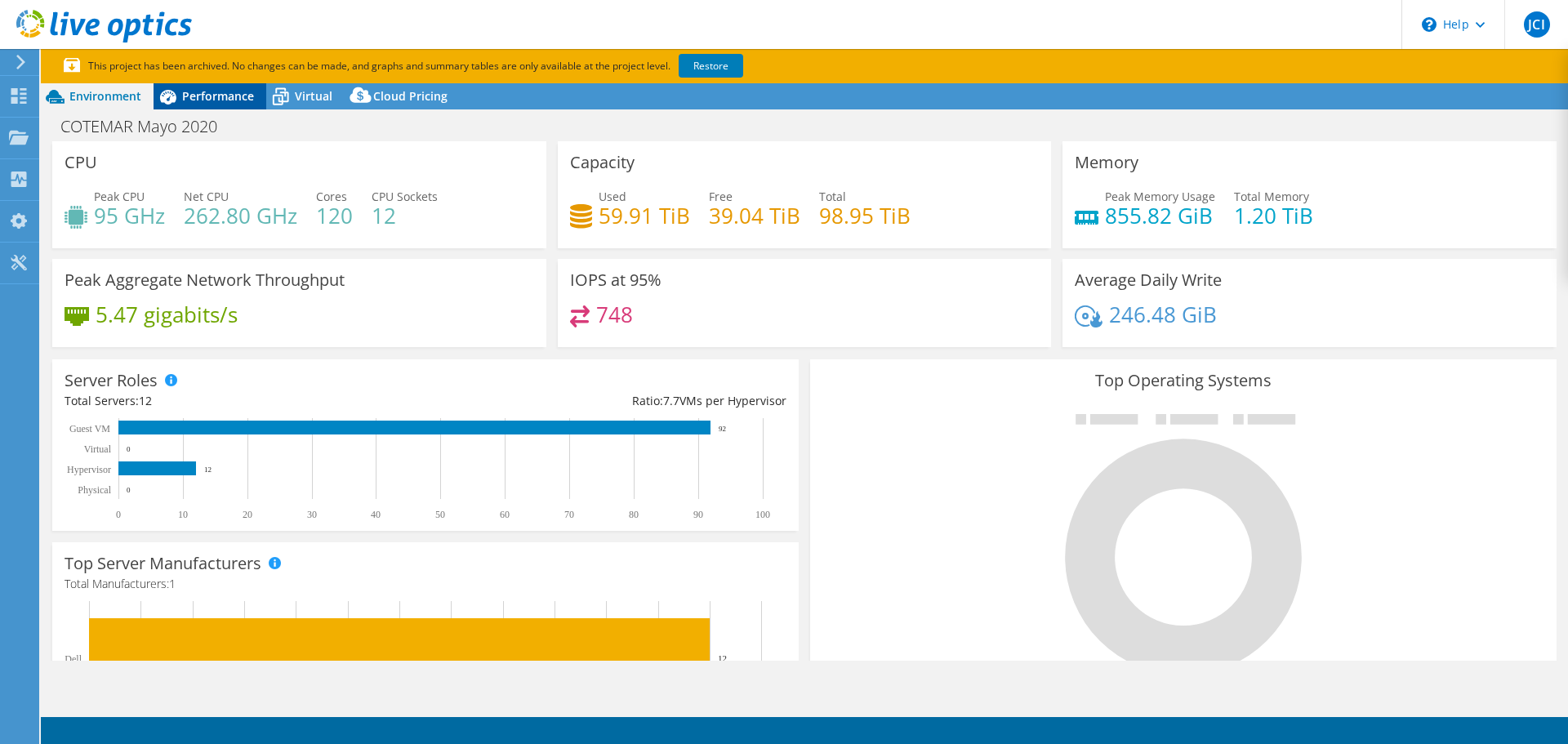
click at [198, 90] on span "Performance" at bounding box center [218, 95] width 72 height 15
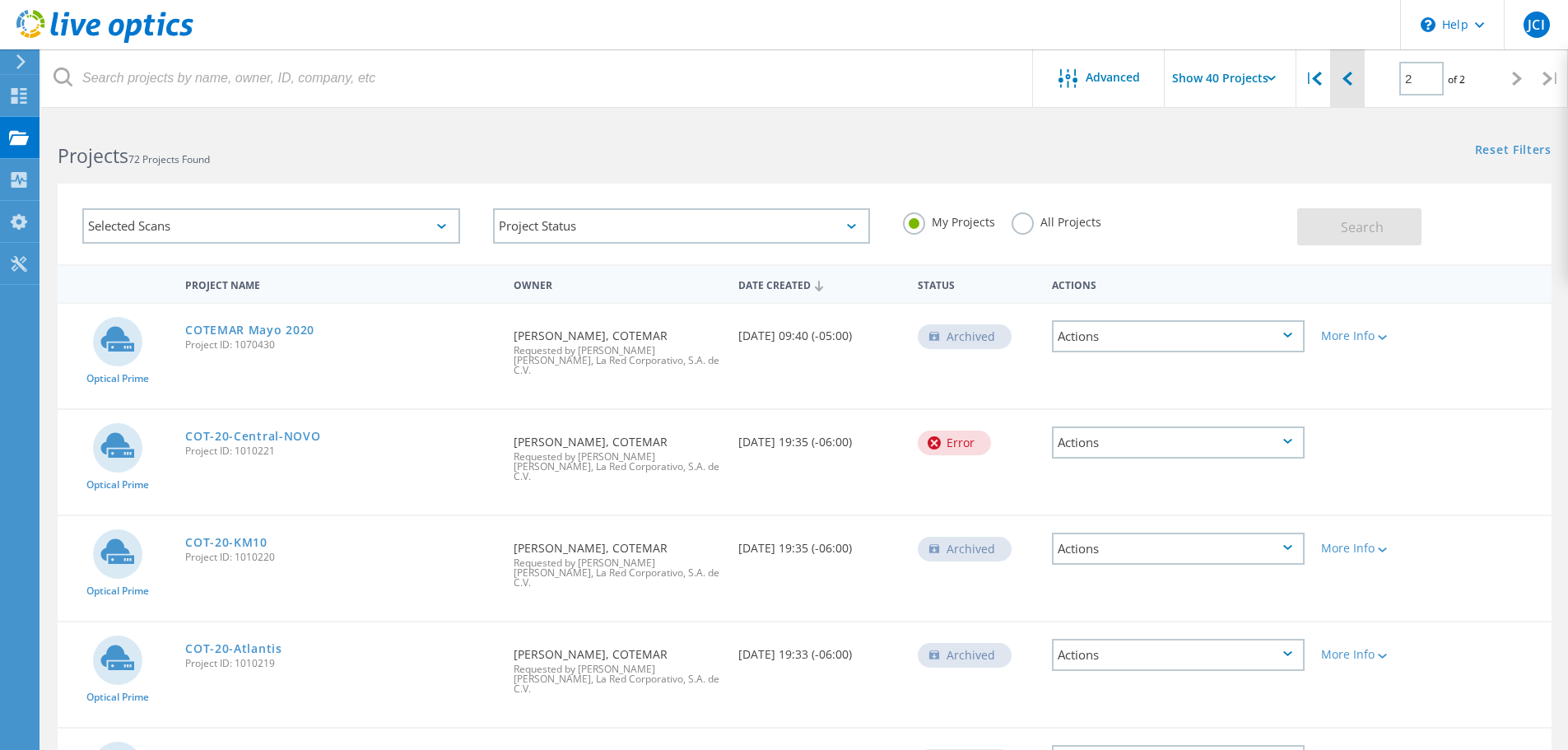
click at [1342, 81] on icon at bounding box center [1347, 79] width 10 height 14
type input "1"
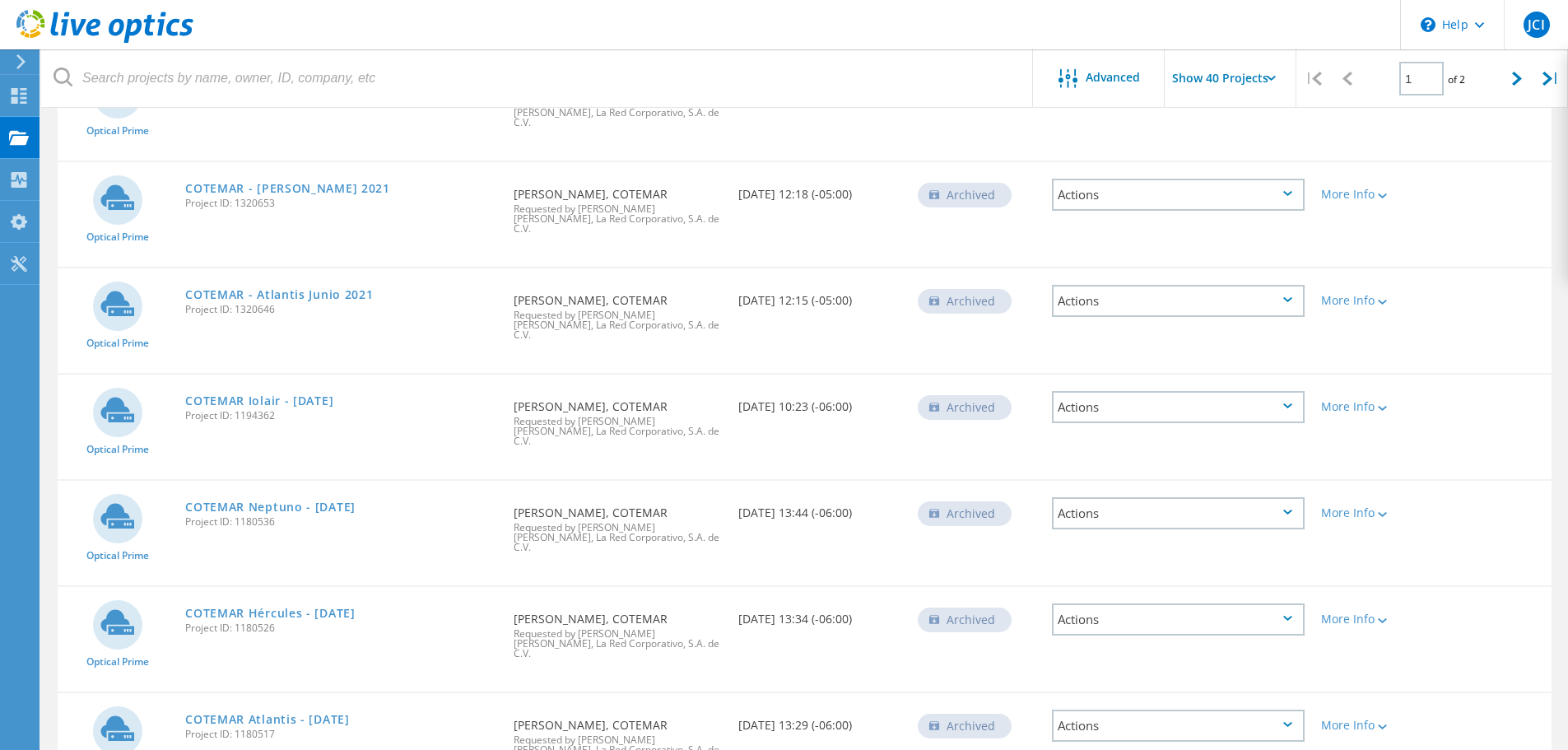
scroll to position [3375, 0]
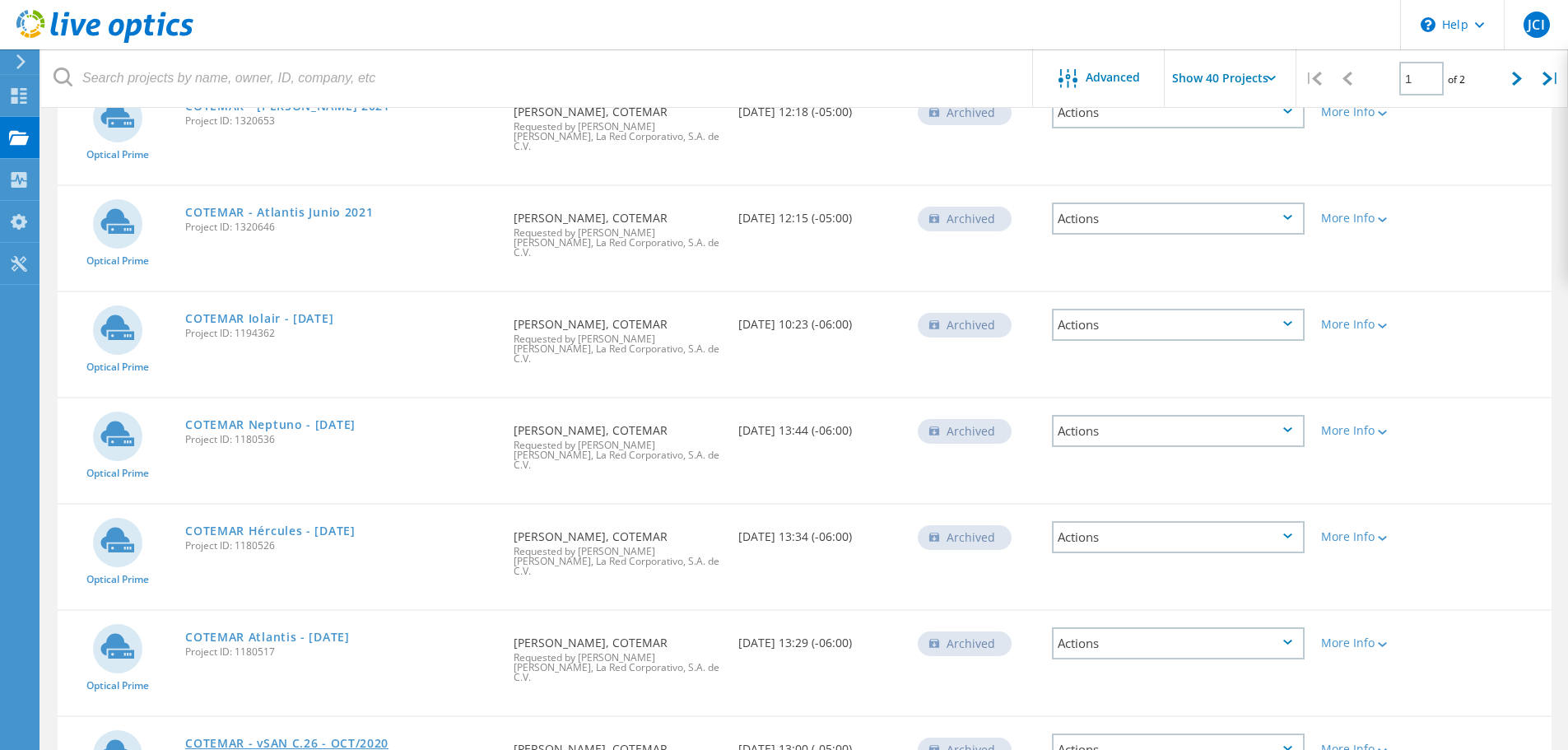
click at [284, 737] on link "COTEMAR - vSAN C.26 - OCT/2020" at bounding box center [286, 743] width 203 height 12
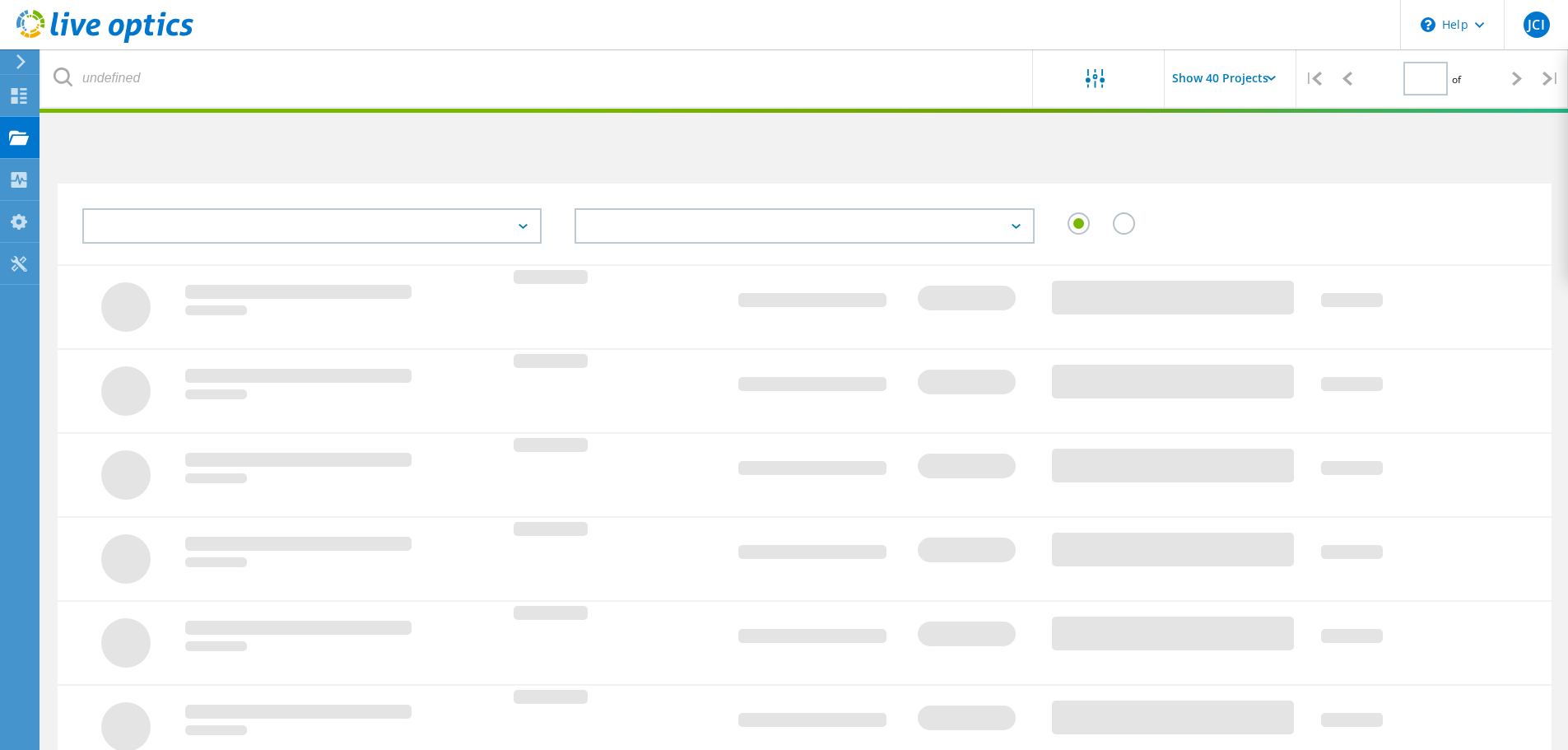
scroll to position [420, 0]
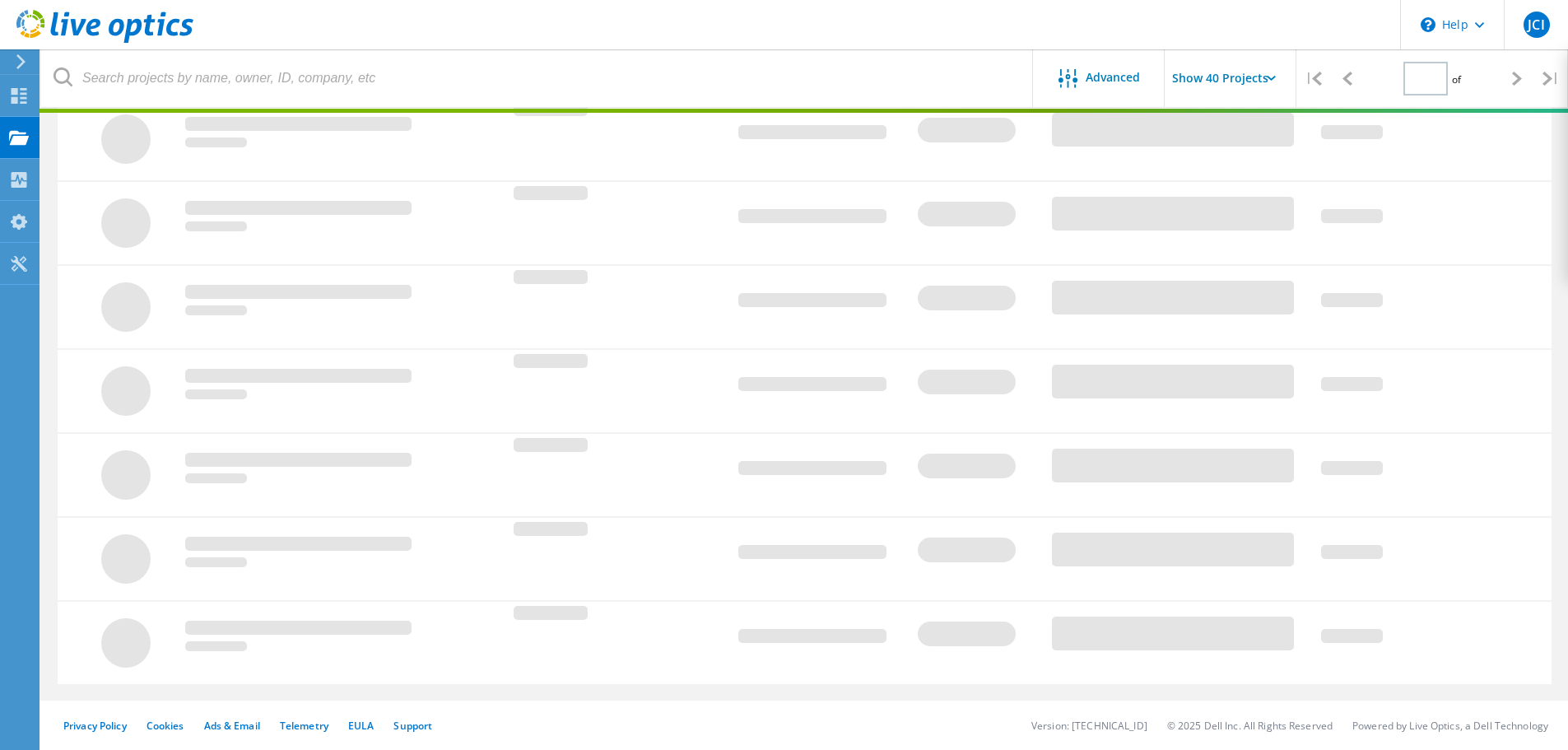
type input "1"
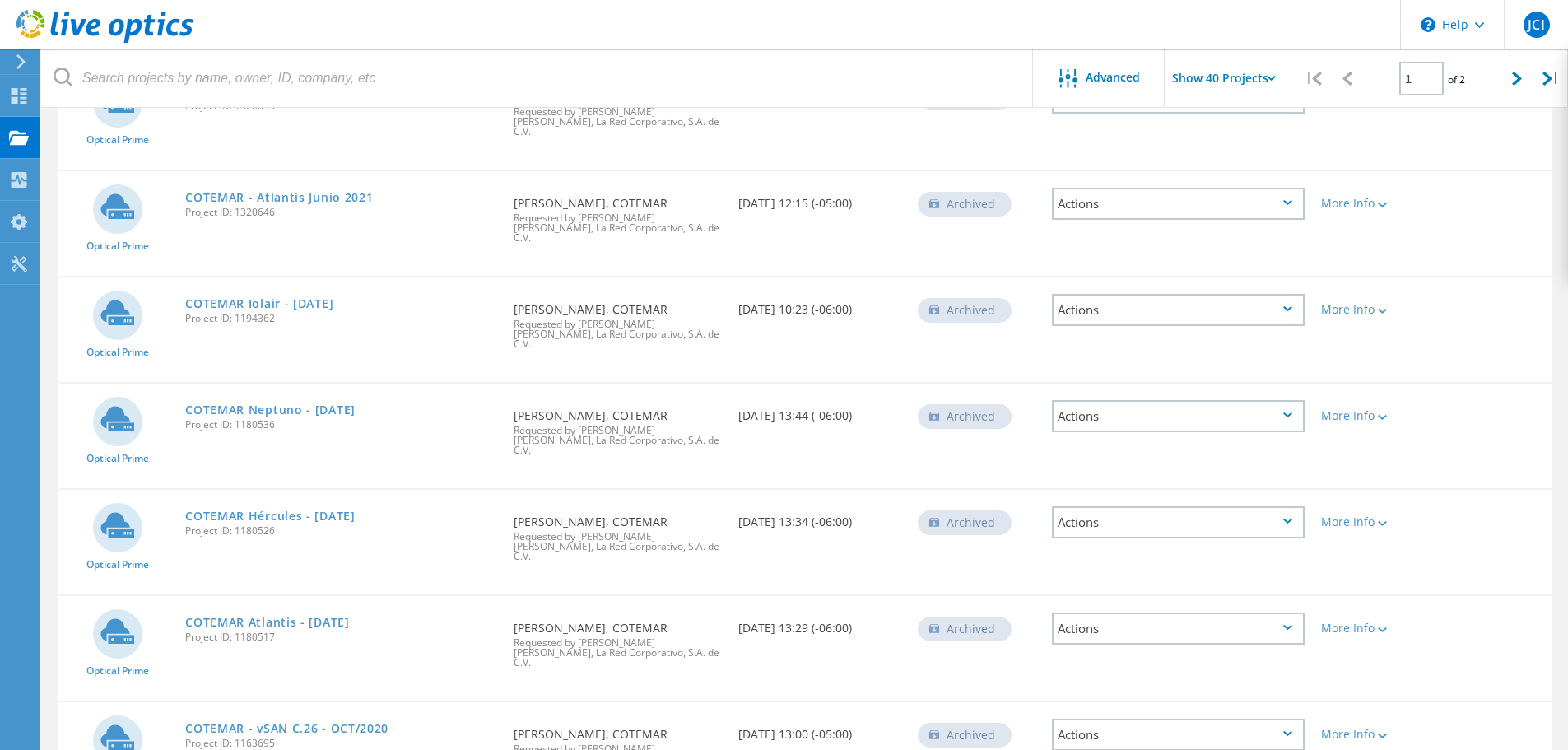
scroll to position [3391, 0]
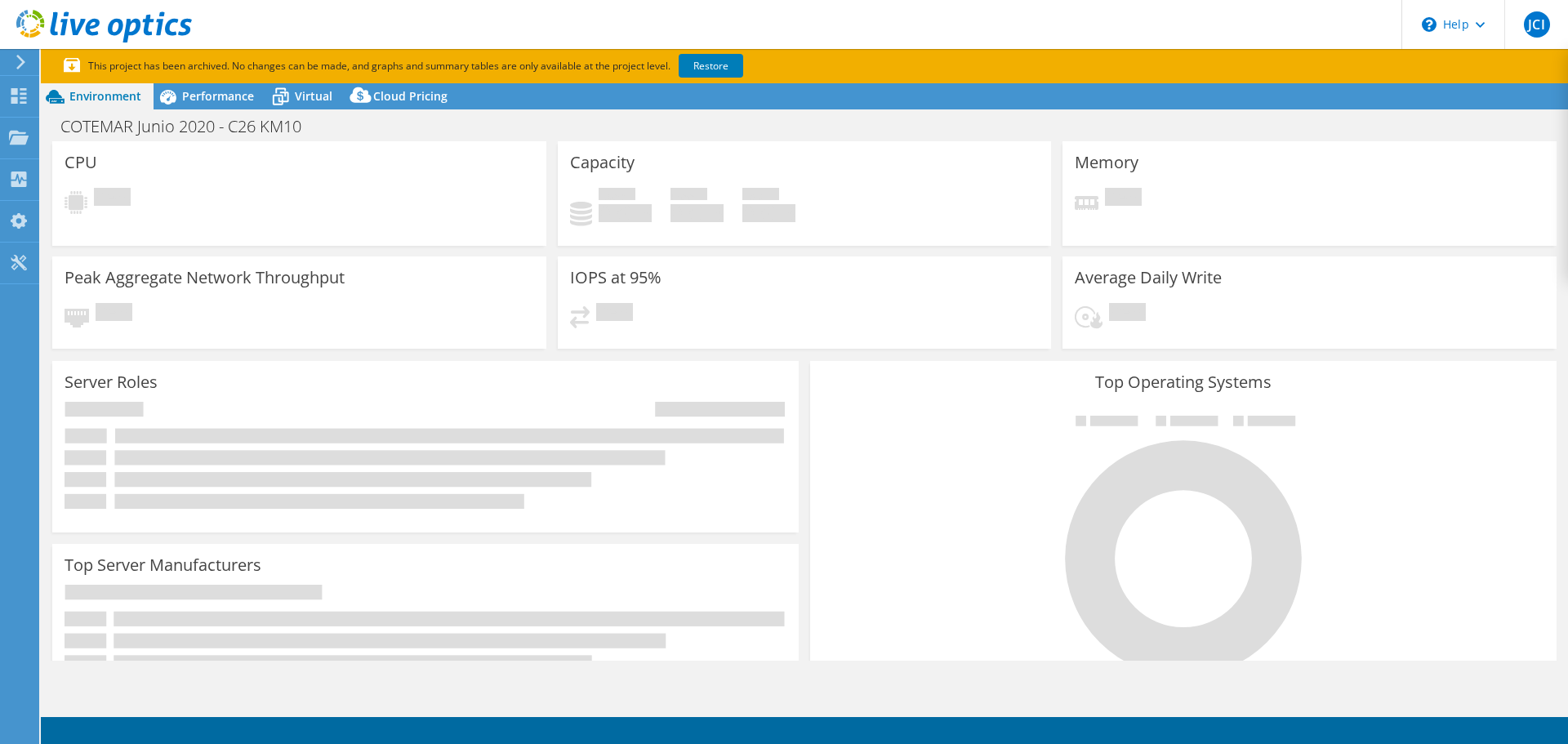
select select "USD"
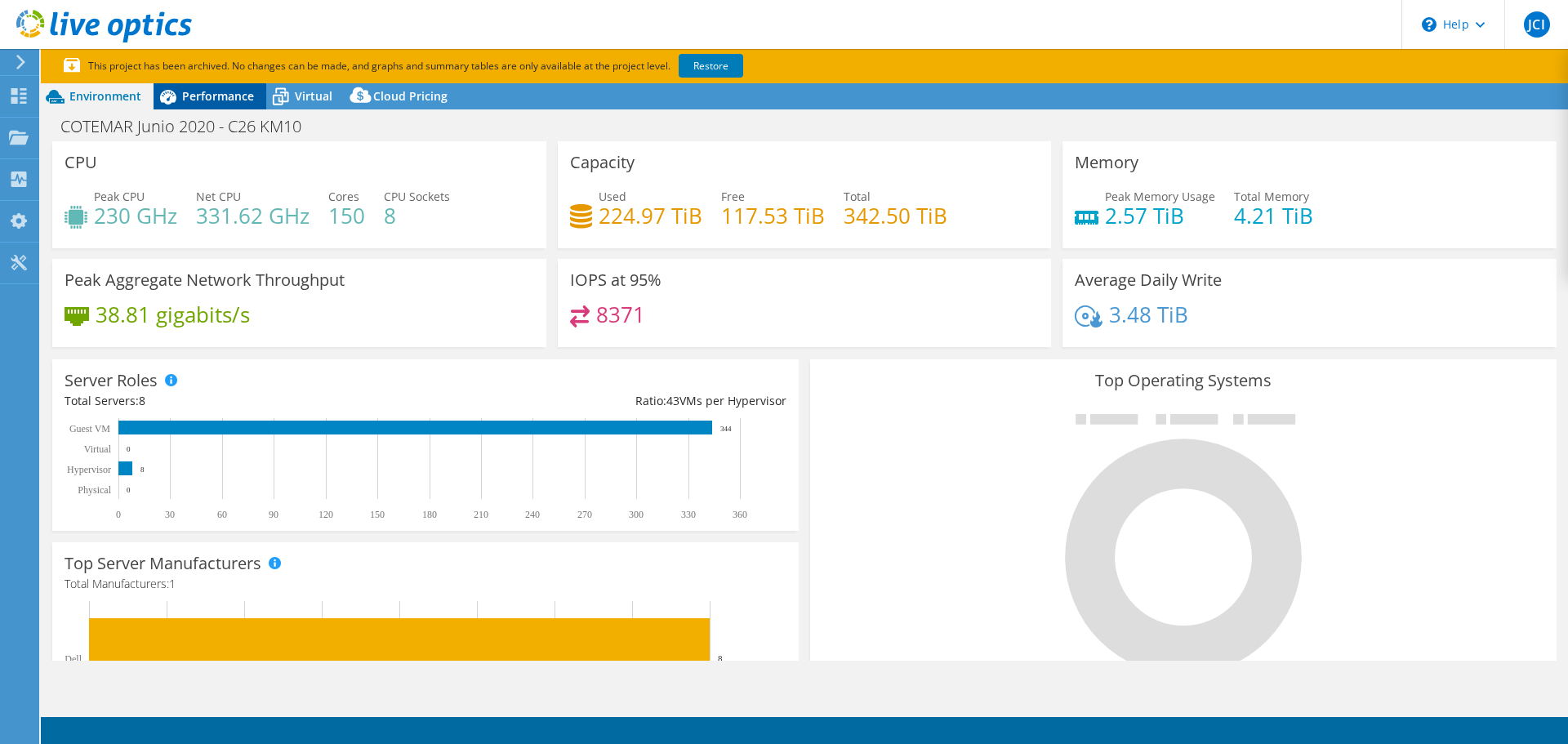
click at [215, 102] on span "Performance" at bounding box center [218, 95] width 72 height 15
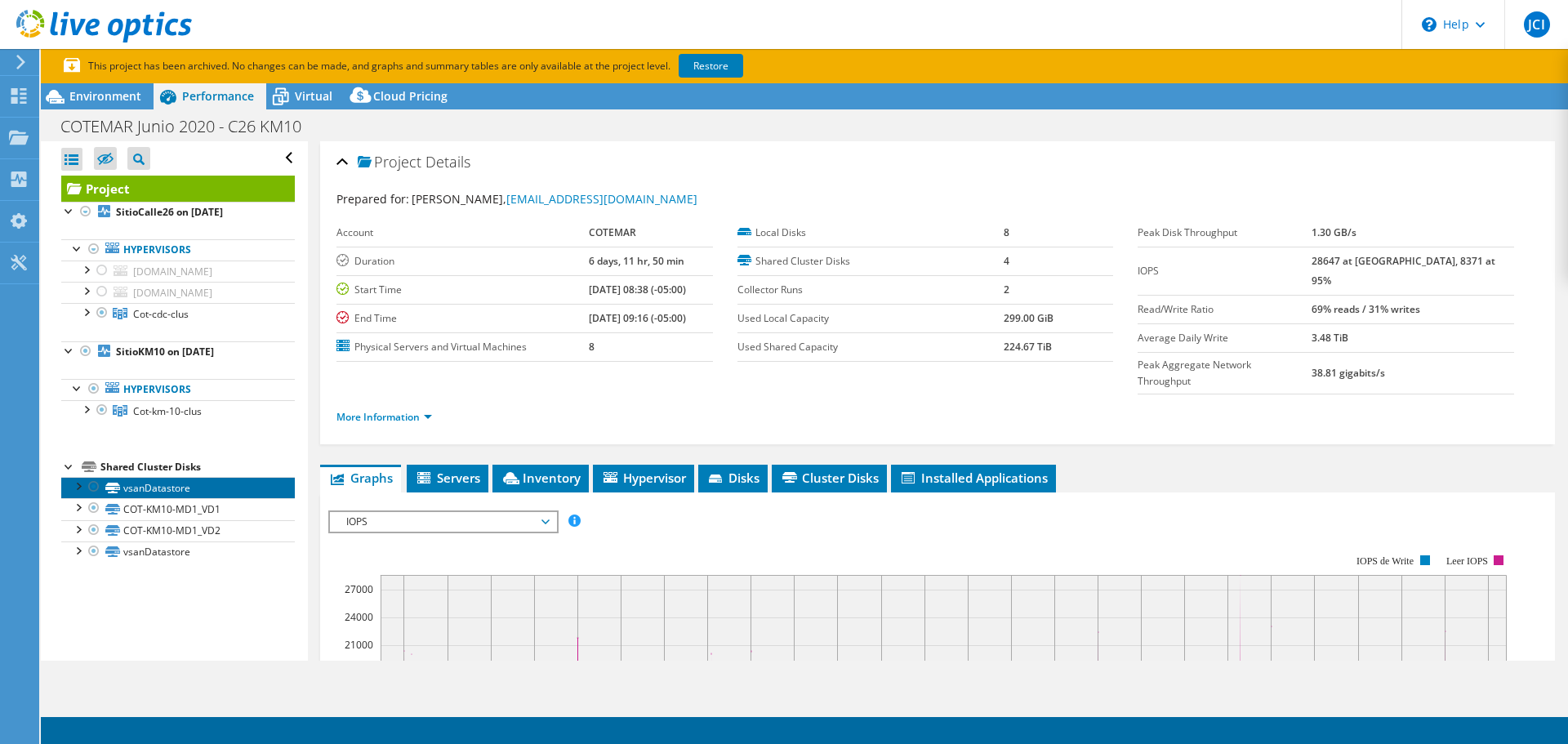
click at [110, 493] on link "vsanDatastore" at bounding box center [177, 488] width 234 height 21
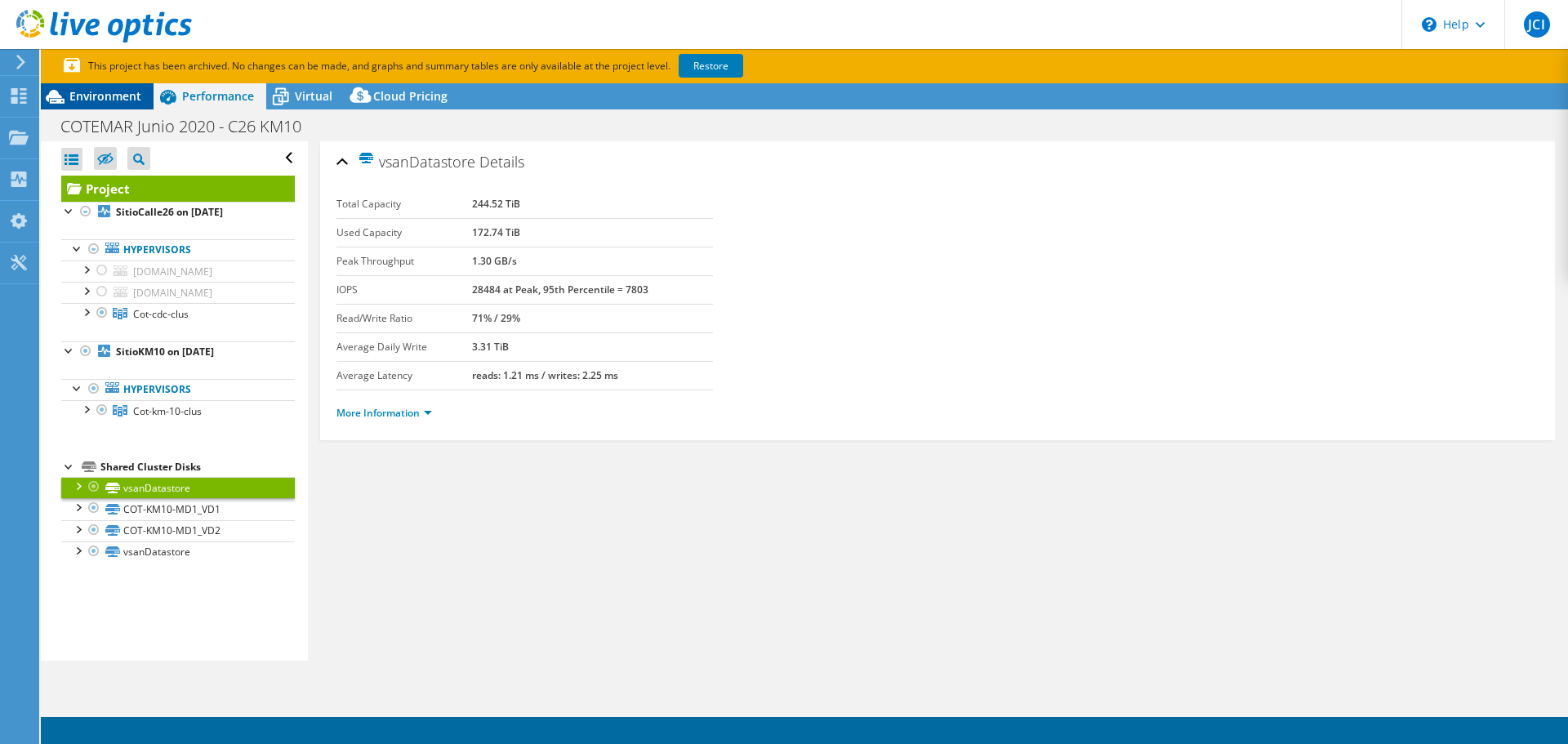
click at [107, 102] on span "Environment" at bounding box center [106, 95] width 72 height 15
